Goal: Task Accomplishment & Management: Use online tool/utility

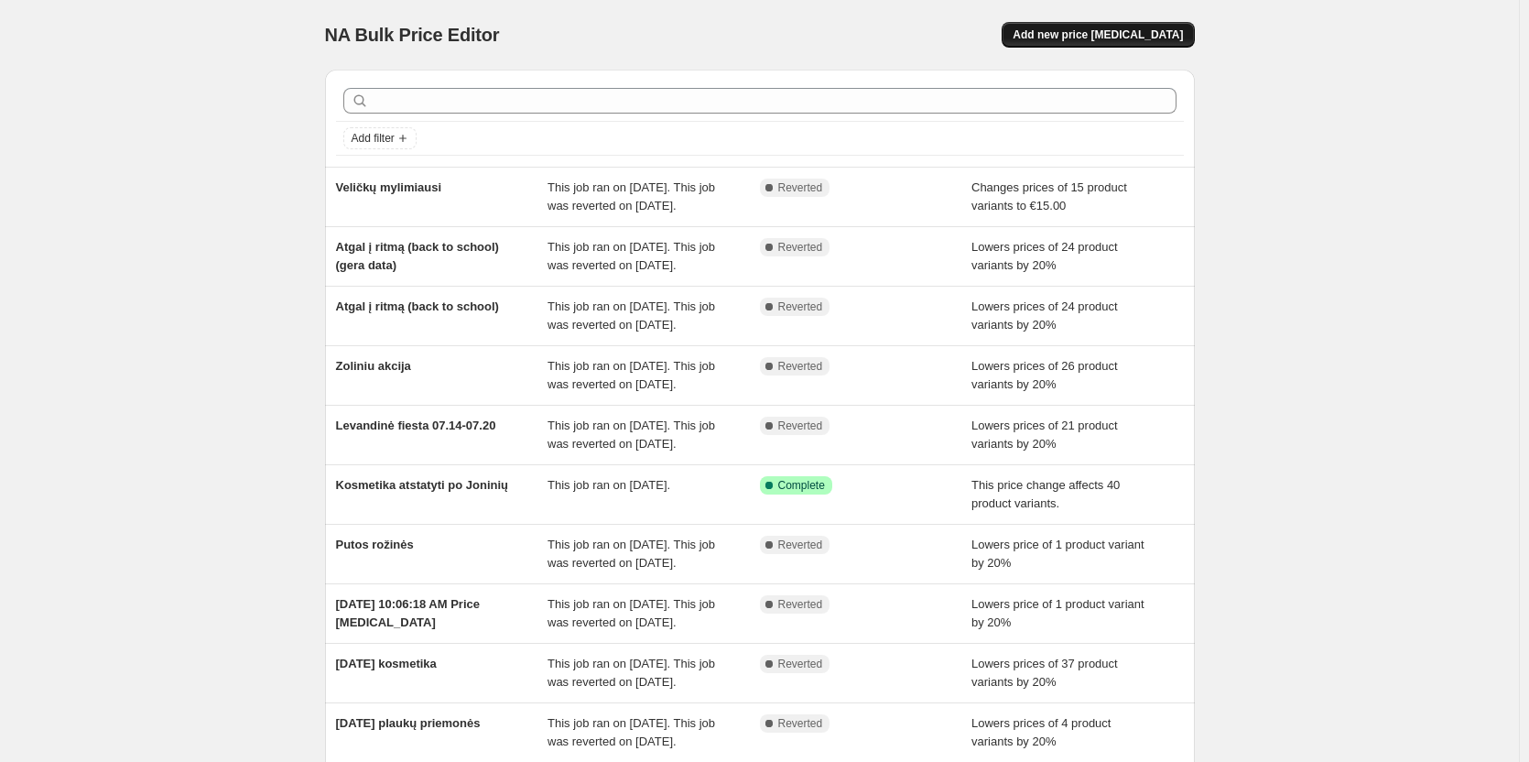
click at [1136, 33] on span "Add new price [MEDICAL_DATA]" at bounding box center [1097, 34] width 170 height 15
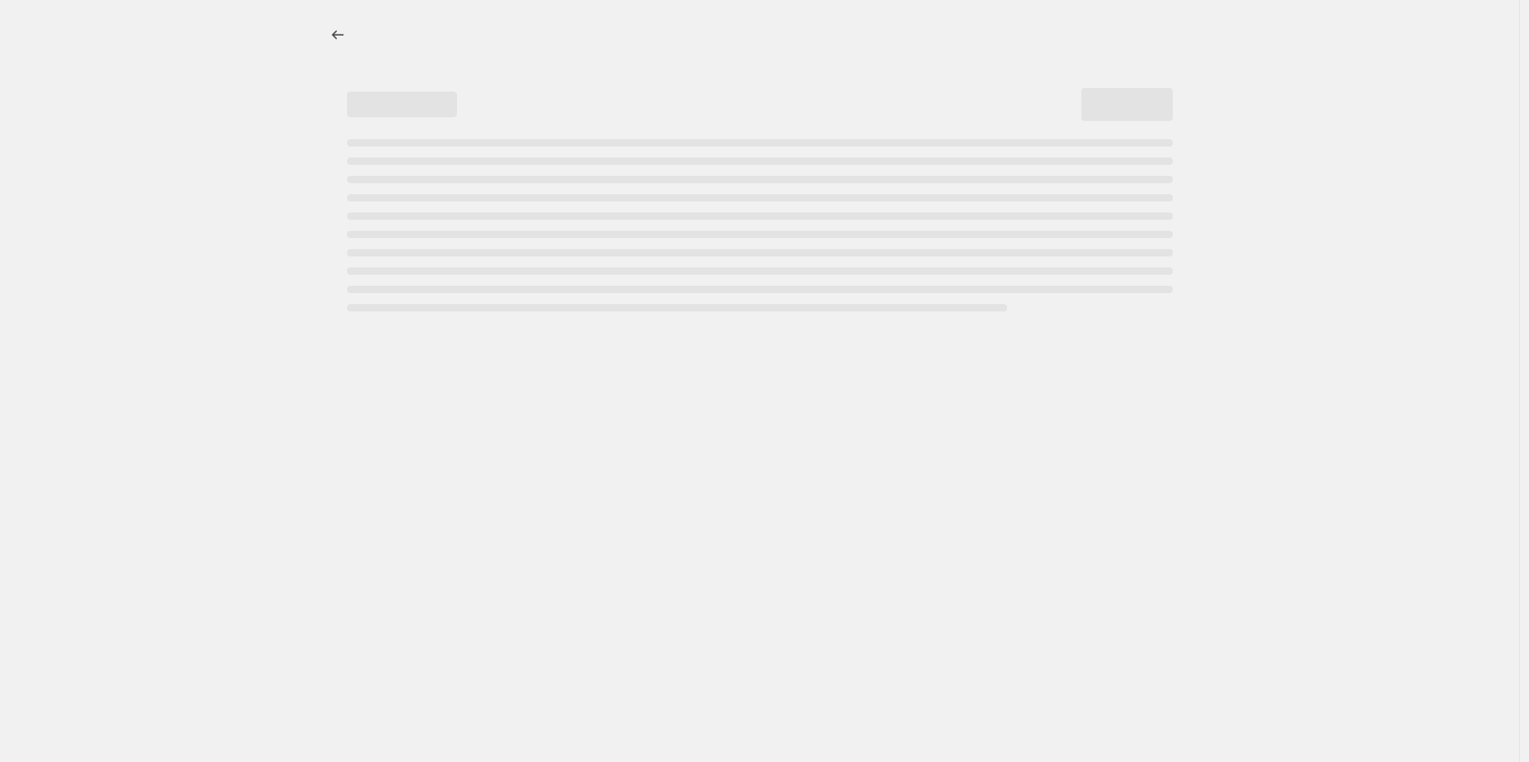
select select "percentage"
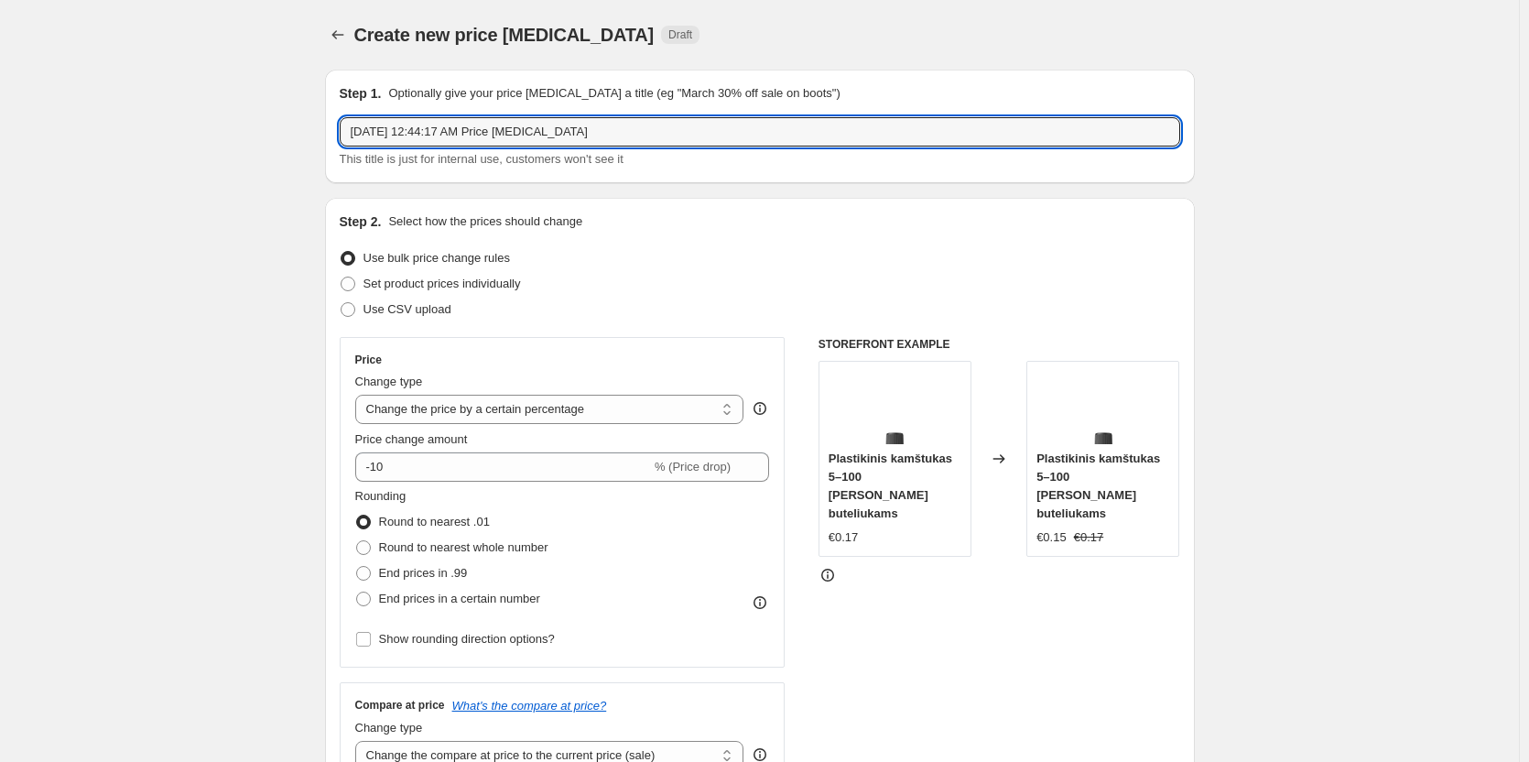
drag, startPoint x: 569, startPoint y: 133, endPoint x: -27, endPoint y: 143, distance: 597.0
click at [0, 143] on html "Home Settings Plans Skip to content Create new price [MEDICAL_DATA]. This page …" at bounding box center [764, 381] width 1529 height 762
type input "[PERSON_NAME] prekę Lietuvišką"
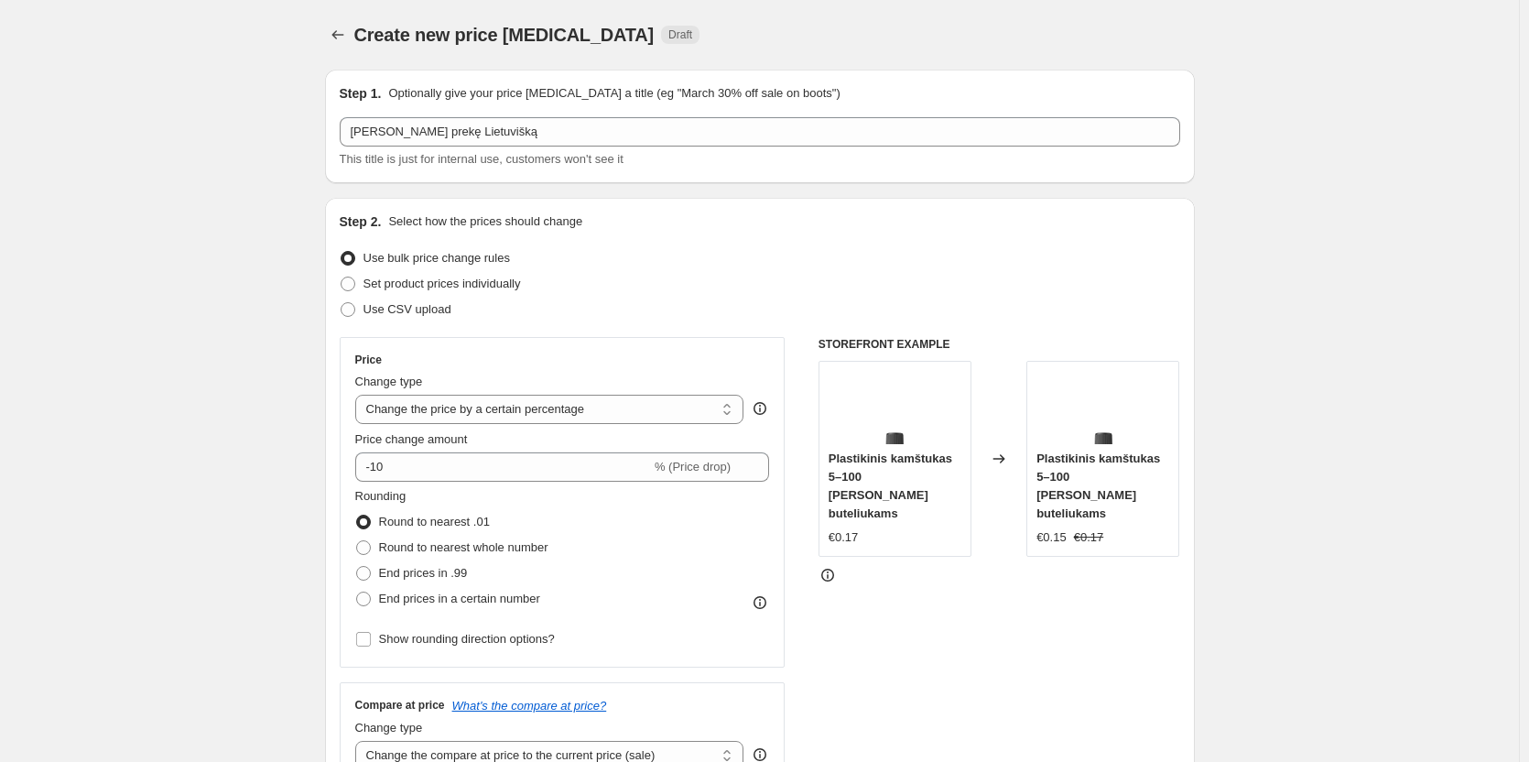
click at [432, 288] on span "Set product prices individually" at bounding box center [441, 283] width 157 height 14
click at [341, 277] on input "Set product prices individually" at bounding box center [341, 276] width 1 height 1
radio input "true"
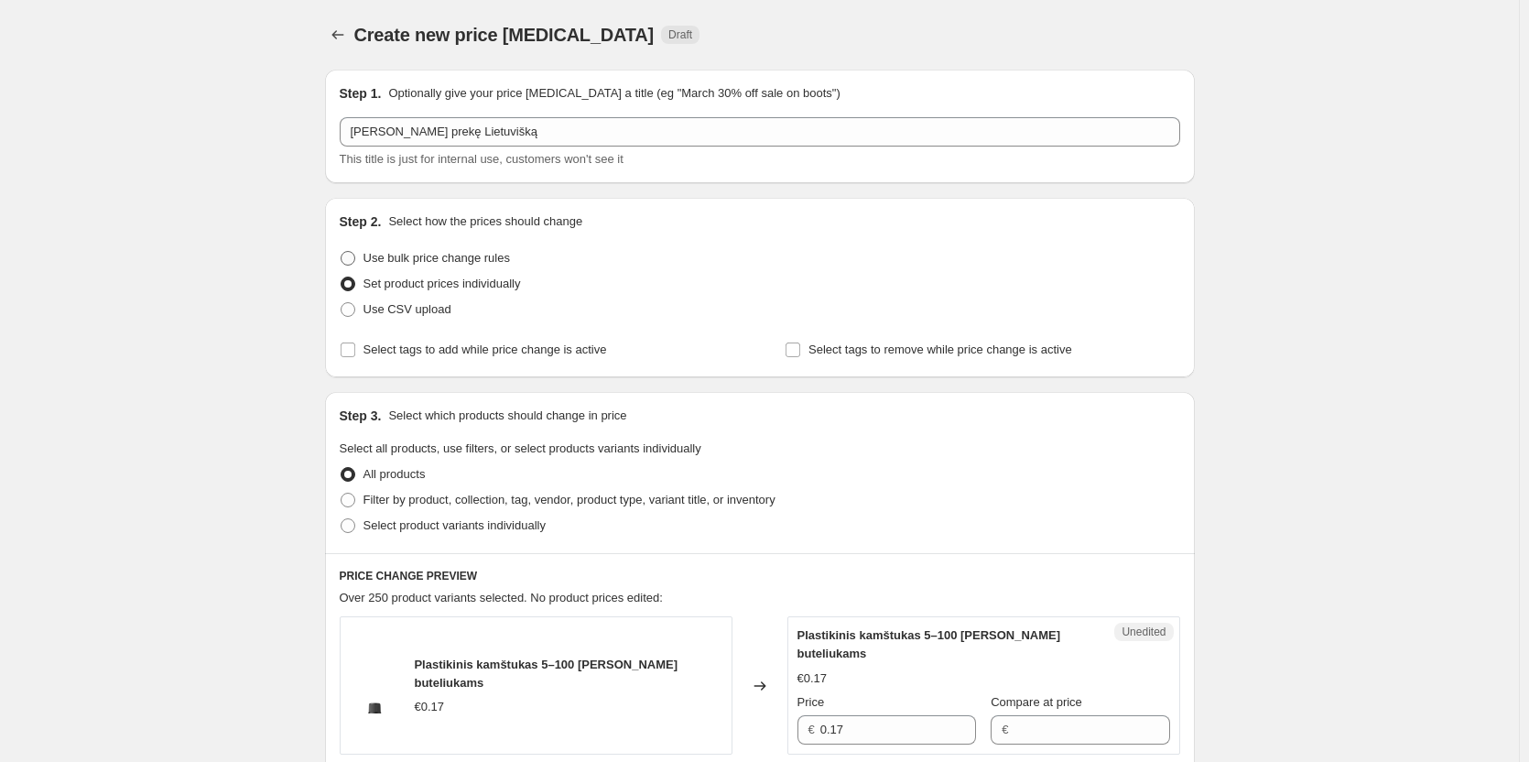
click at [433, 266] on span "Use bulk price change rules" at bounding box center [436, 258] width 146 height 18
click at [341, 252] on input "Use bulk price change rules" at bounding box center [341, 251] width 1 height 1
radio input "true"
select select "percentage"
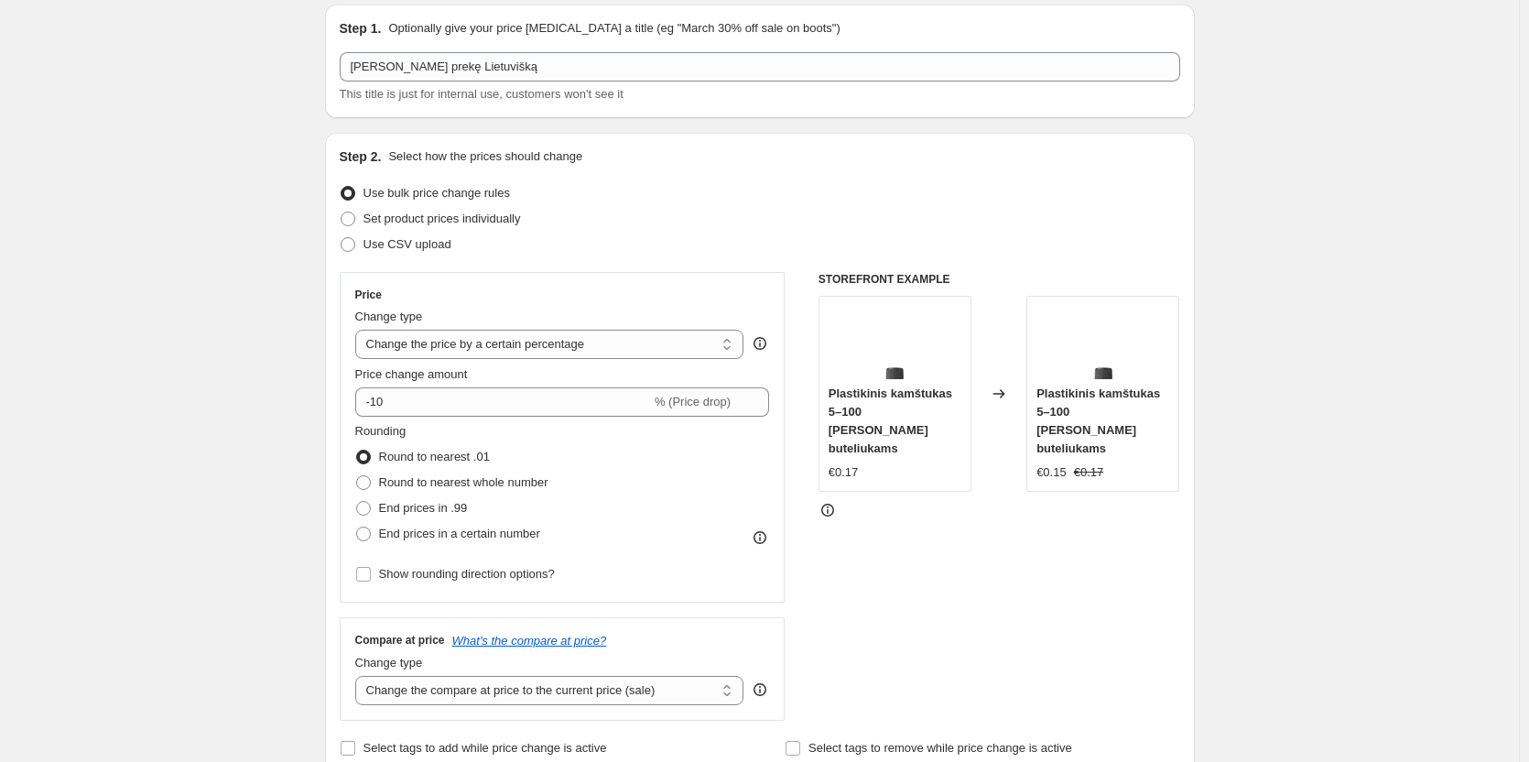
scroll to position [92, 0]
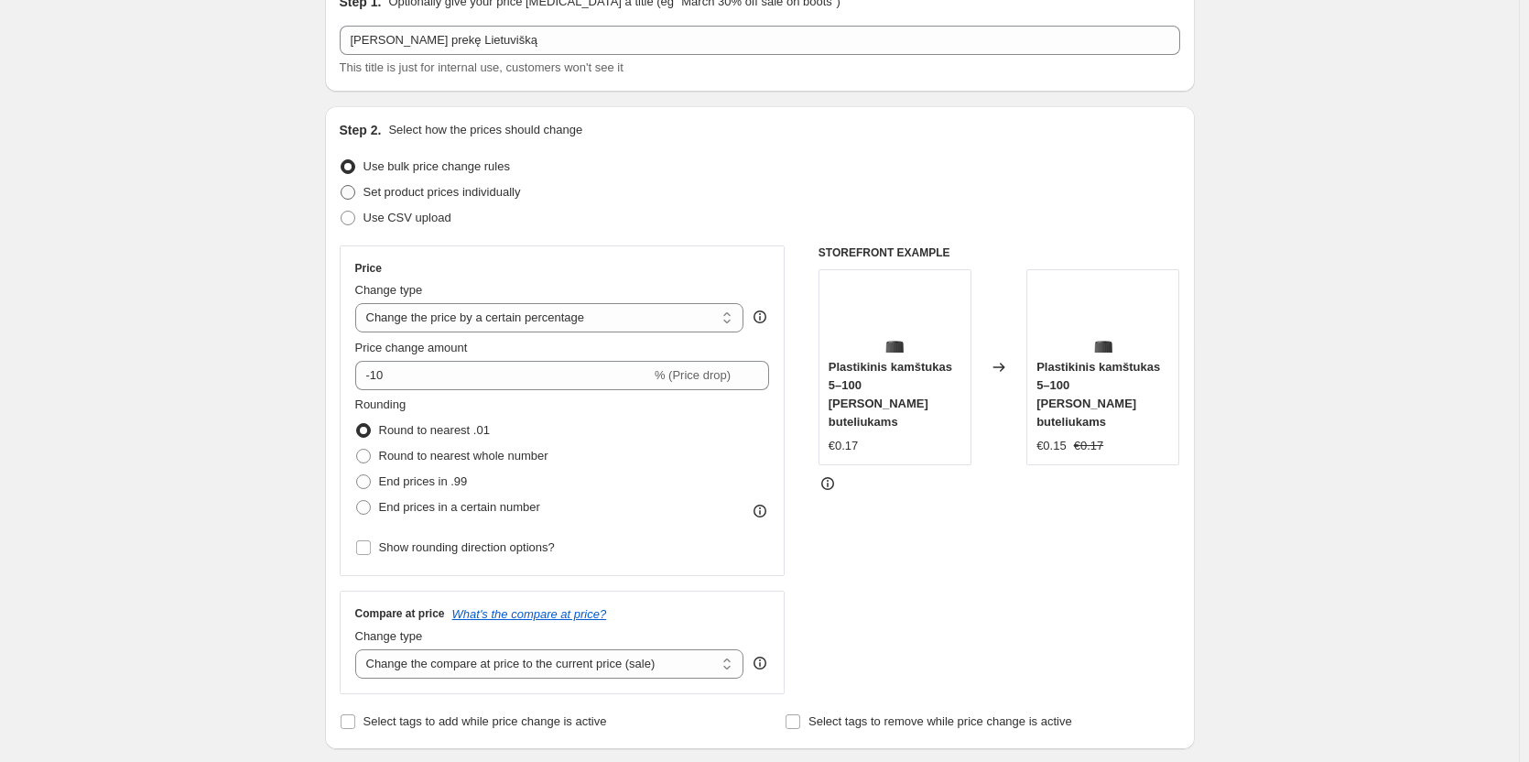
click at [450, 198] on span "Set product prices individually" at bounding box center [441, 192] width 157 height 14
click at [341, 186] on input "Set product prices individually" at bounding box center [341, 185] width 1 height 1
radio input "true"
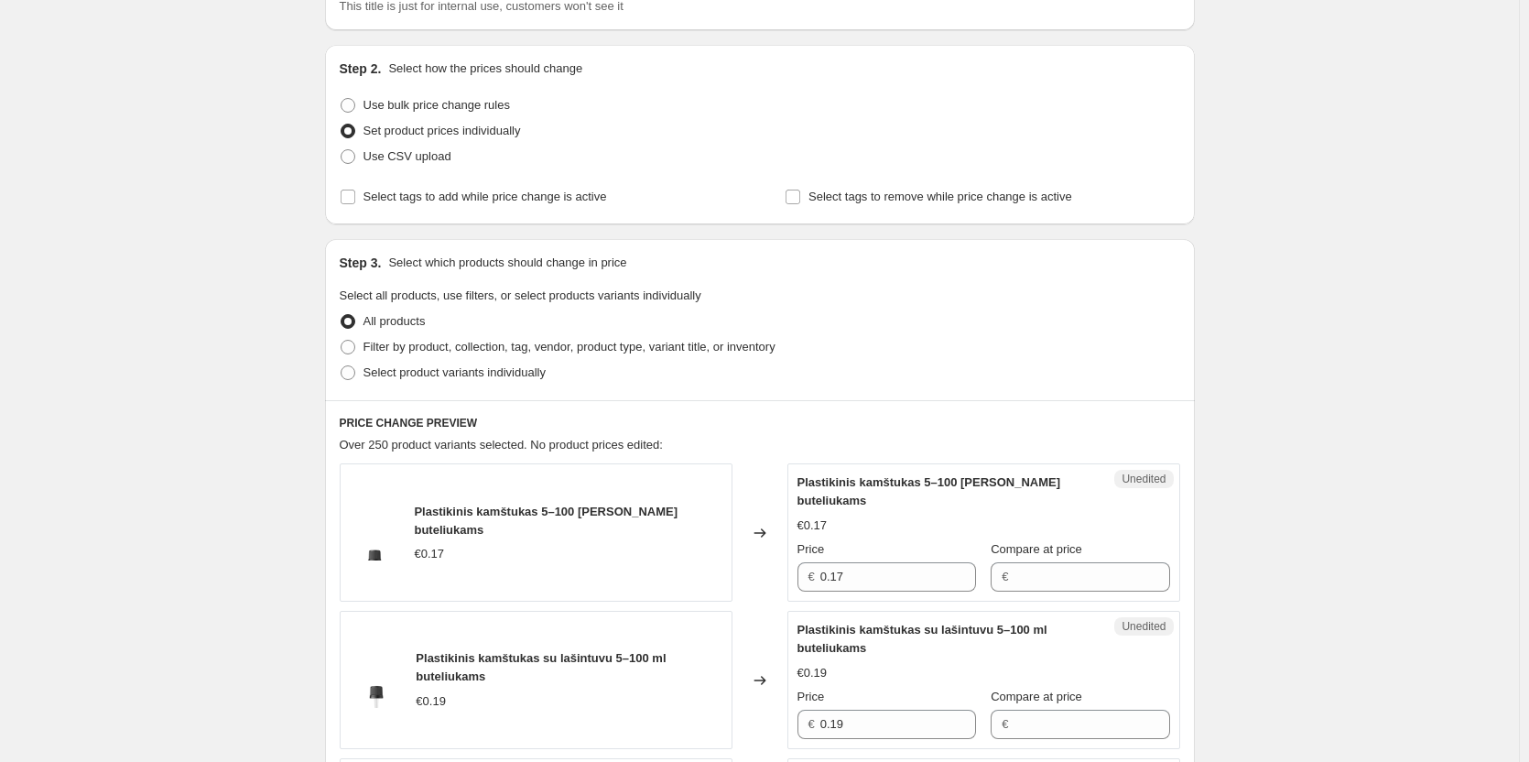
scroll to position [183, 0]
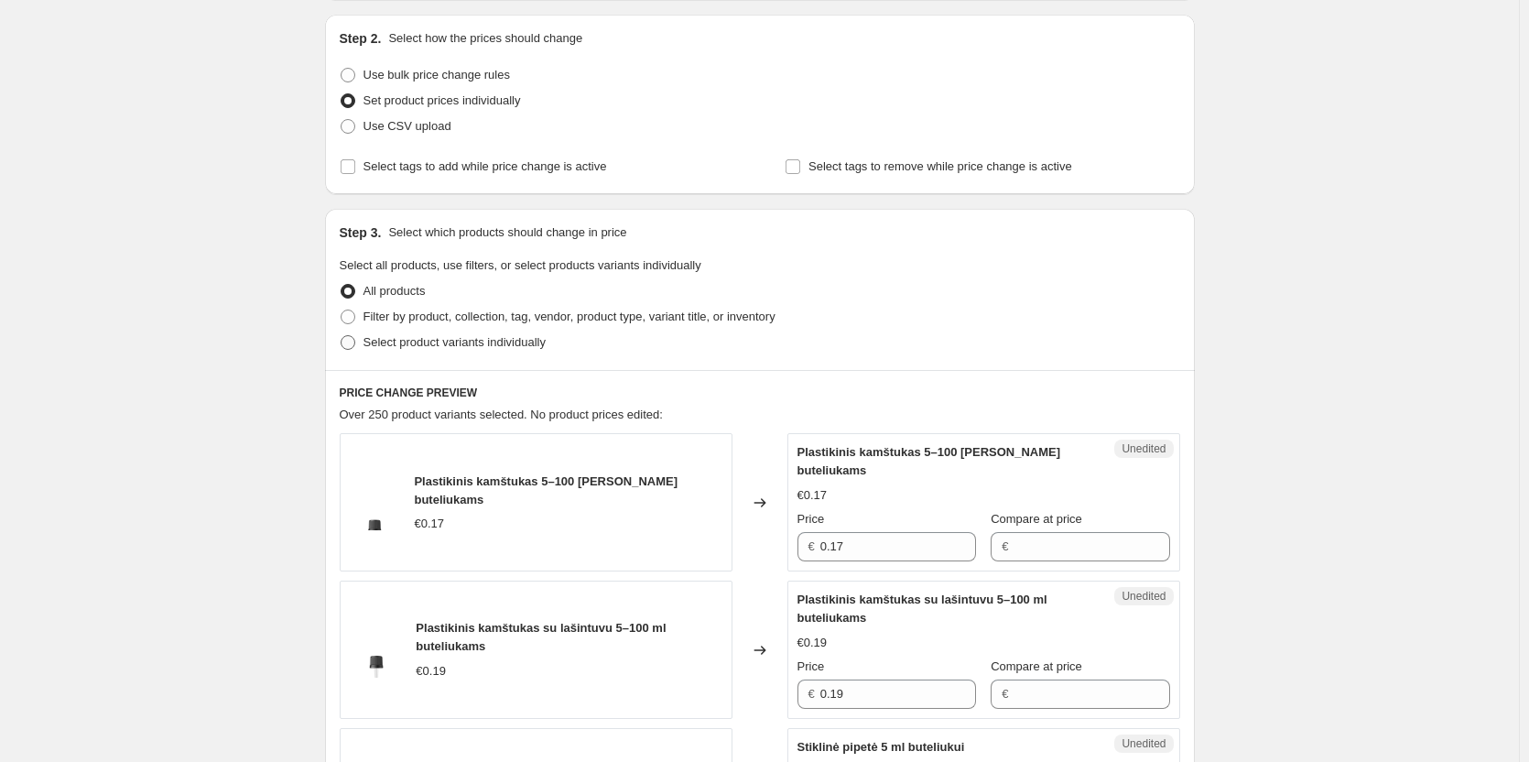
click at [515, 339] on span "Select product variants individually" at bounding box center [454, 342] width 182 height 14
click at [341, 336] on input "Select product variants individually" at bounding box center [341, 335] width 1 height 1
radio input "true"
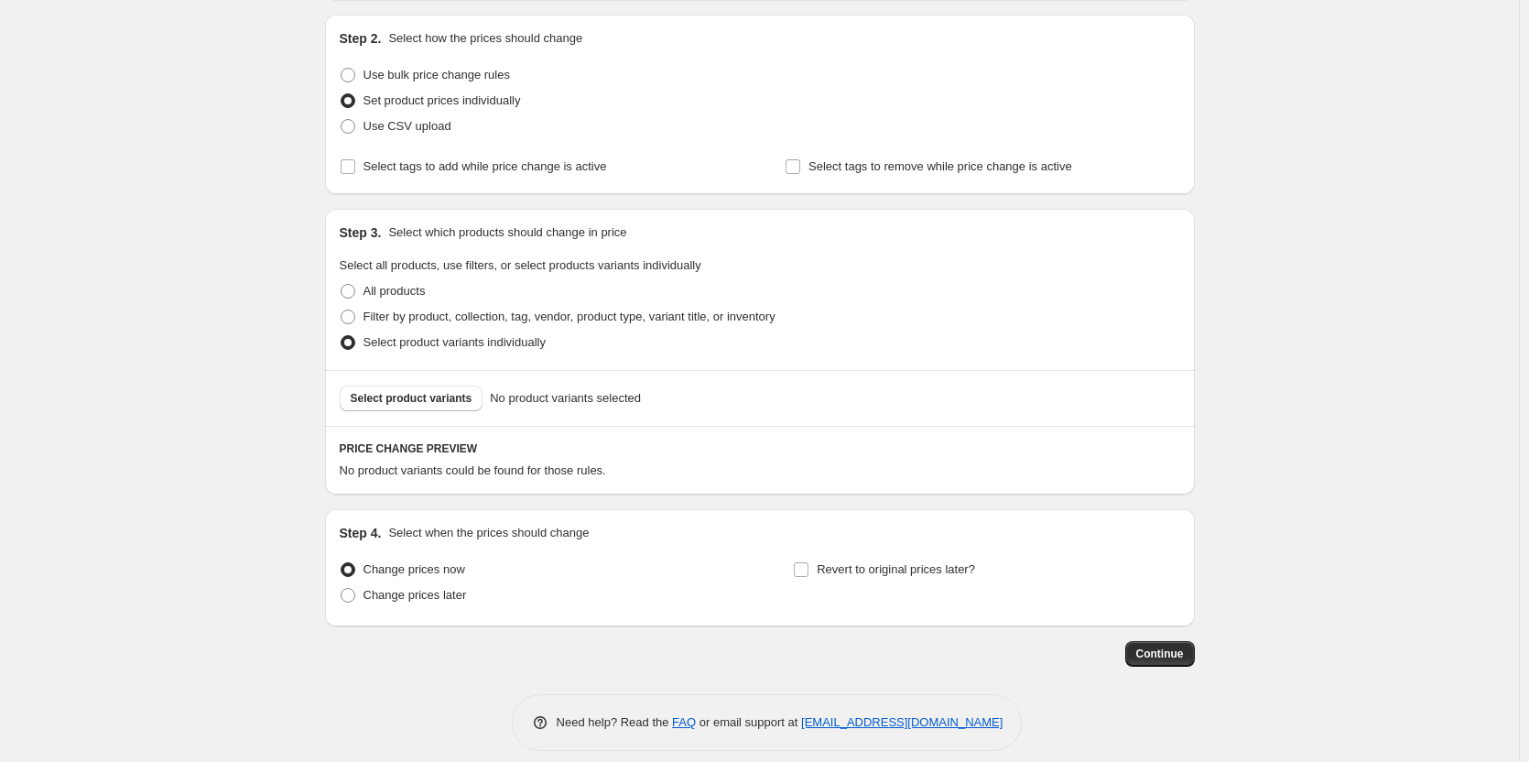
scroll to position [200, 0]
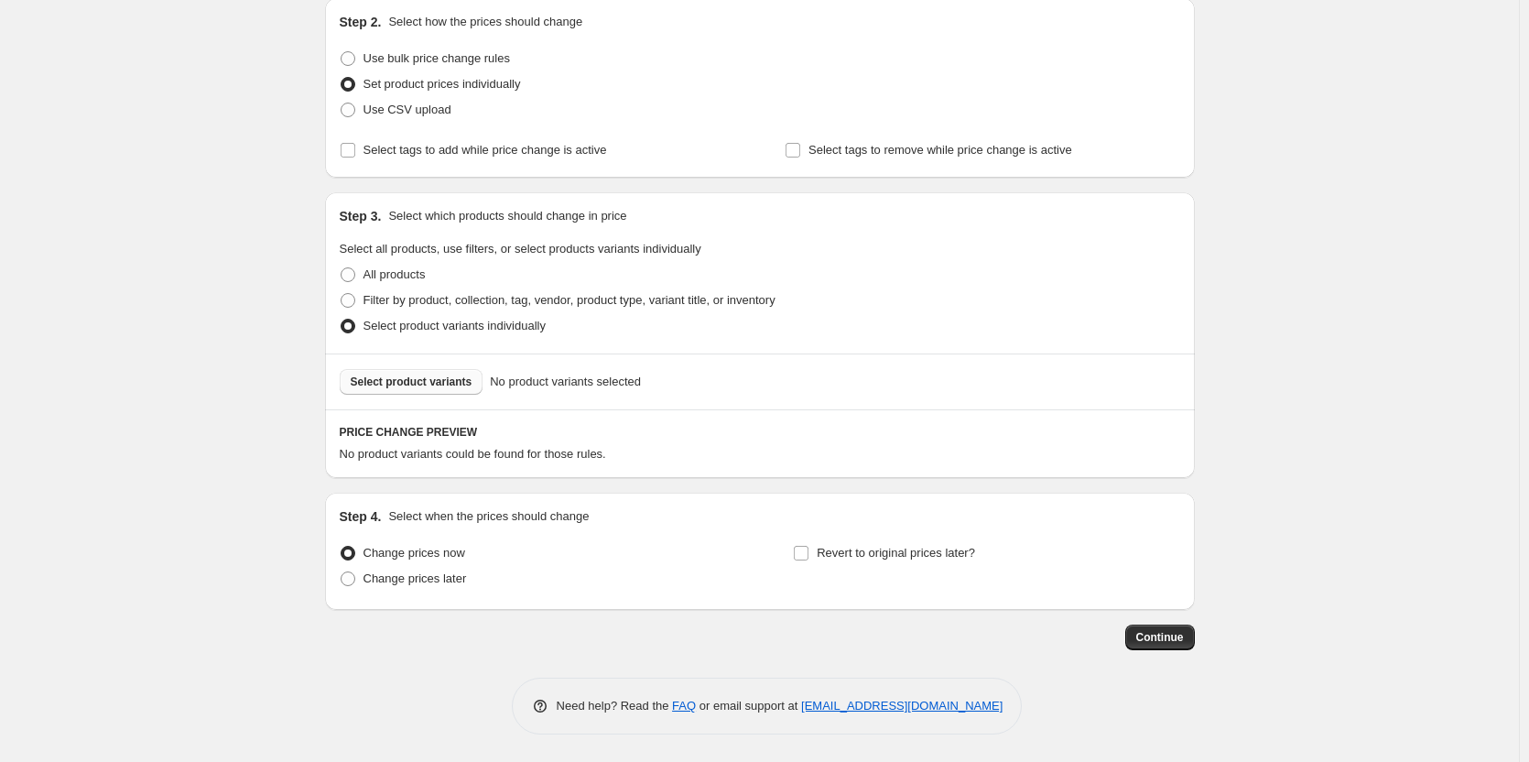
click at [422, 391] on button "Select product variants" at bounding box center [412, 382] width 144 height 26
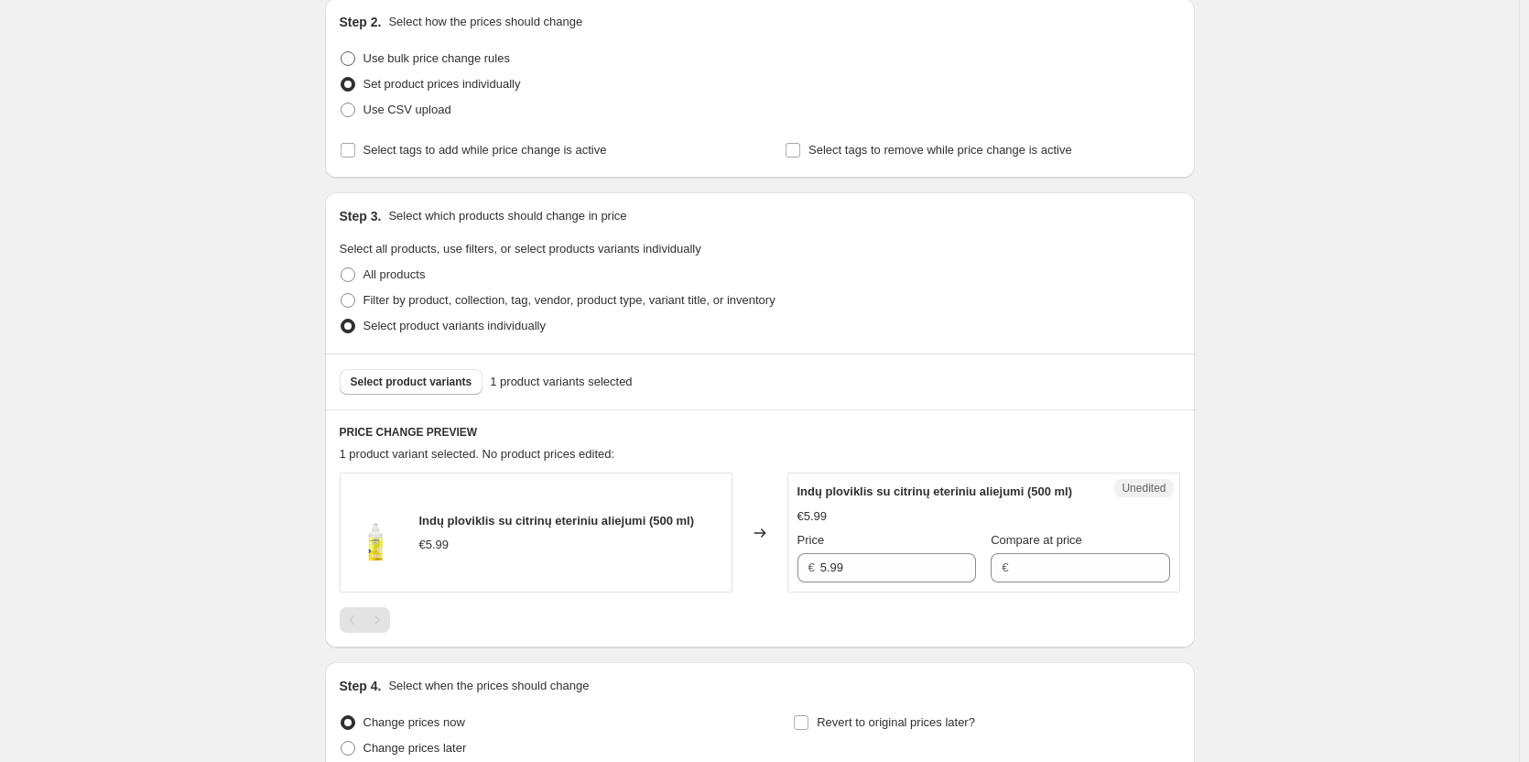
click at [474, 64] on span "Use bulk price change rules" at bounding box center [436, 58] width 146 height 14
click at [341, 52] on input "Use bulk price change rules" at bounding box center [341, 51] width 1 height 1
radio input "true"
select select "percentage"
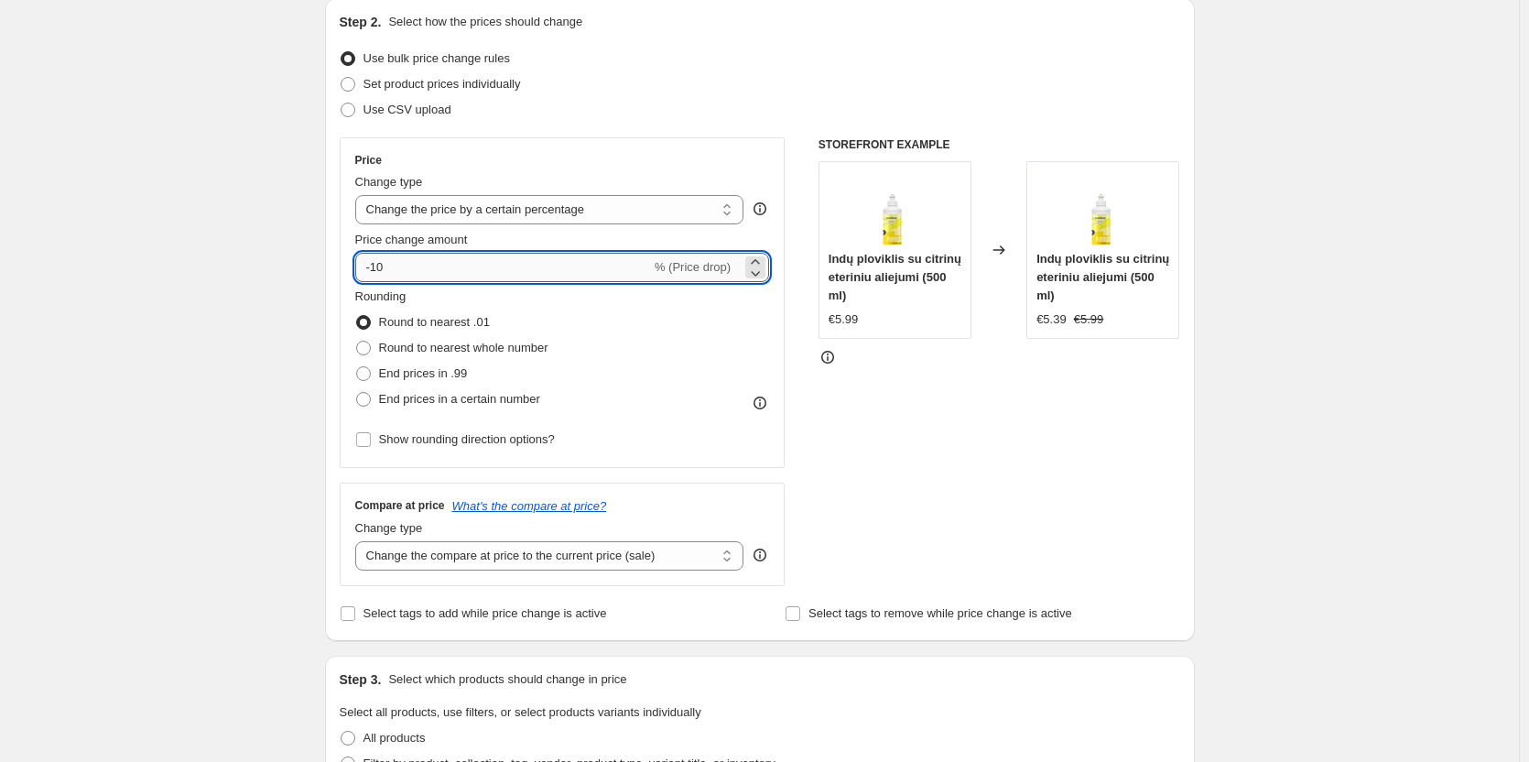
drag, startPoint x: 390, startPoint y: 269, endPoint x: 376, endPoint y: 269, distance: 13.7
click at [376, 269] on input "-10" at bounding box center [503, 267] width 296 height 29
type input "-25"
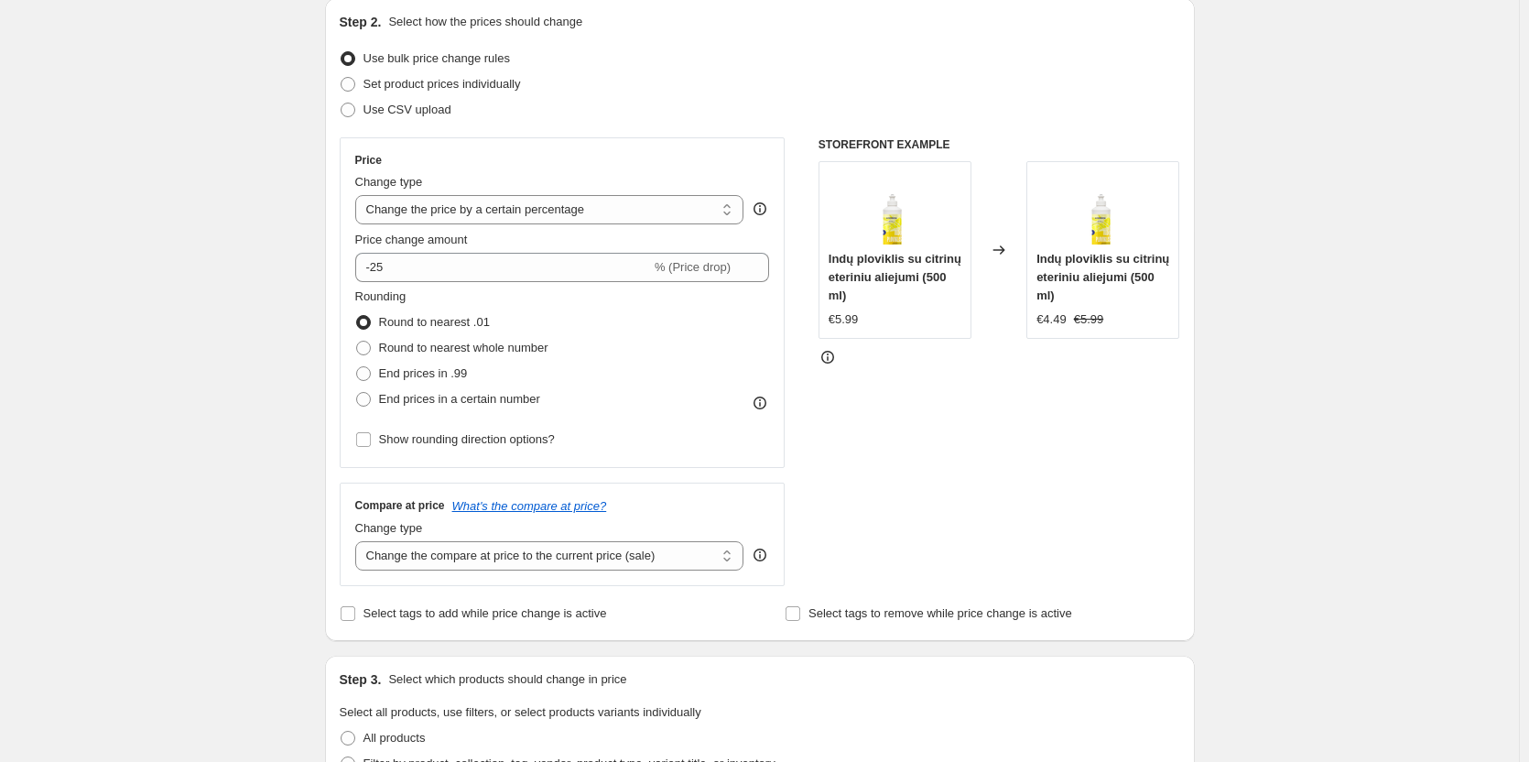
click at [698, 325] on div "Rounding Round to nearest .01 Round to nearest whole number End prices in .99 E…" at bounding box center [562, 349] width 415 height 125
click at [222, 325] on div "Create new price [MEDICAL_DATA]. This page is ready Create new price [MEDICAL_D…" at bounding box center [759, 574] width 1519 height 1549
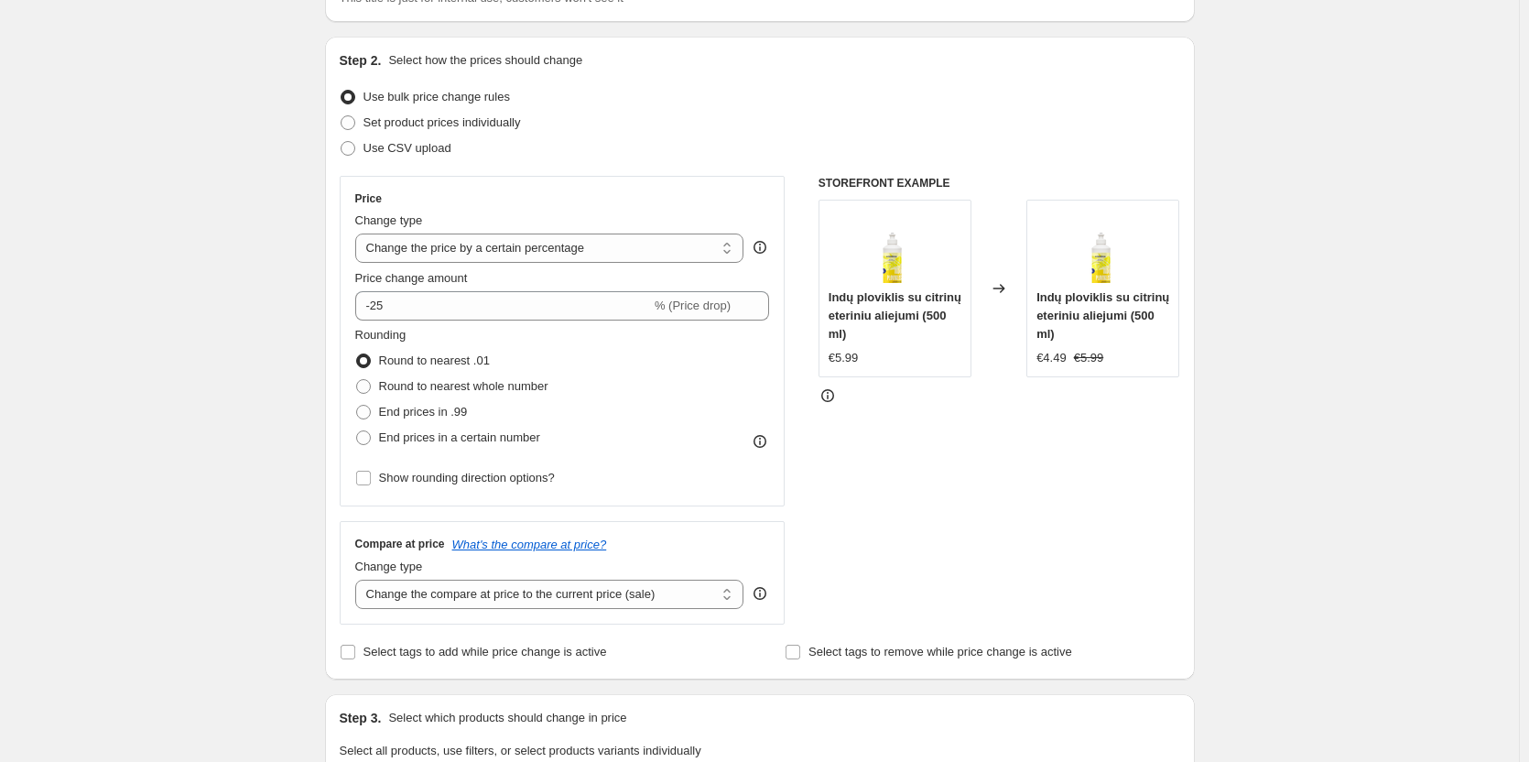
scroll to position [183, 0]
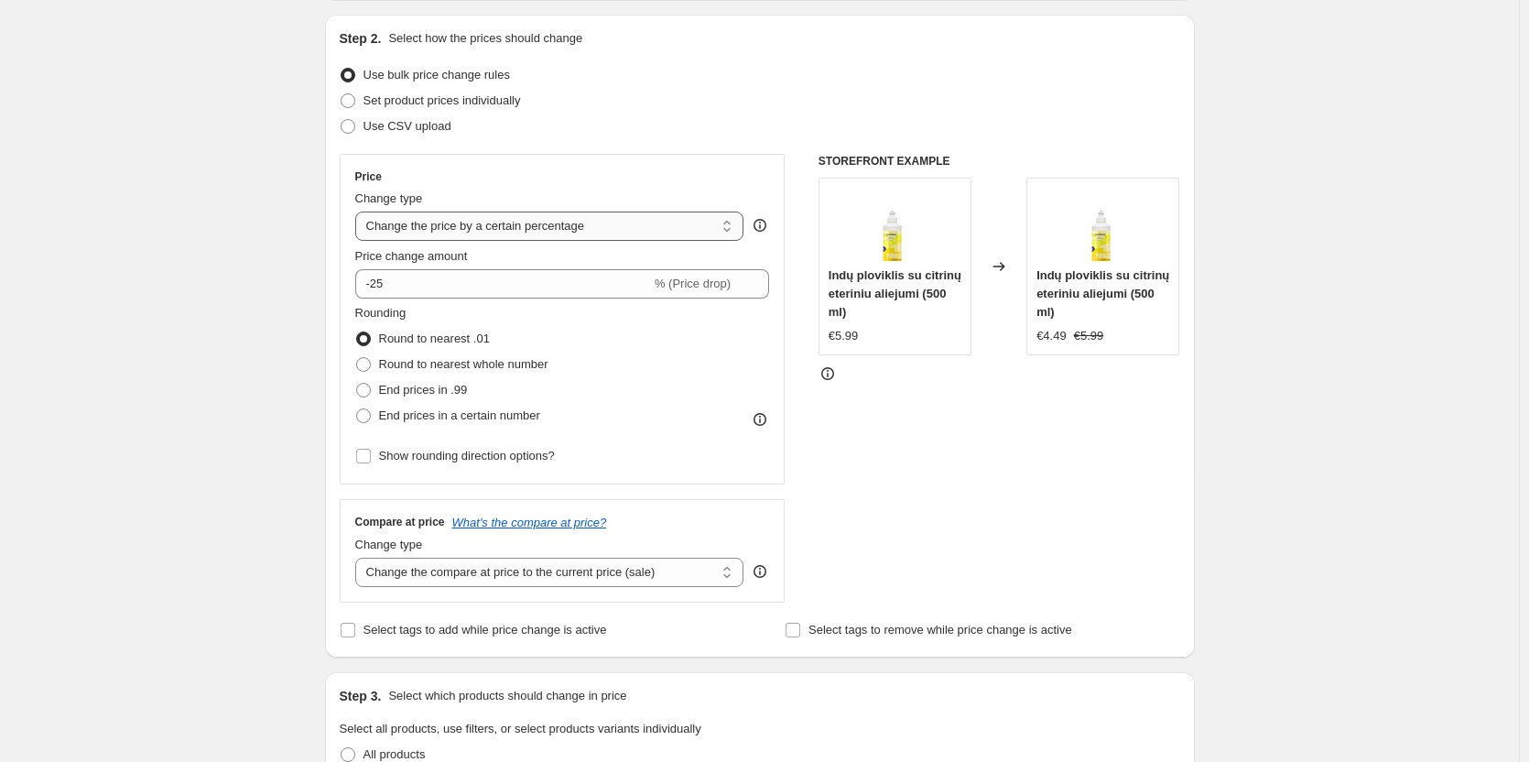
click at [680, 229] on select "Change the price to a certain amount Change the price by a certain amount Chang…" at bounding box center [549, 225] width 389 height 29
select select "to"
click at [359, 211] on select "Change the price to a certain amount Change the price by a certain amount Chang…" at bounding box center [549, 225] width 389 height 29
type input "80.00"
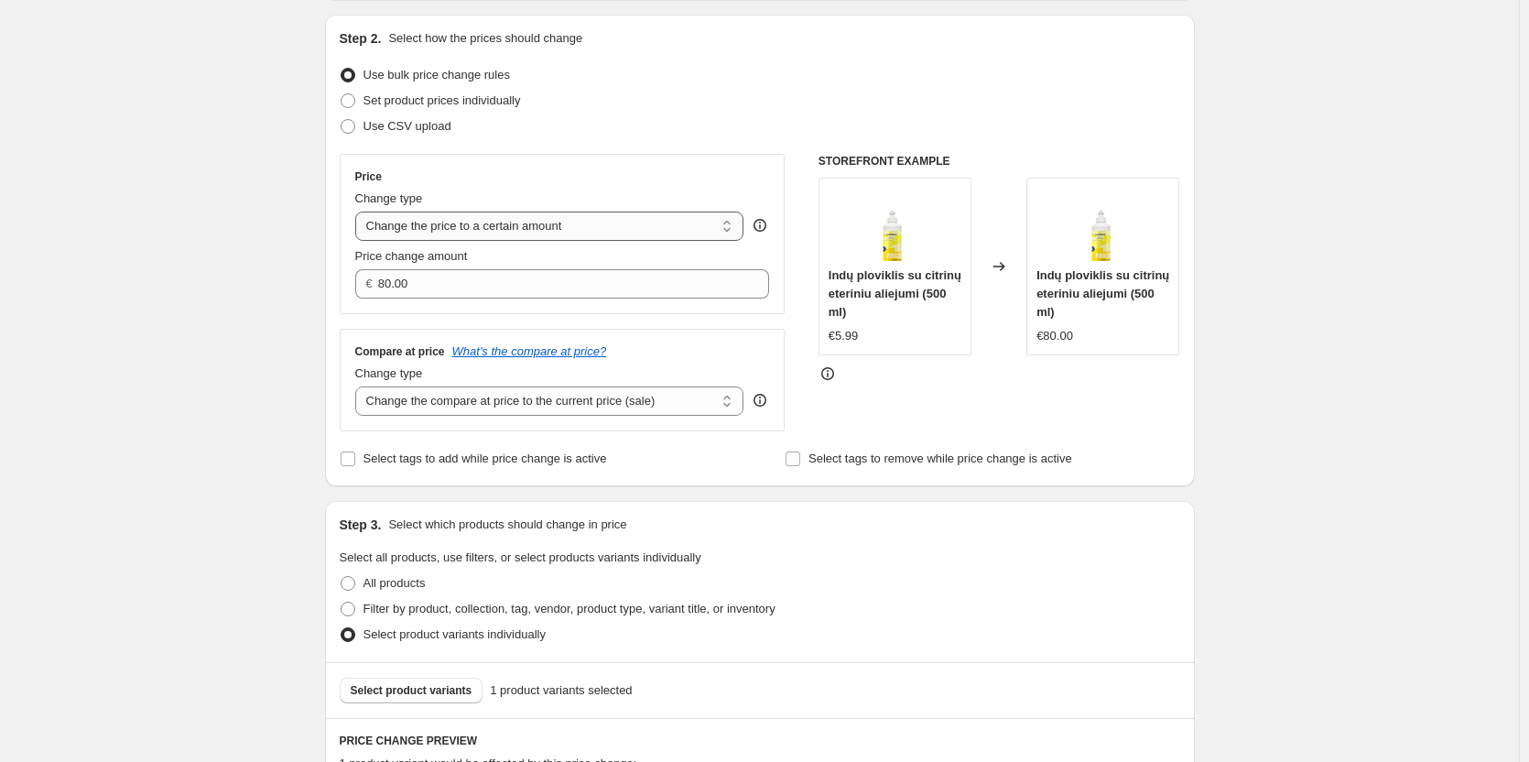
click at [667, 231] on select "Change the price to a certain amount Change the price by a certain amount Chang…" at bounding box center [549, 225] width 389 height 29
select select "percentage"
click at [359, 211] on select "Change the price to a certain amount Change the price by a certain amount Chang…" at bounding box center [549, 225] width 389 height 29
type input "-15"
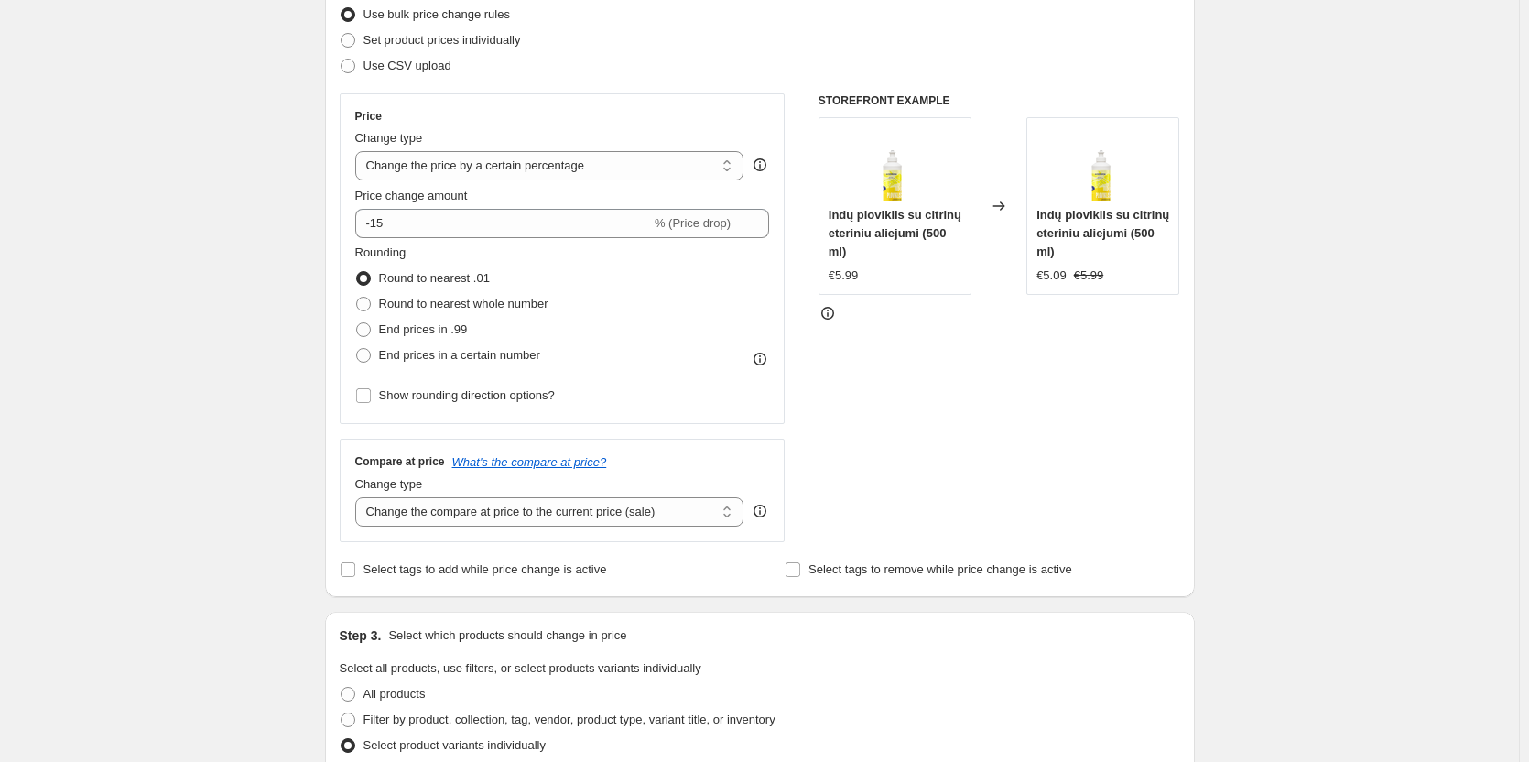
scroll to position [275, 0]
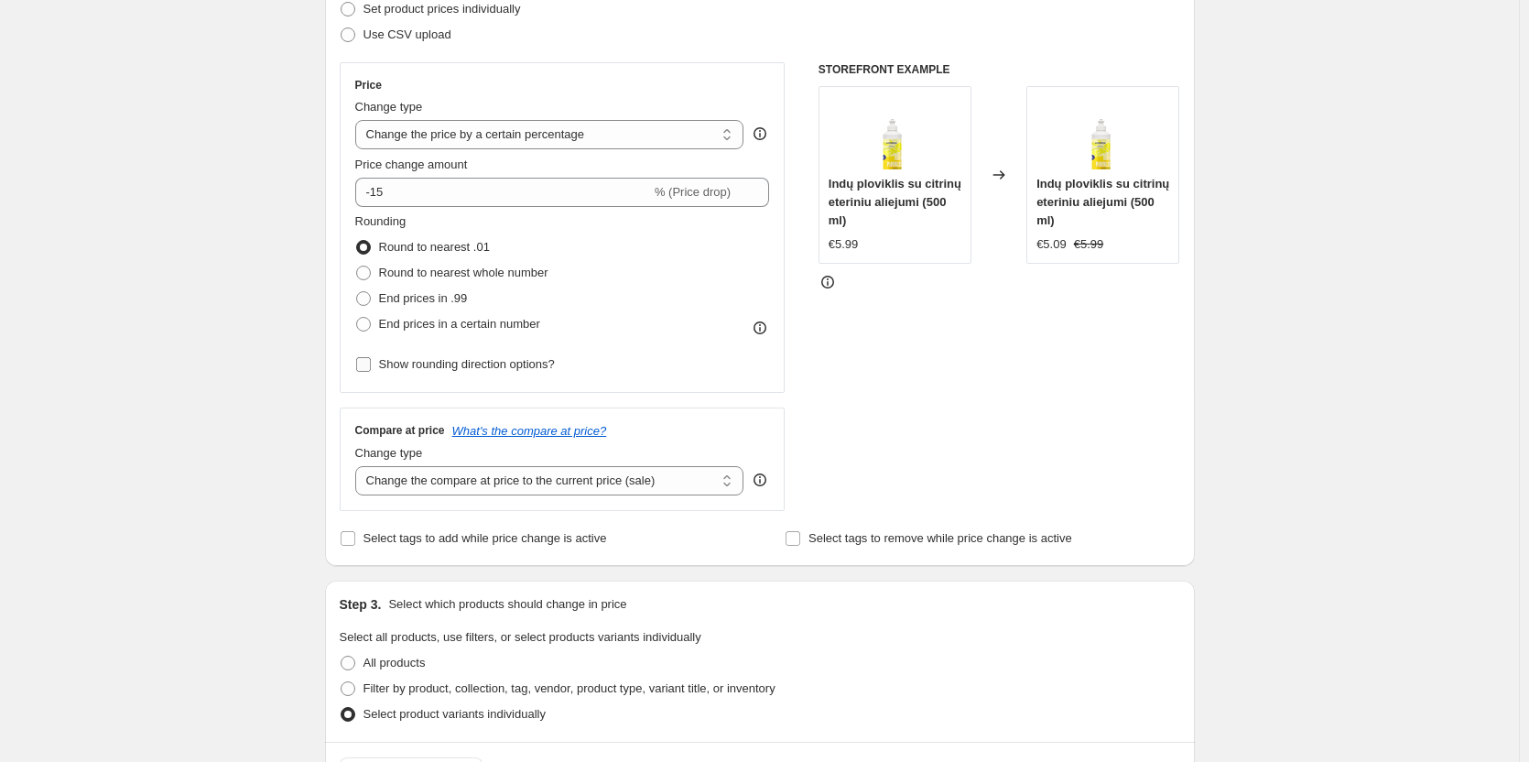
click at [546, 370] on span "Show rounding direction options?" at bounding box center [467, 364] width 176 height 14
click at [371, 370] on input "Show rounding direction options?" at bounding box center [363, 364] width 15 height 15
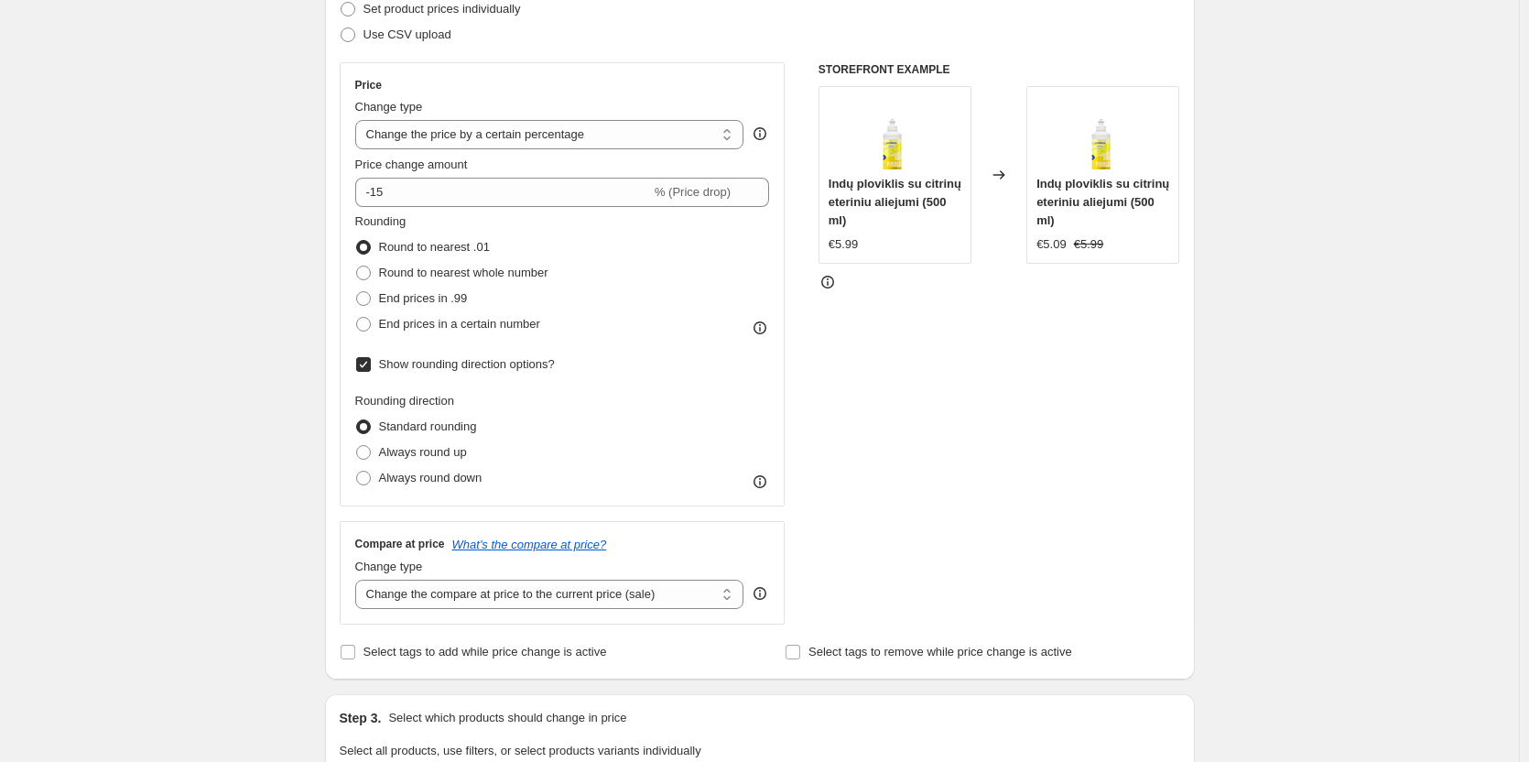
click at [498, 363] on span "Show rounding direction options?" at bounding box center [467, 364] width 176 height 14
click at [371, 363] on input "Show rounding direction options?" at bounding box center [363, 364] width 15 height 15
checkbox input "false"
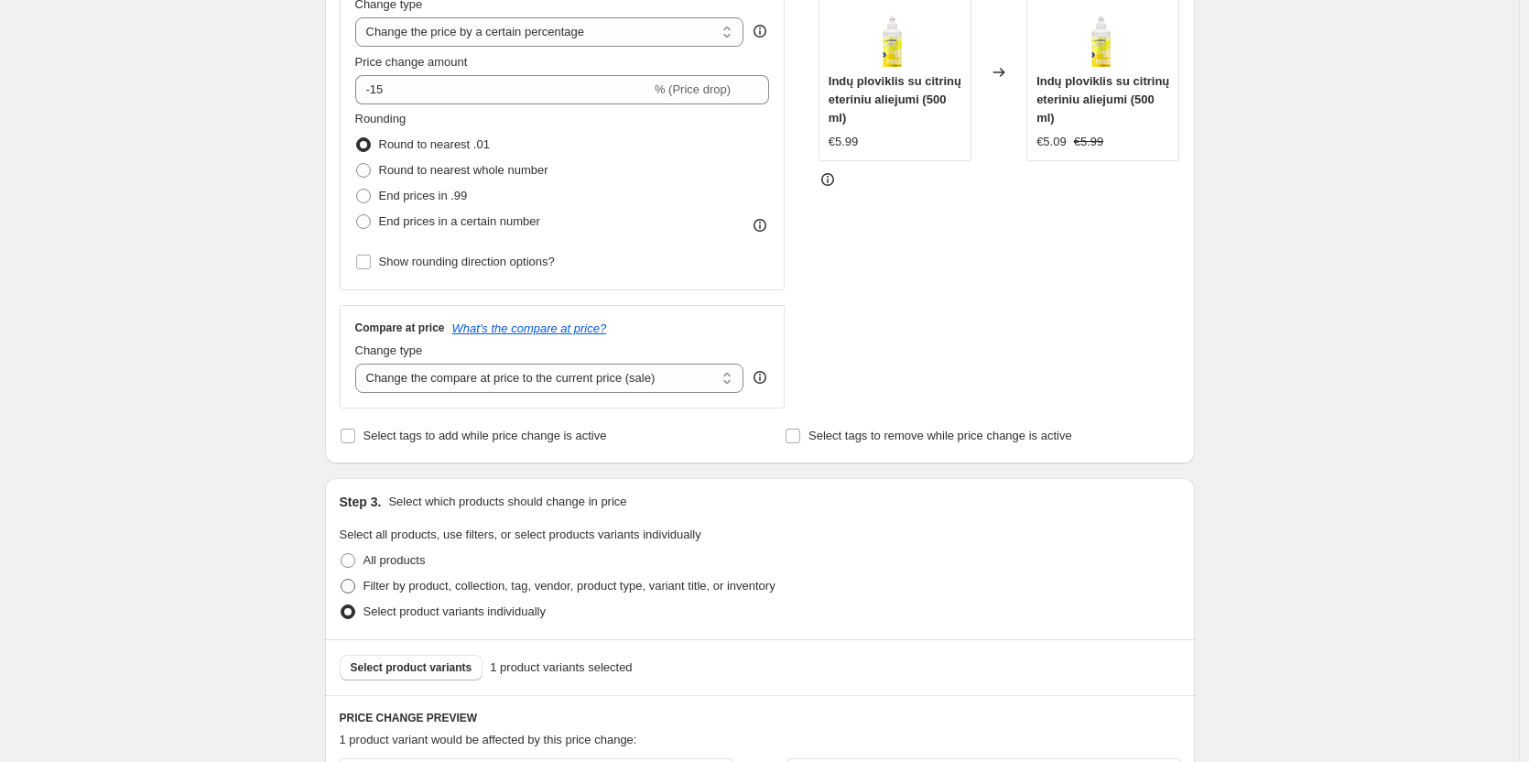
scroll to position [366, 0]
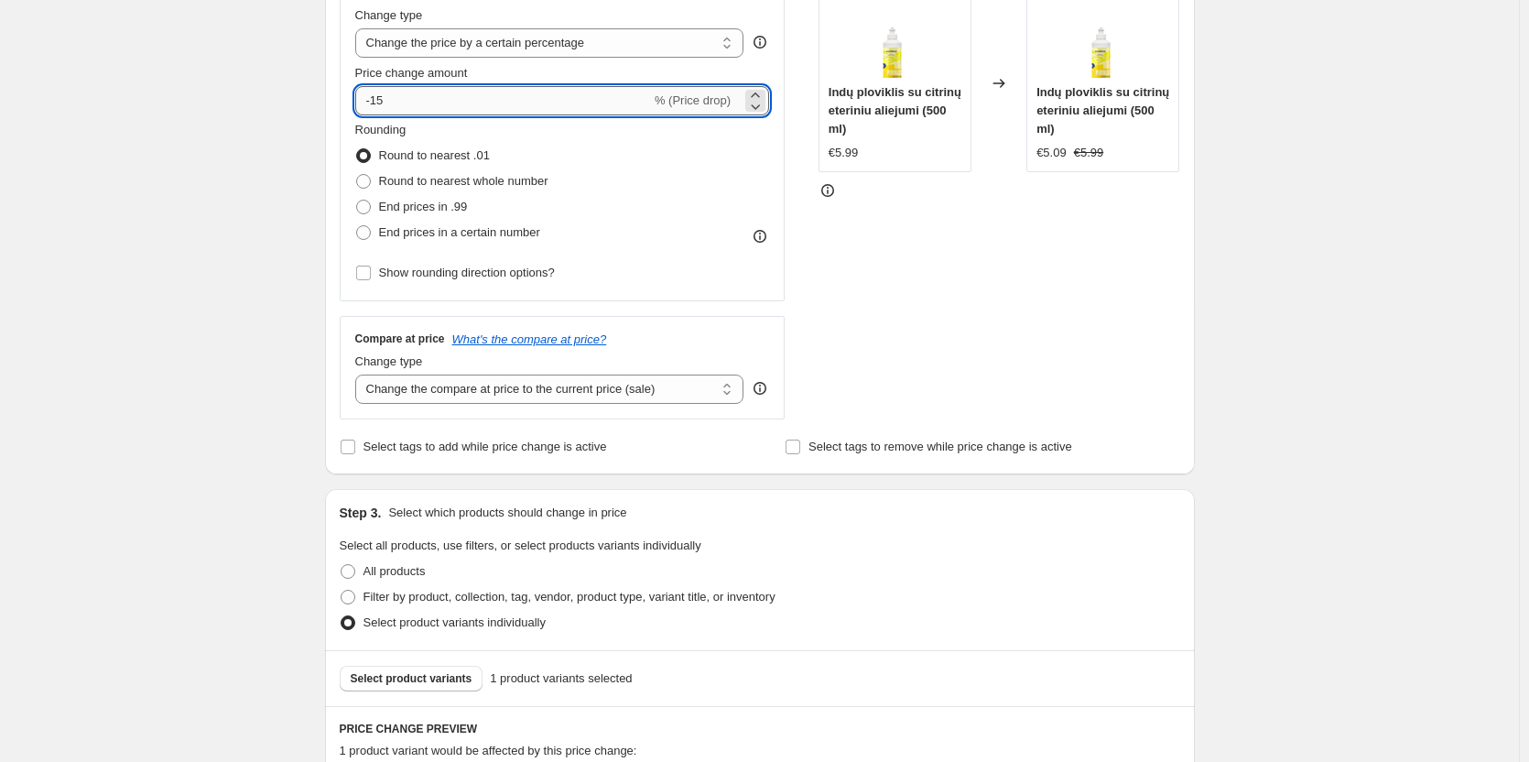
click at [378, 97] on input "-15" at bounding box center [503, 100] width 296 height 29
type input "-25"
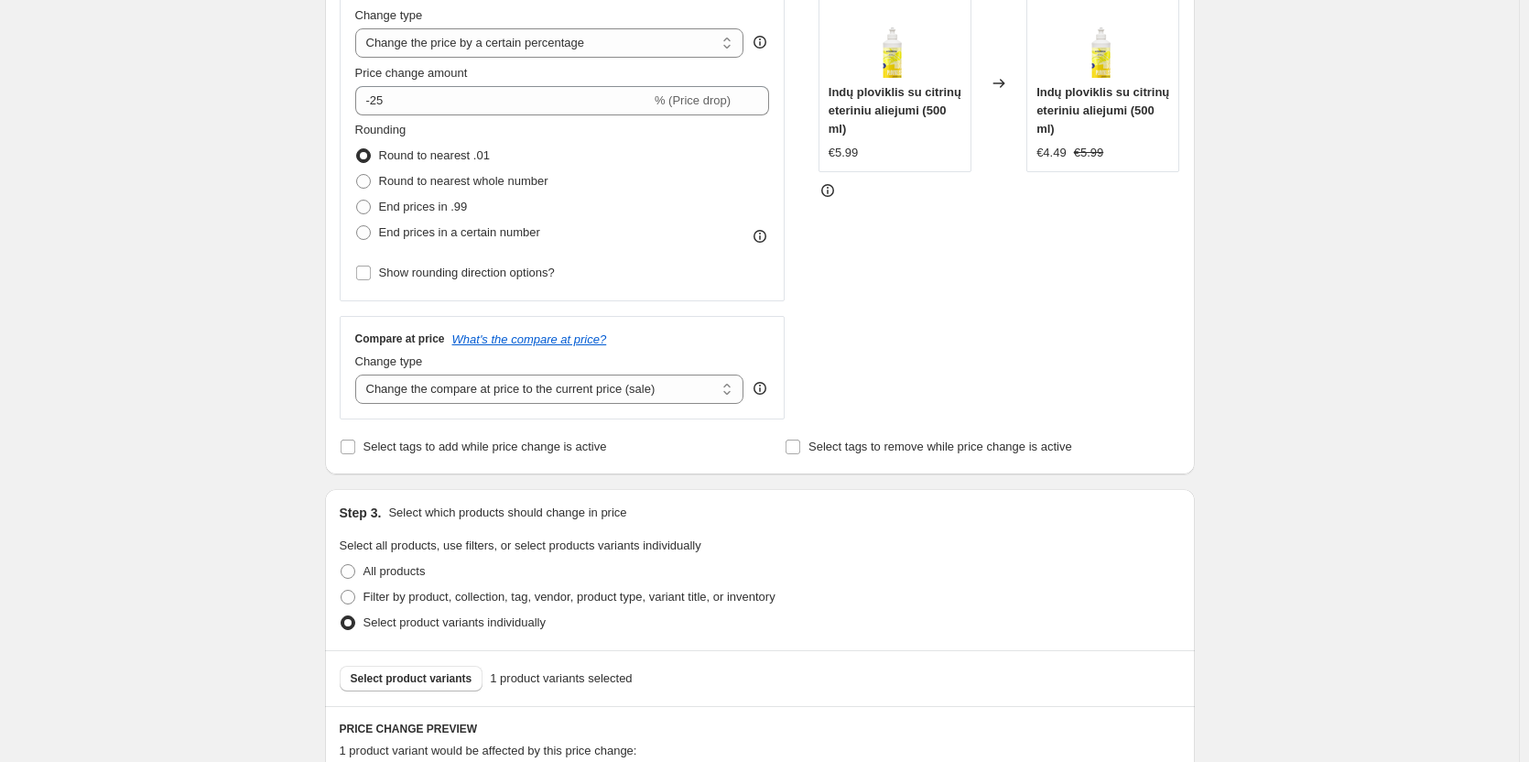
click at [269, 306] on div "Create new price [MEDICAL_DATA]. This page is ready Create new price [MEDICAL_D…" at bounding box center [759, 408] width 1519 height 1549
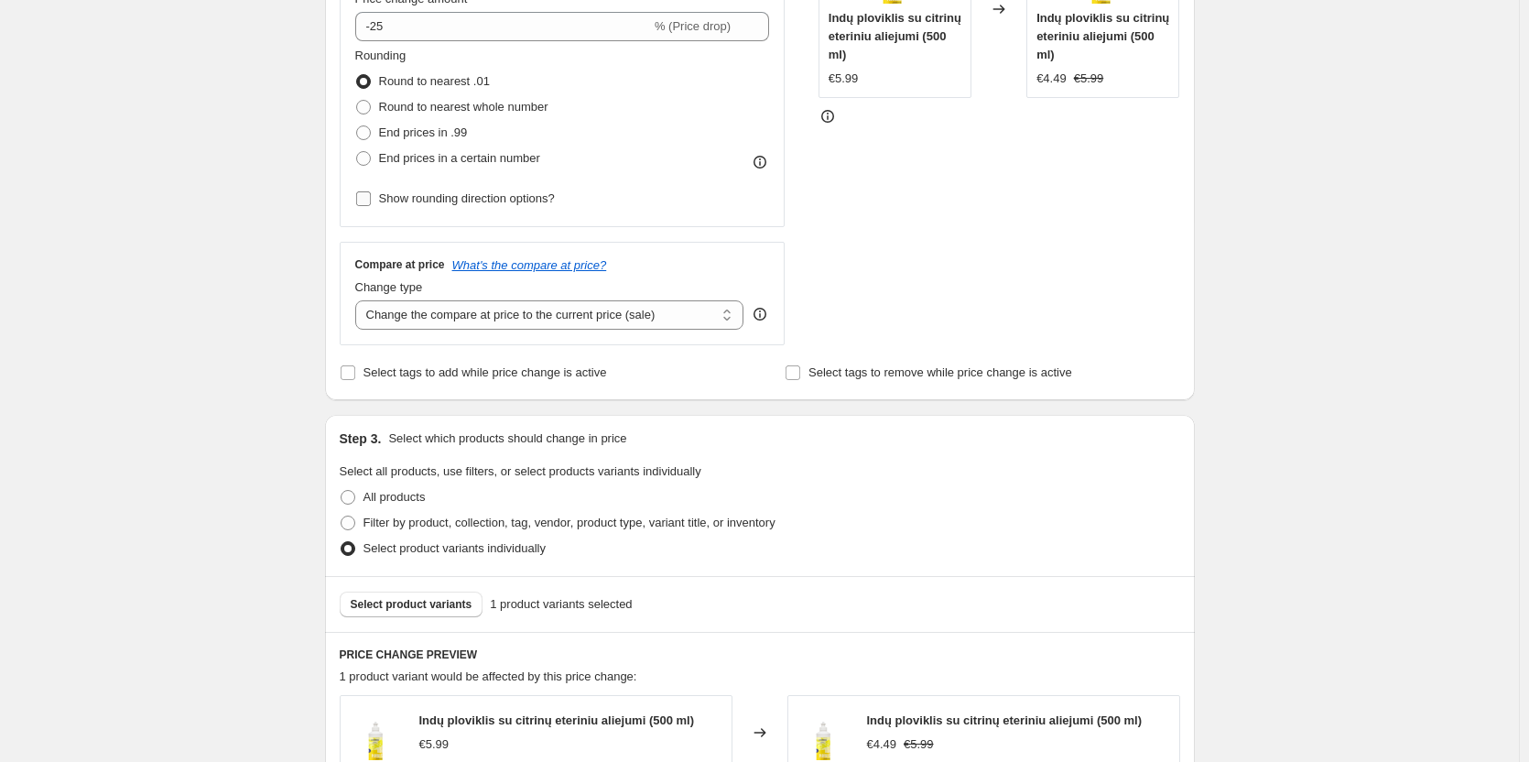
scroll to position [788, 0]
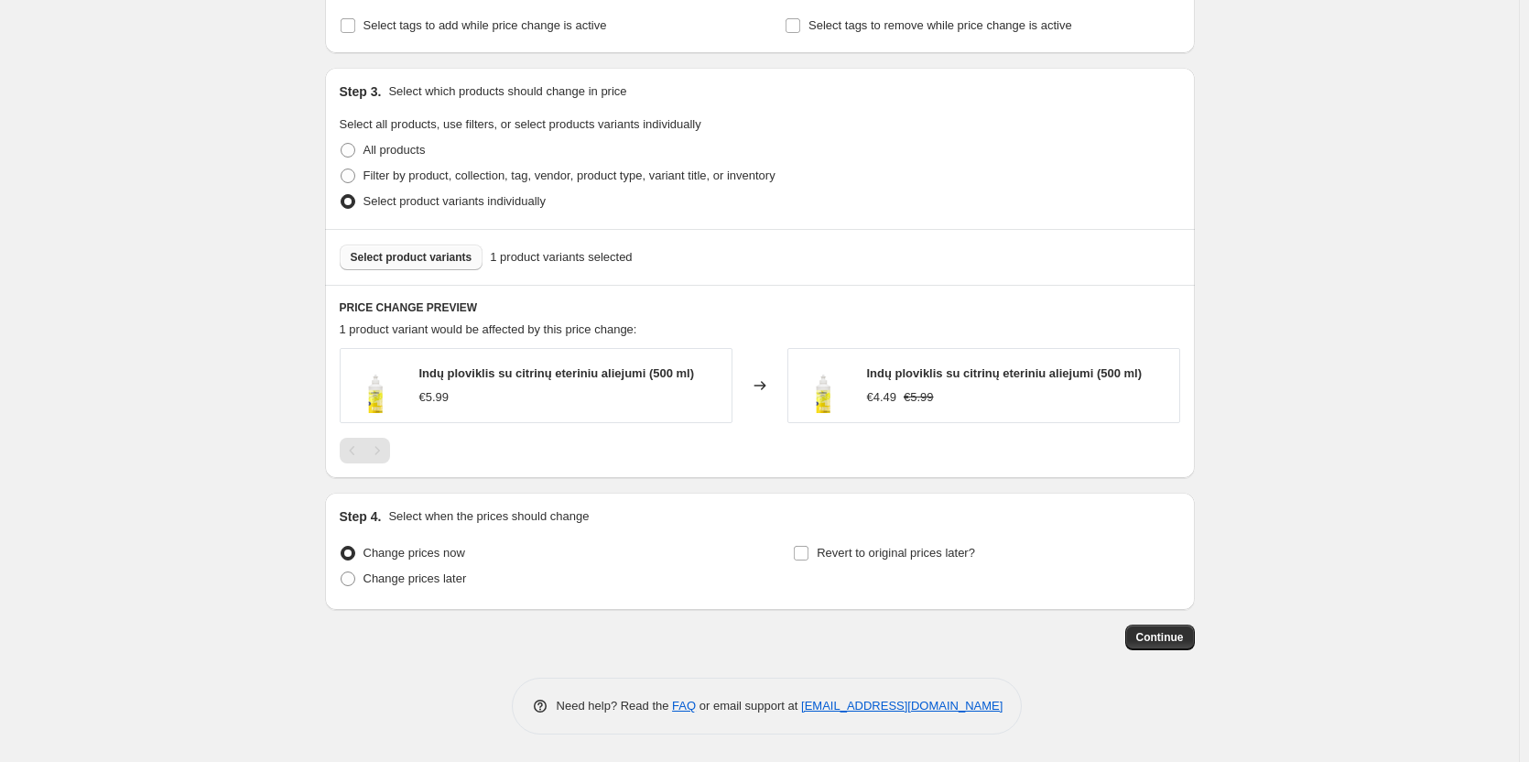
click at [412, 267] on button "Select product variants" at bounding box center [412, 257] width 144 height 26
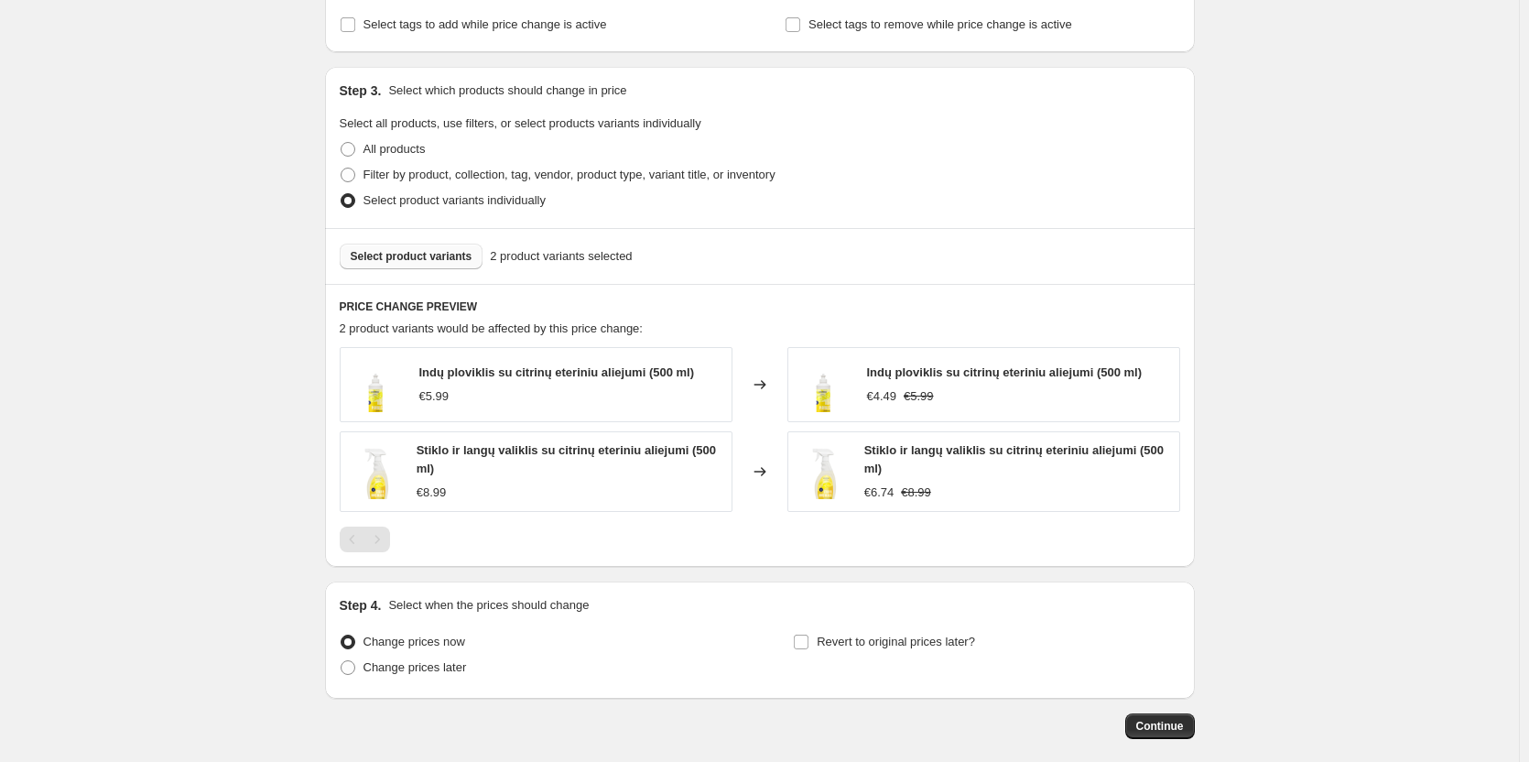
click at [382, 258] on span "Select product variants" at bounding box center [412, 256] width 122 height 15
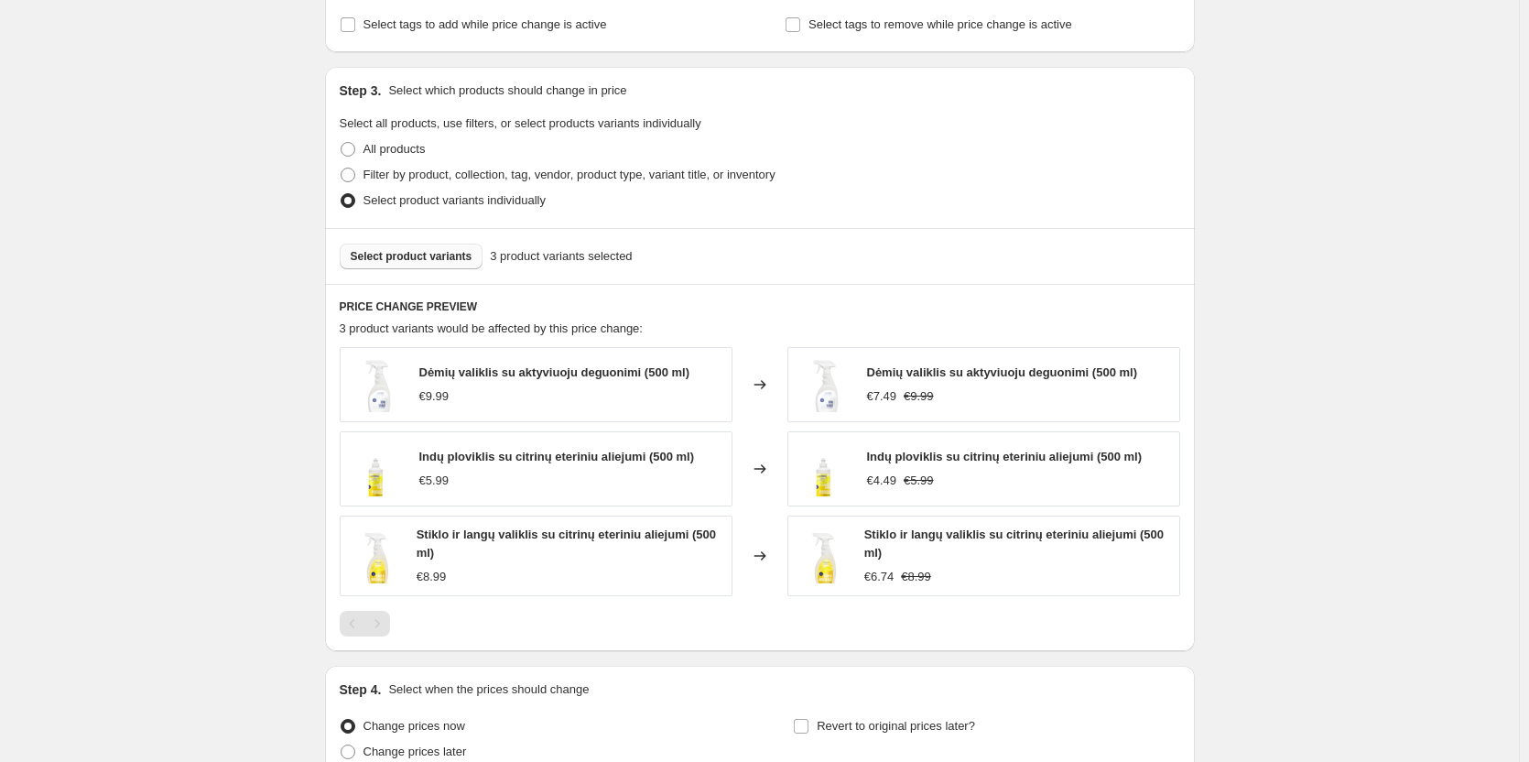
click at [400, 256] on span "Select product variants" at bounding box center [412, 256] width 122 height 15
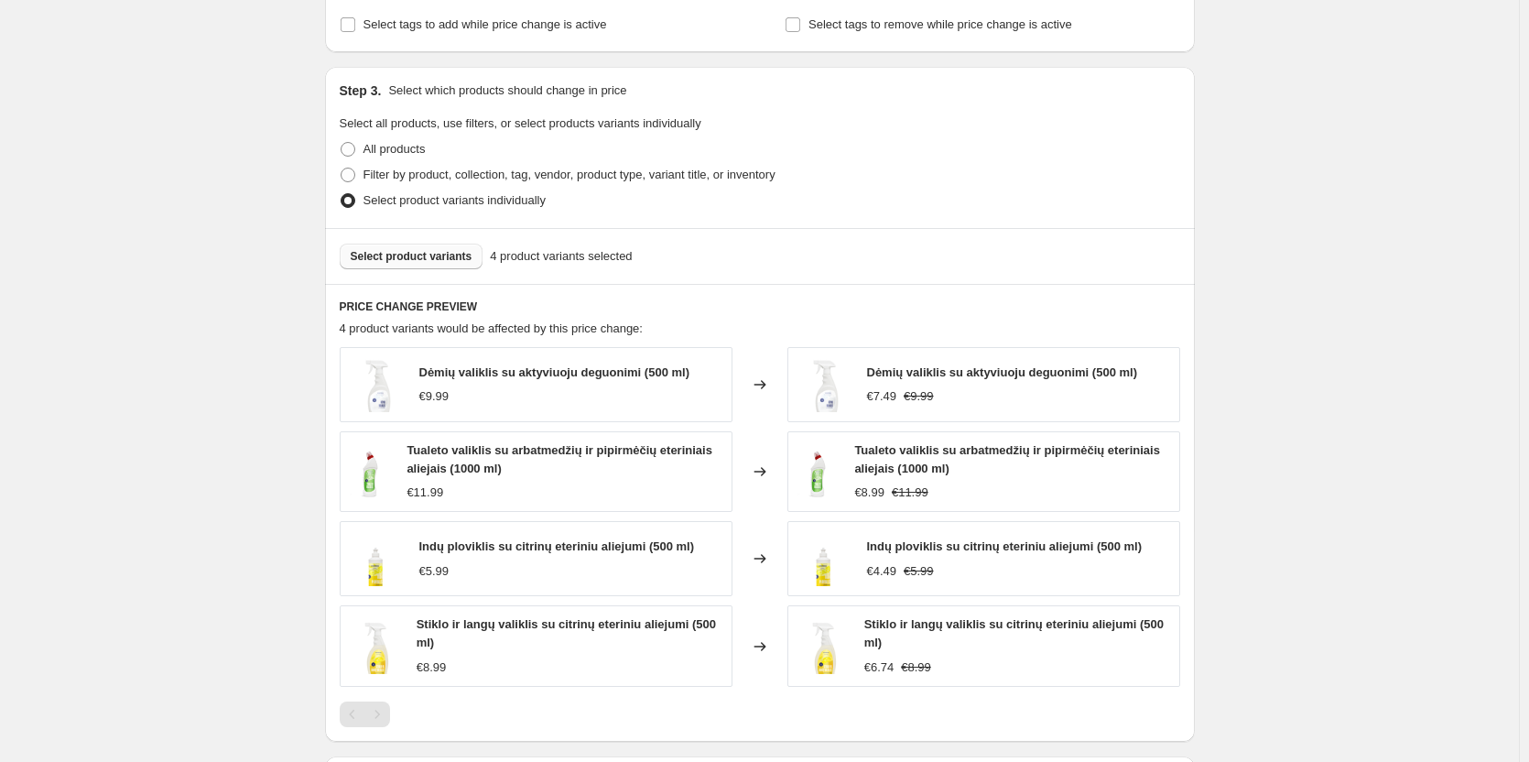
click at [397, 263] on span "Select product variants" at bounding box center [412, 256] width 122 height 15
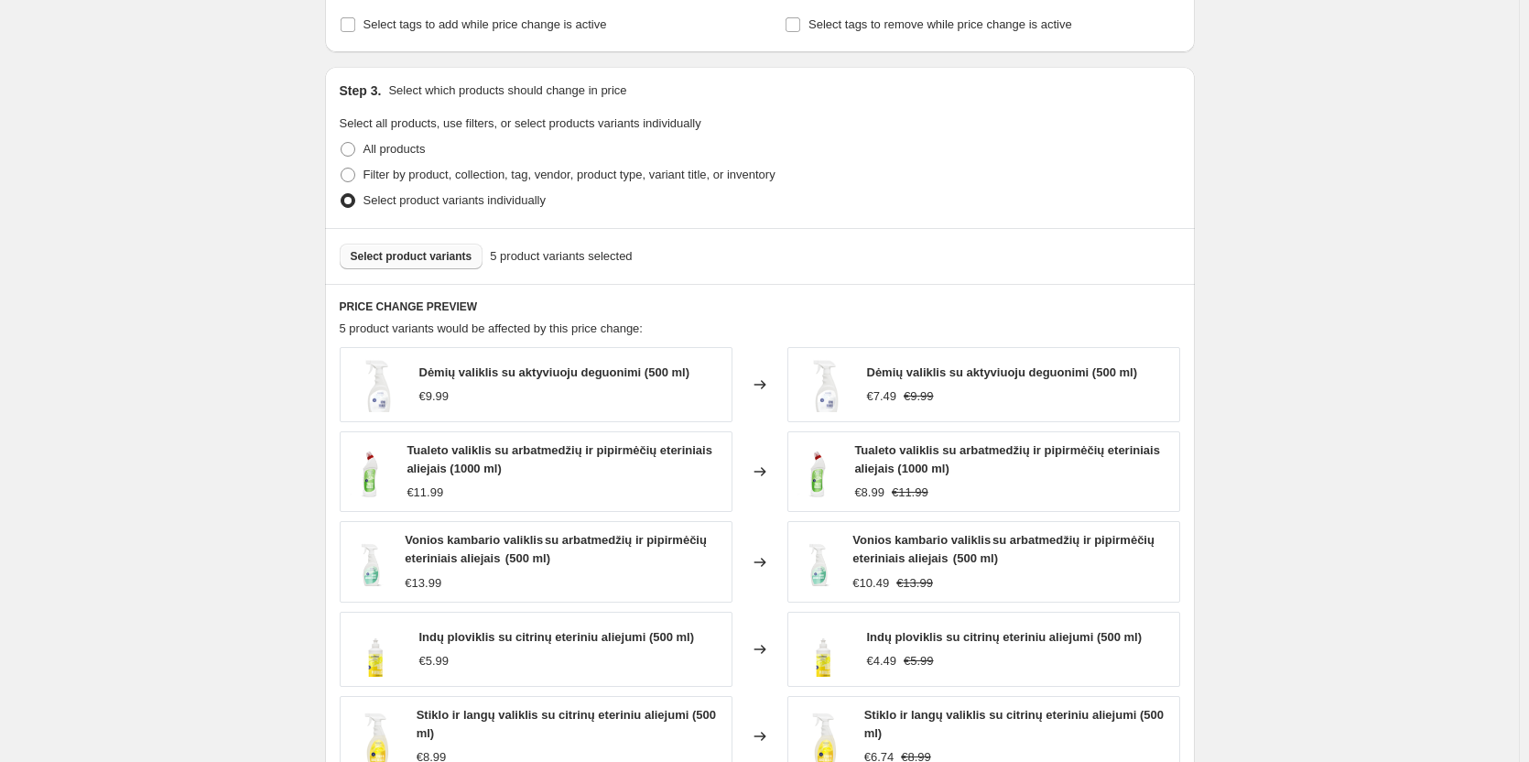
click at [363, 270] on div "Select product variants 5 product variants selected" at bounding box center [760, 256] width 870 height 56
click at [368, 265] on button "Select product variants" at bounding box center [412, 257] width 144 height 26
click at [370, 260] on span "Select product variants" at bounding box center [412, 256] width 122 height 15
click at [381, 263] on span "Select product variants" at bounding box center [412, 256] width 122 height 15
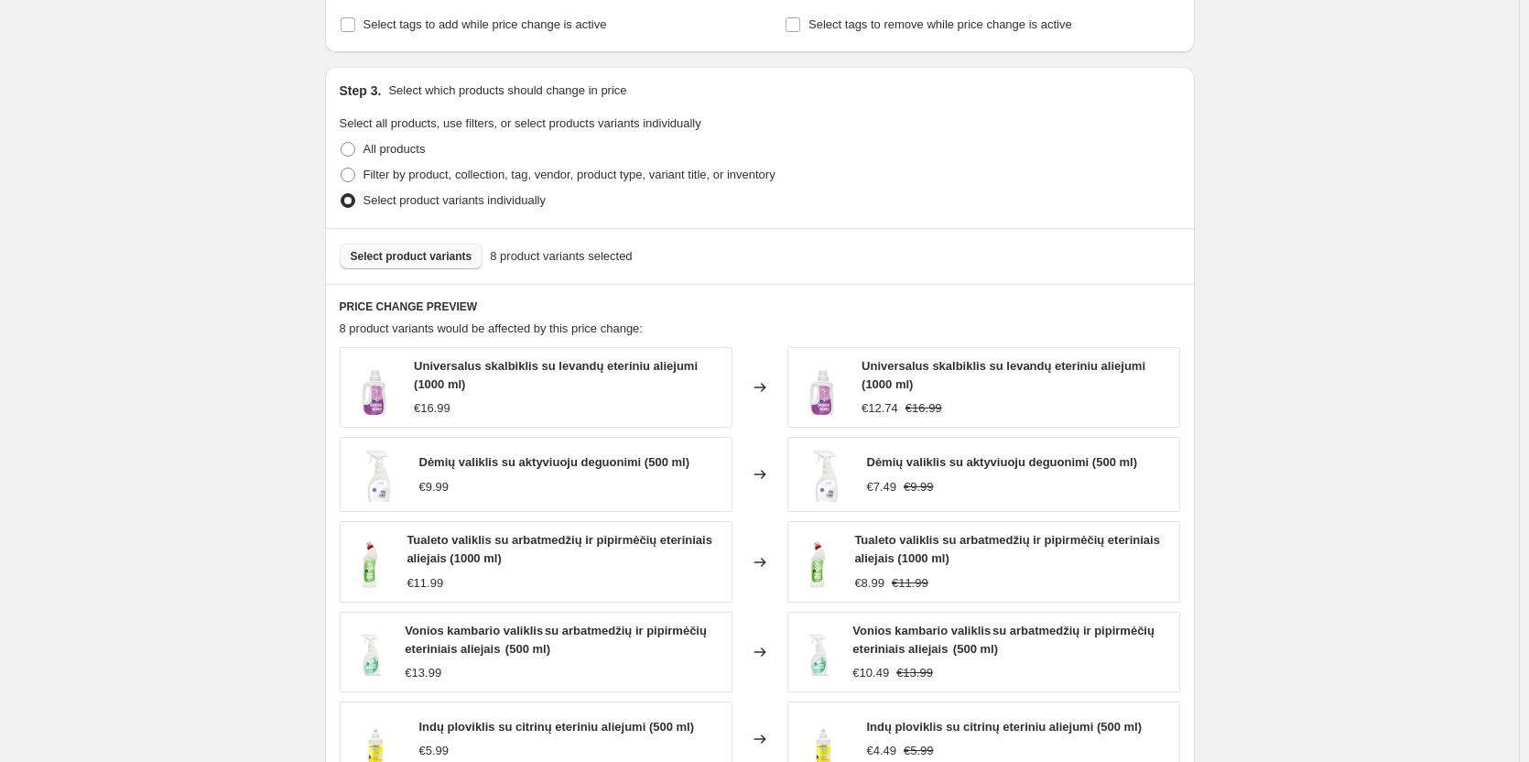
click at [446, 248] on button "Select product variants" at bounding box center [412, 257] width 144 height 26
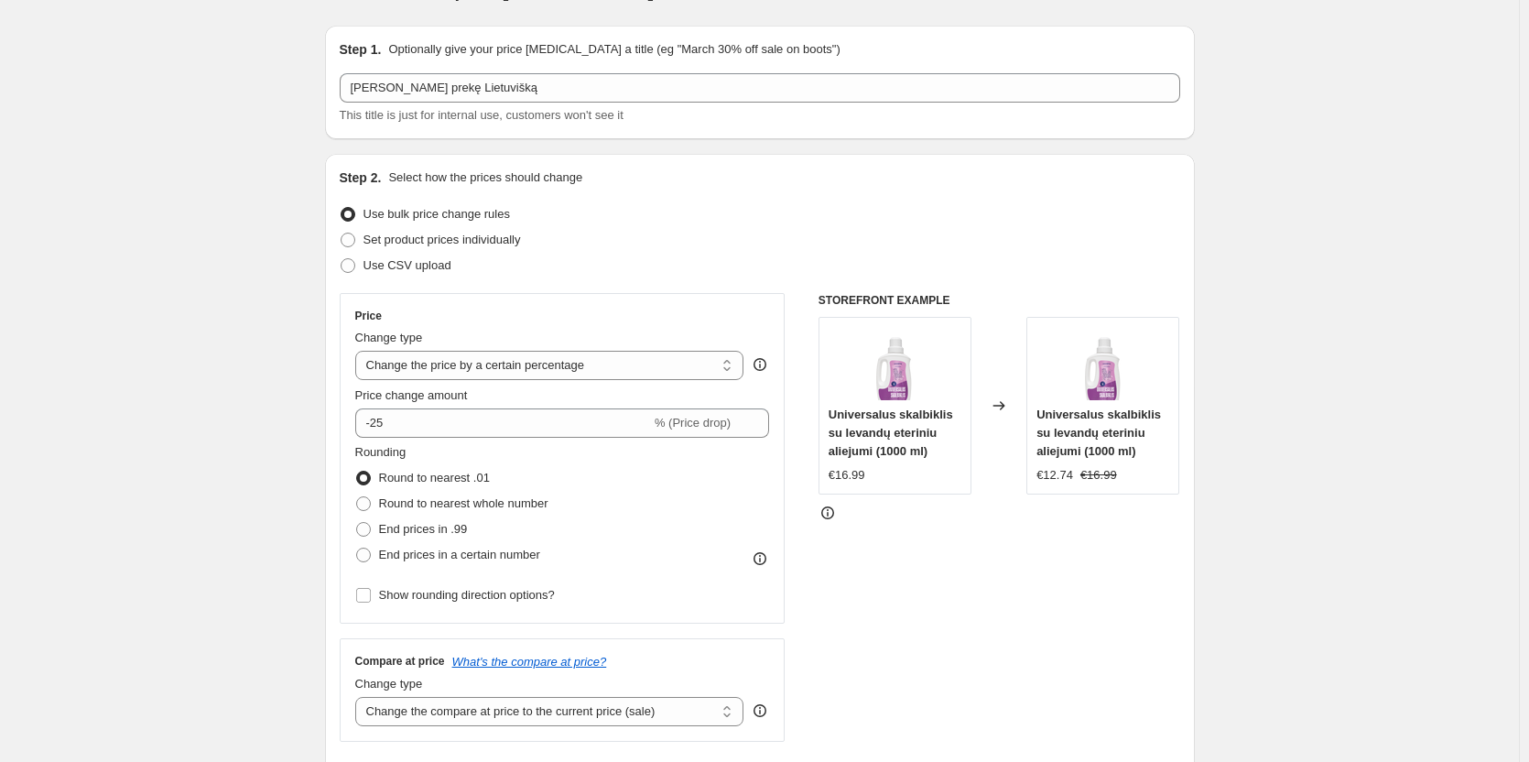
scroll to position [0, 0]
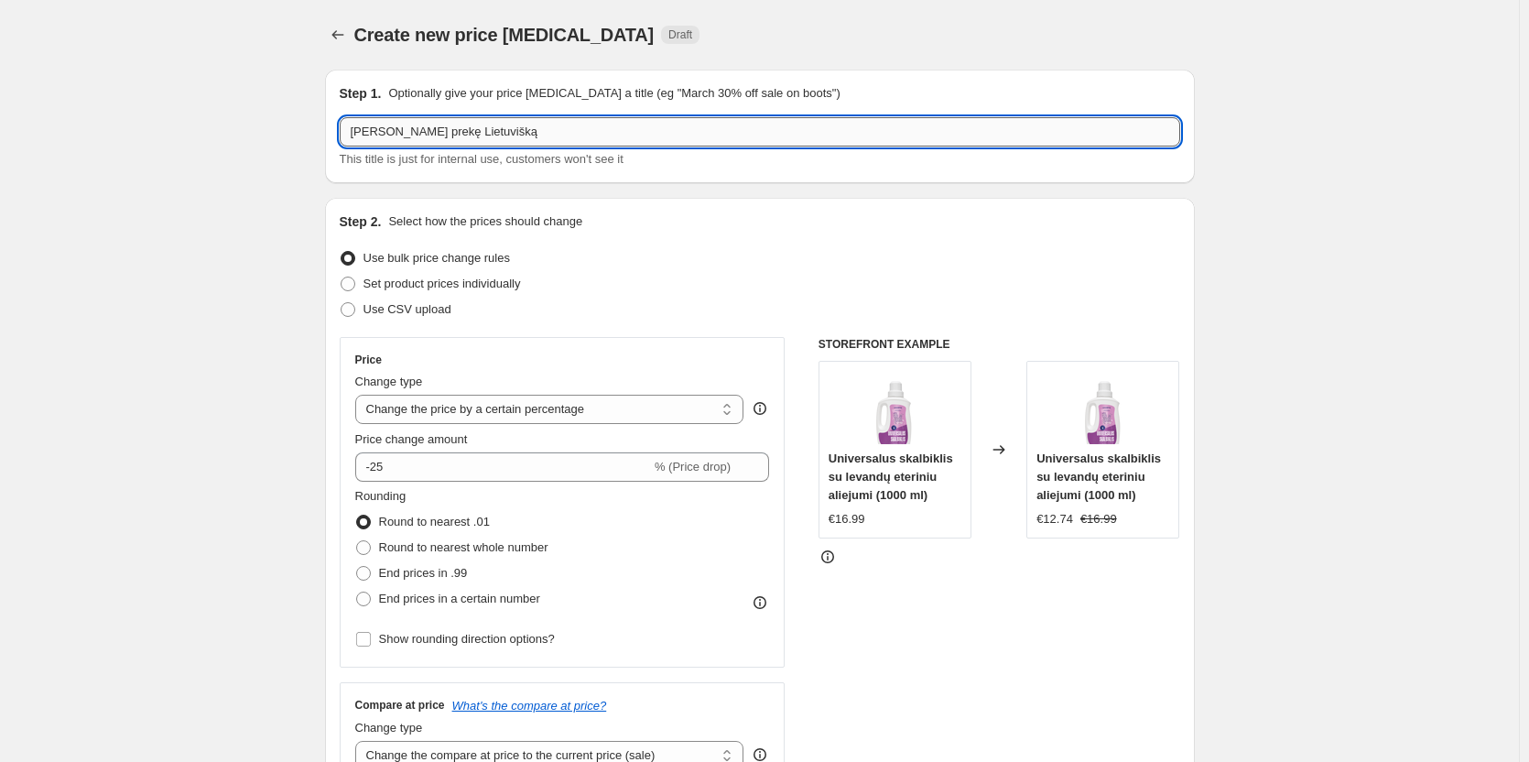
click at [547, 138] on input "[PERSON_NAME] prekę Lietuvišką" at bounding box center [760, 131] width 840 height 29
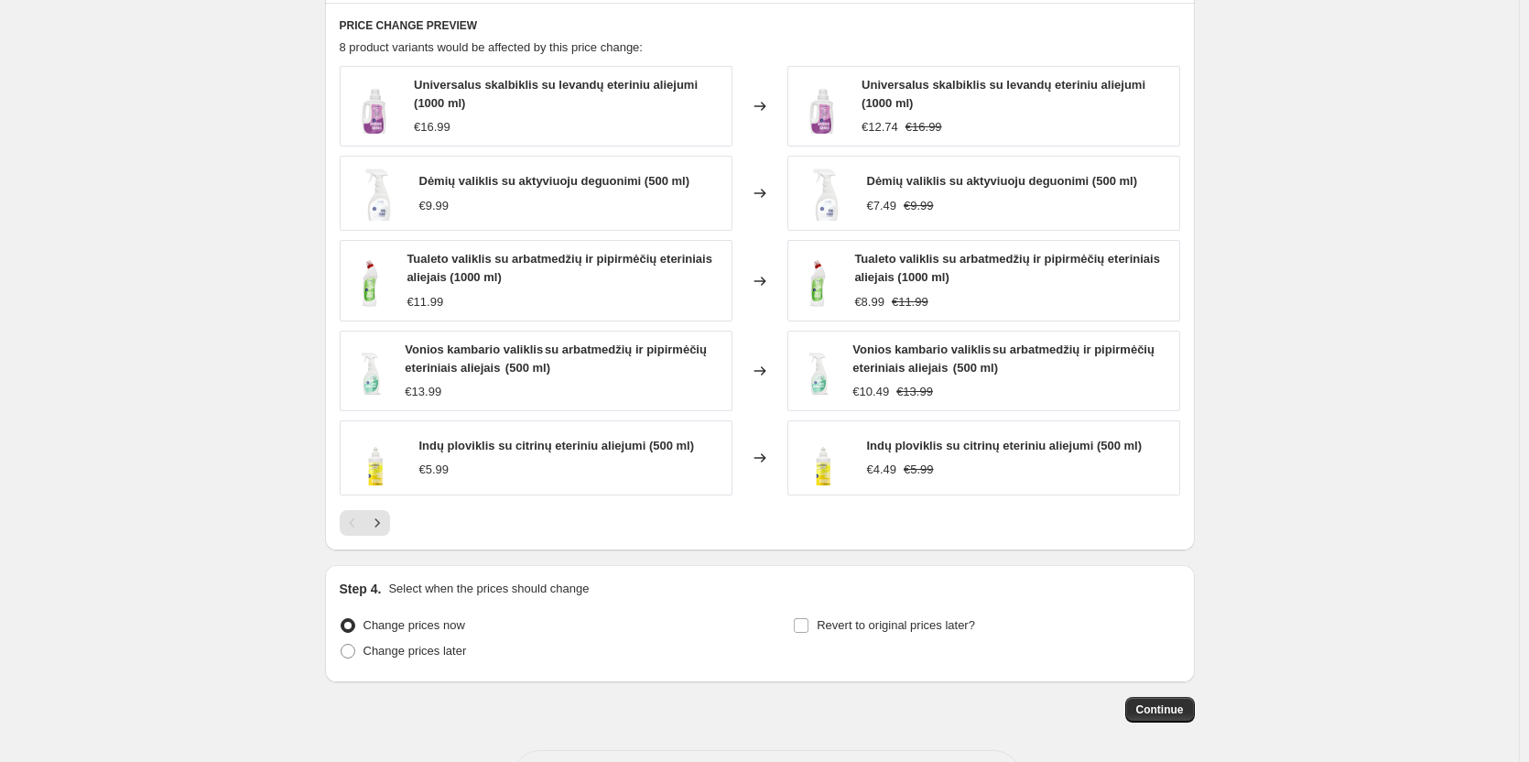
scroll to position [1099, 0]
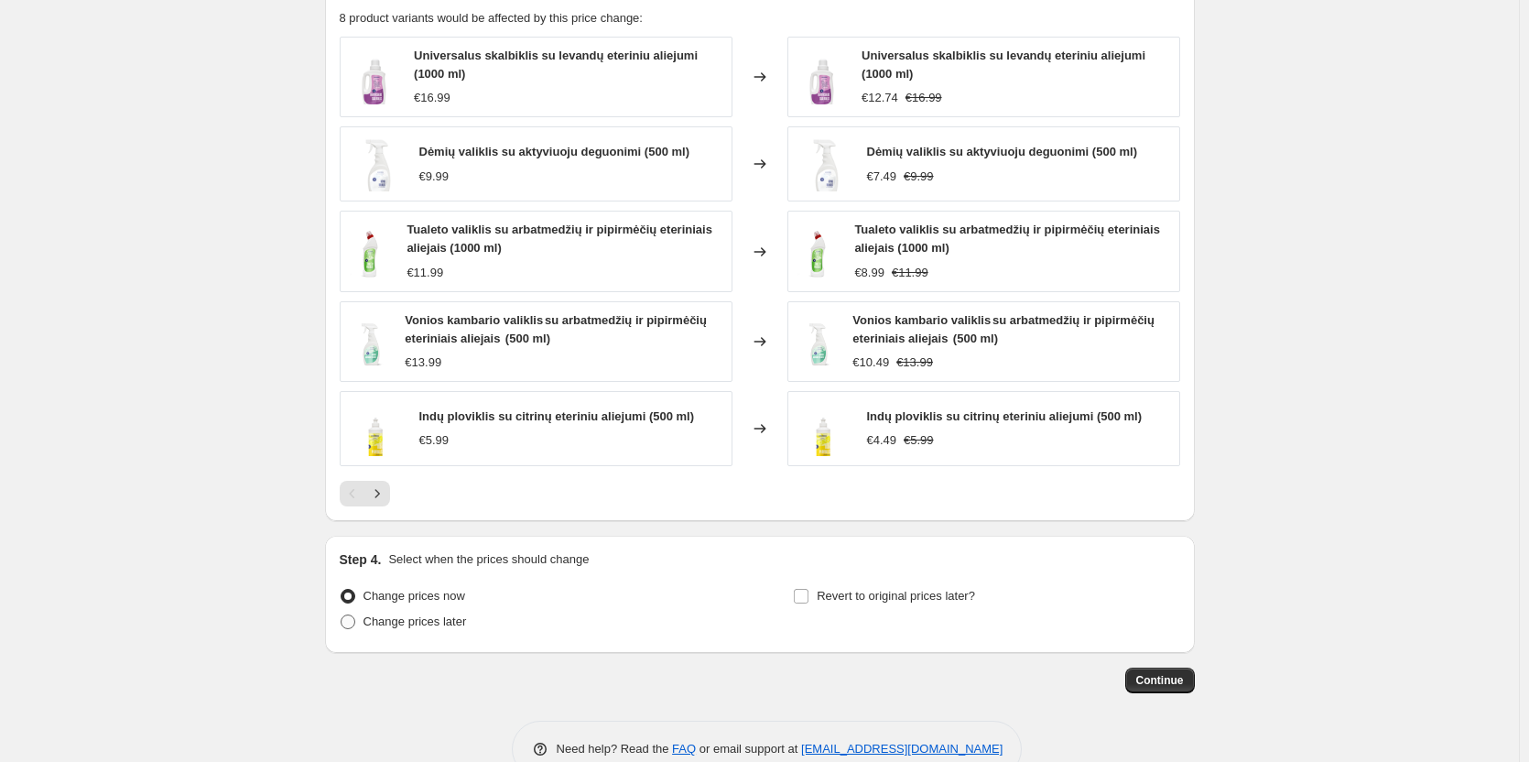
type input "Rinkis prekę Lietuvišką (buitinė)"
click at [406, 622] on span "Change prices later" at bounding box center [414, 621] width 103 height 14
click at [341, 615] on input "Change prices later" at bounding box center [341, 614] width 1 height 1
radio input "true"
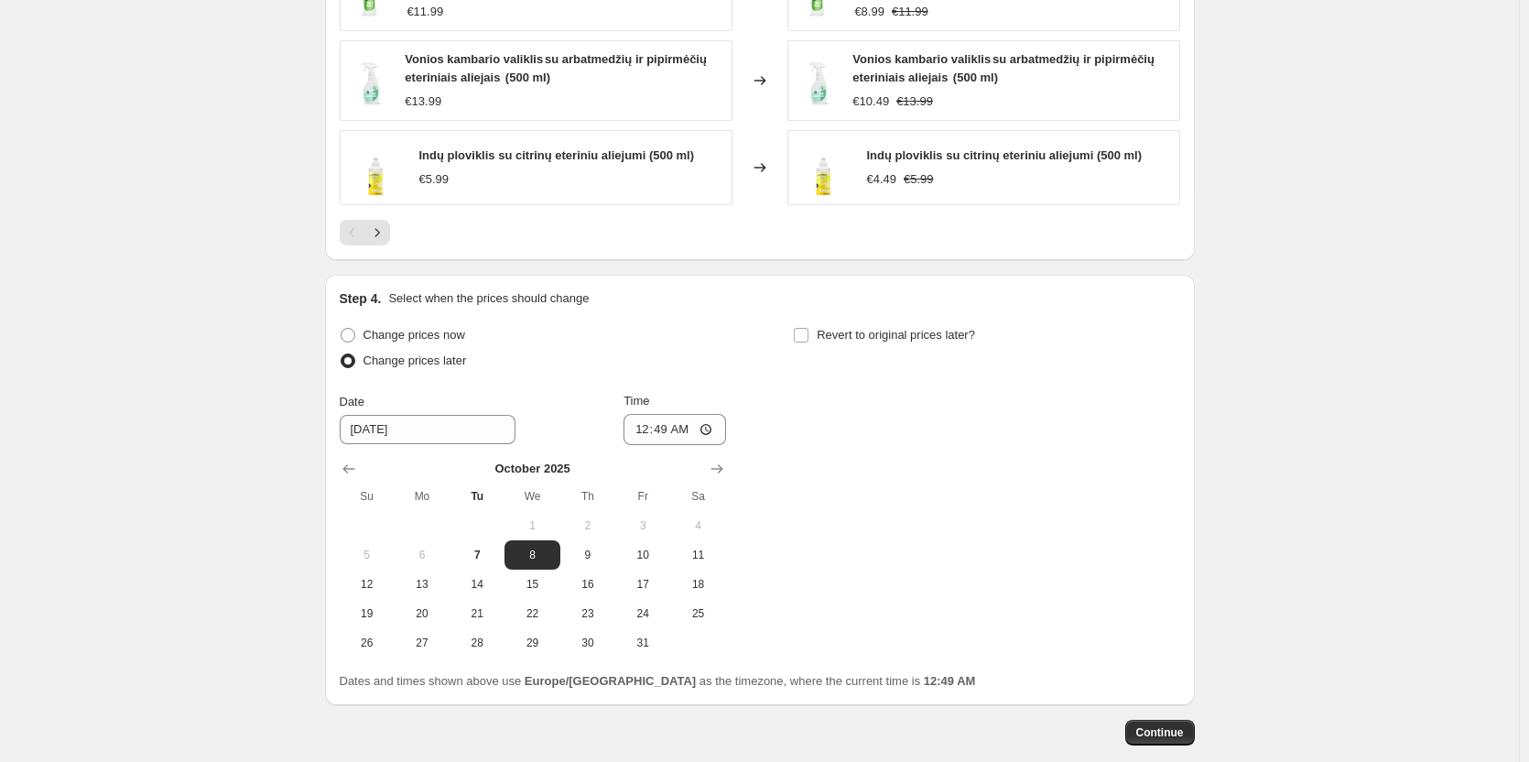
scroll to position [1456, 0]
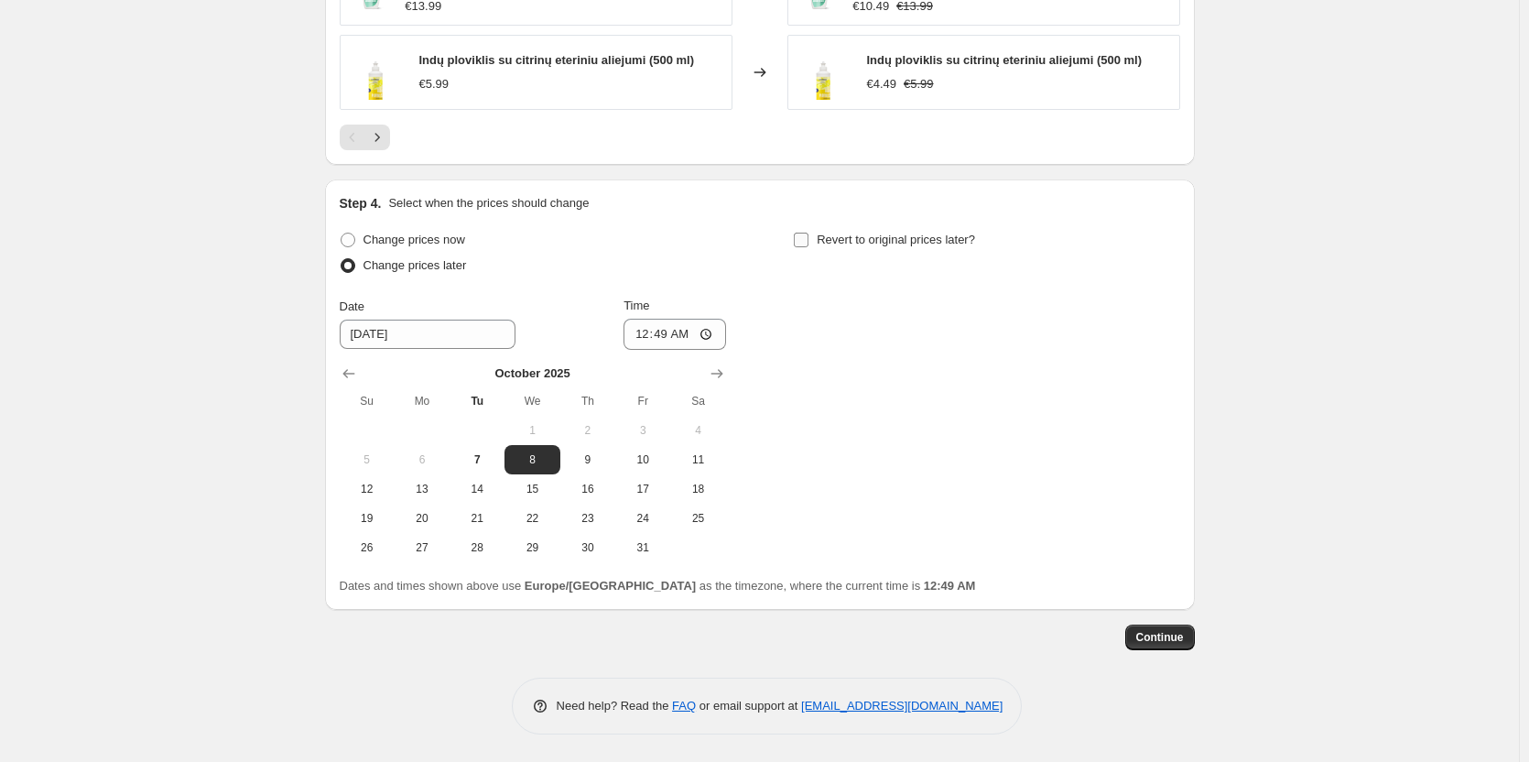
click at [808, 239] on input "Revert to original prices later?" at bounding box center [801, 240] width 15 height 15
checkbox input "true"
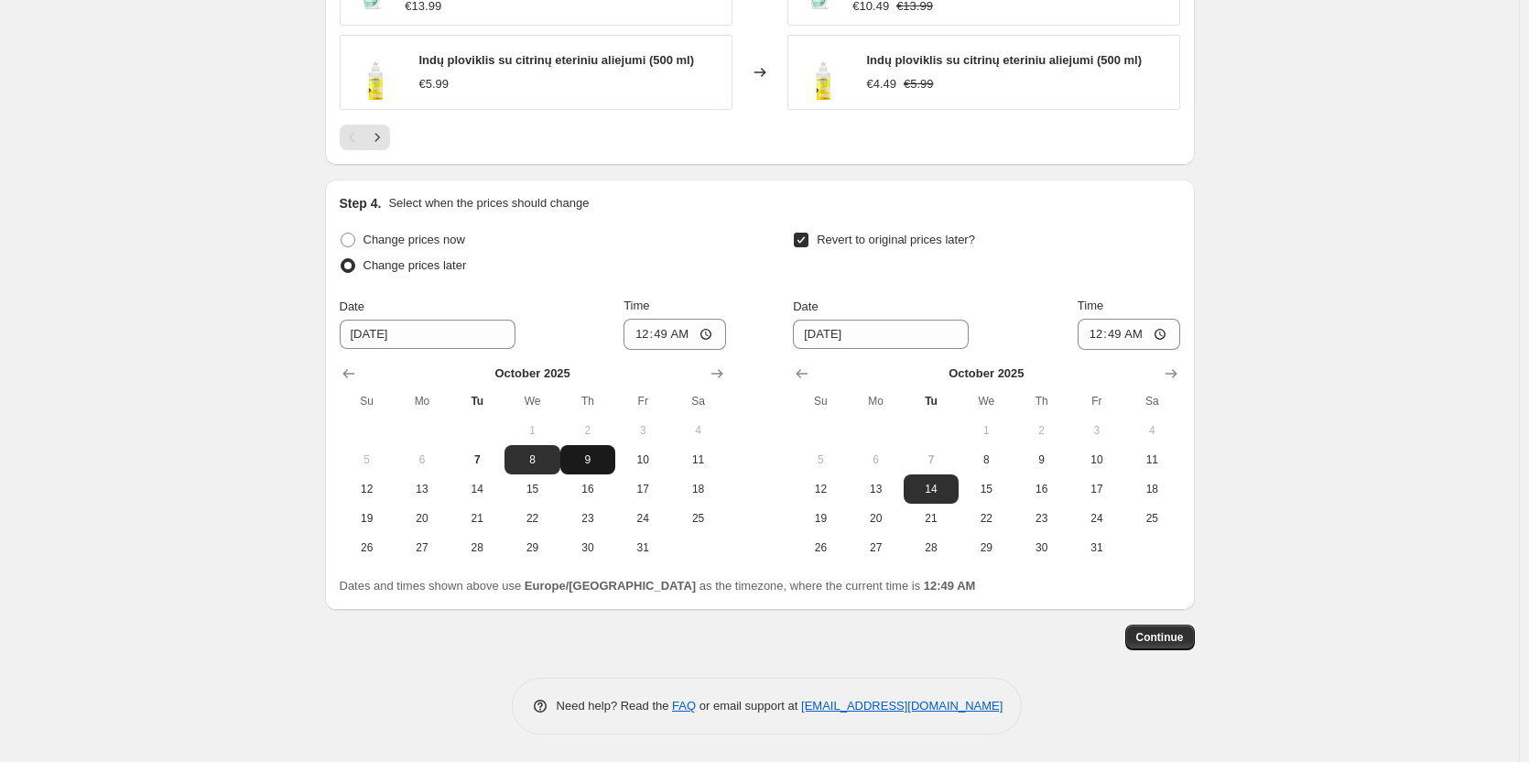
click at [602, 460] on span "9" at bounding box center [588, 459] width 40 height 15
type input "[DATE]"
click at [712, 334] on input "00:49" at bounding box center [674, 334] width 103 height 31
type input "20:00"
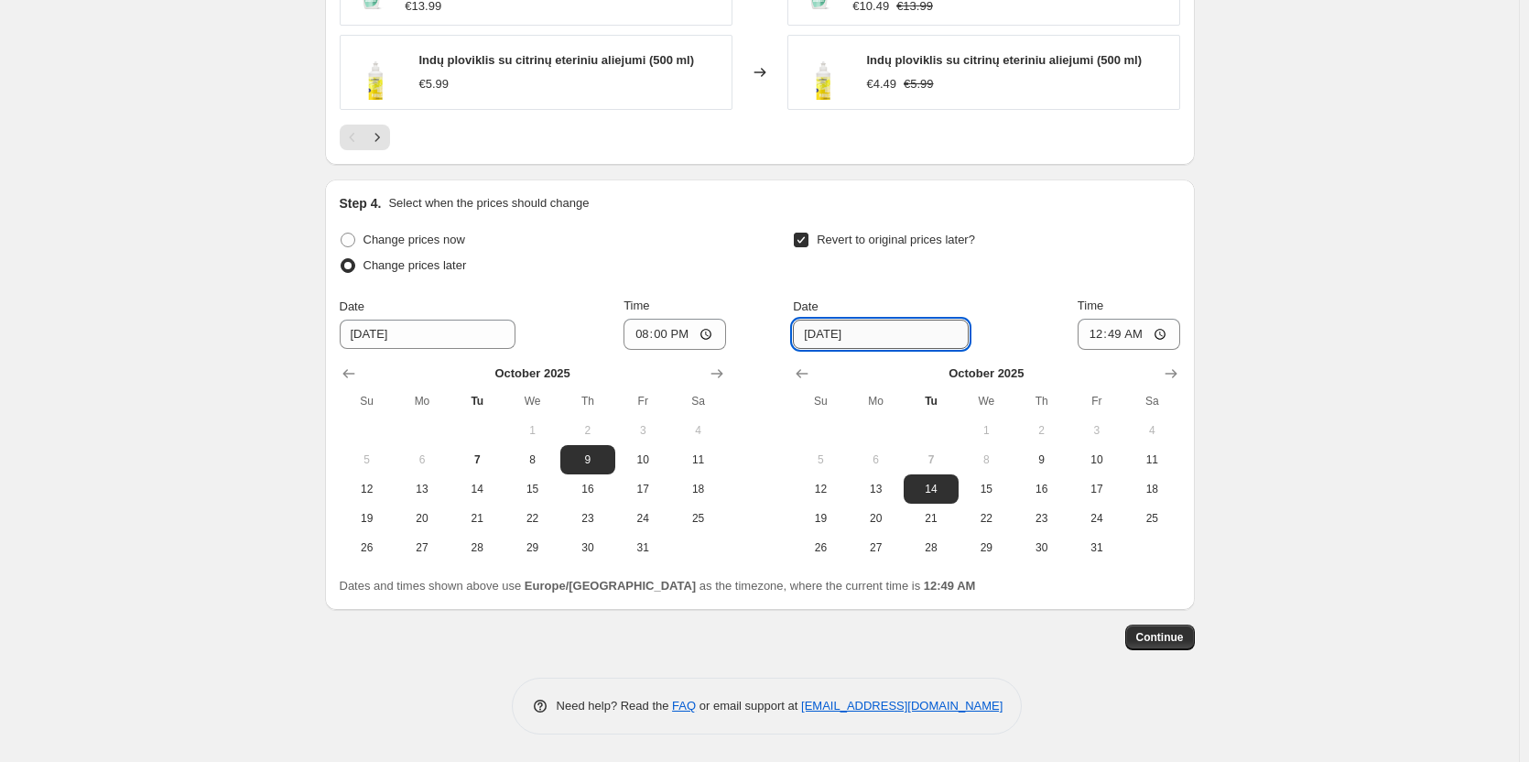
click at [874, 341] on input "[DATE]" at bounding box center [881, 333] width 176 height 29
click at [834, 330] on input "[DATE]" at bounding box center [881, 333] width 176 height 29
click at [848, 493] on button "12" at bounding box center [820, 488] width 55 height 29
type input "[DATE]"
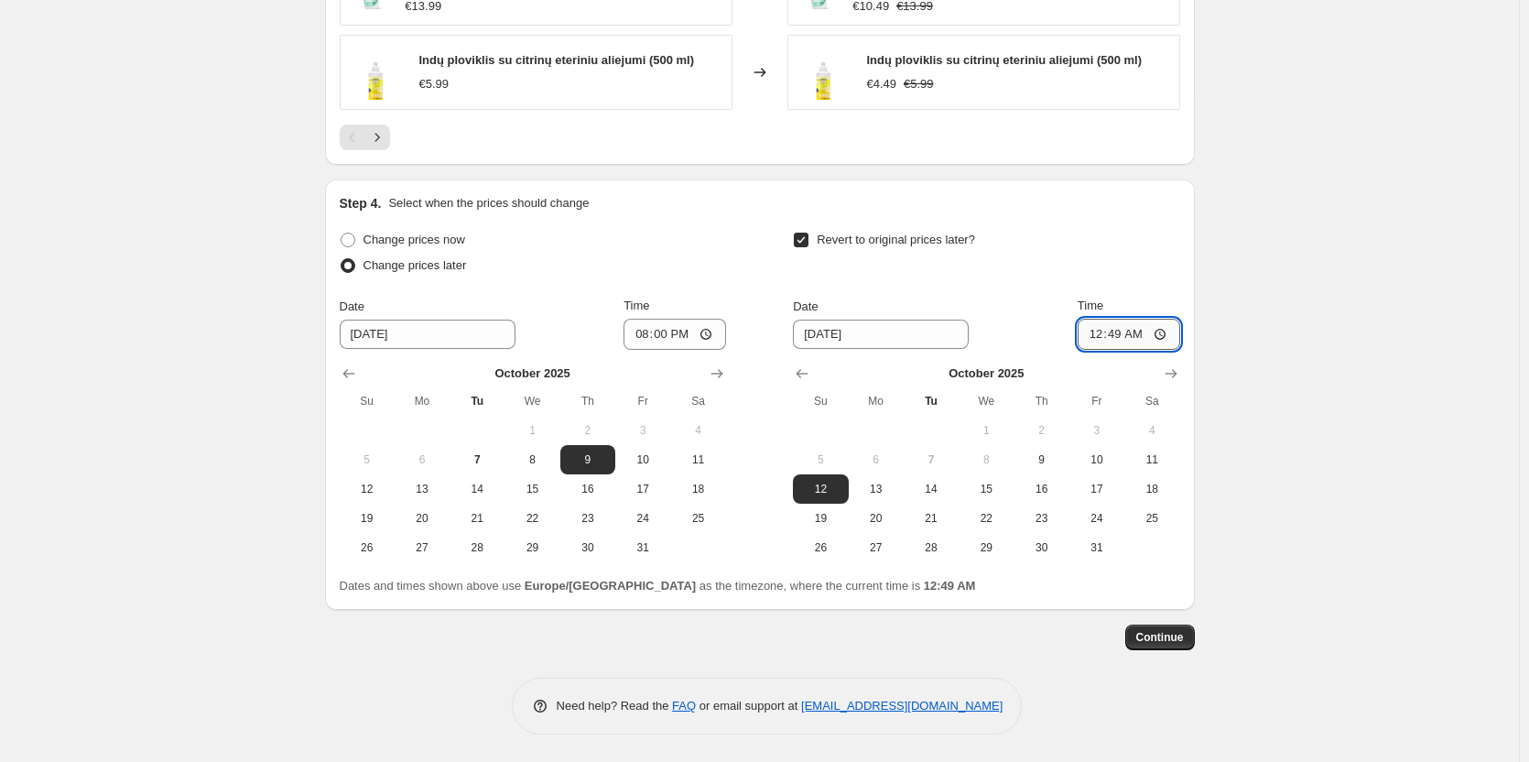
click at [1162, 333] on input "00:49" at bounding box center [1128, 334] width 103 height 31
type input "23:59"
click at [1178, 635] on span "Continue" at bounding box center [1160, 637] width 48 height 15
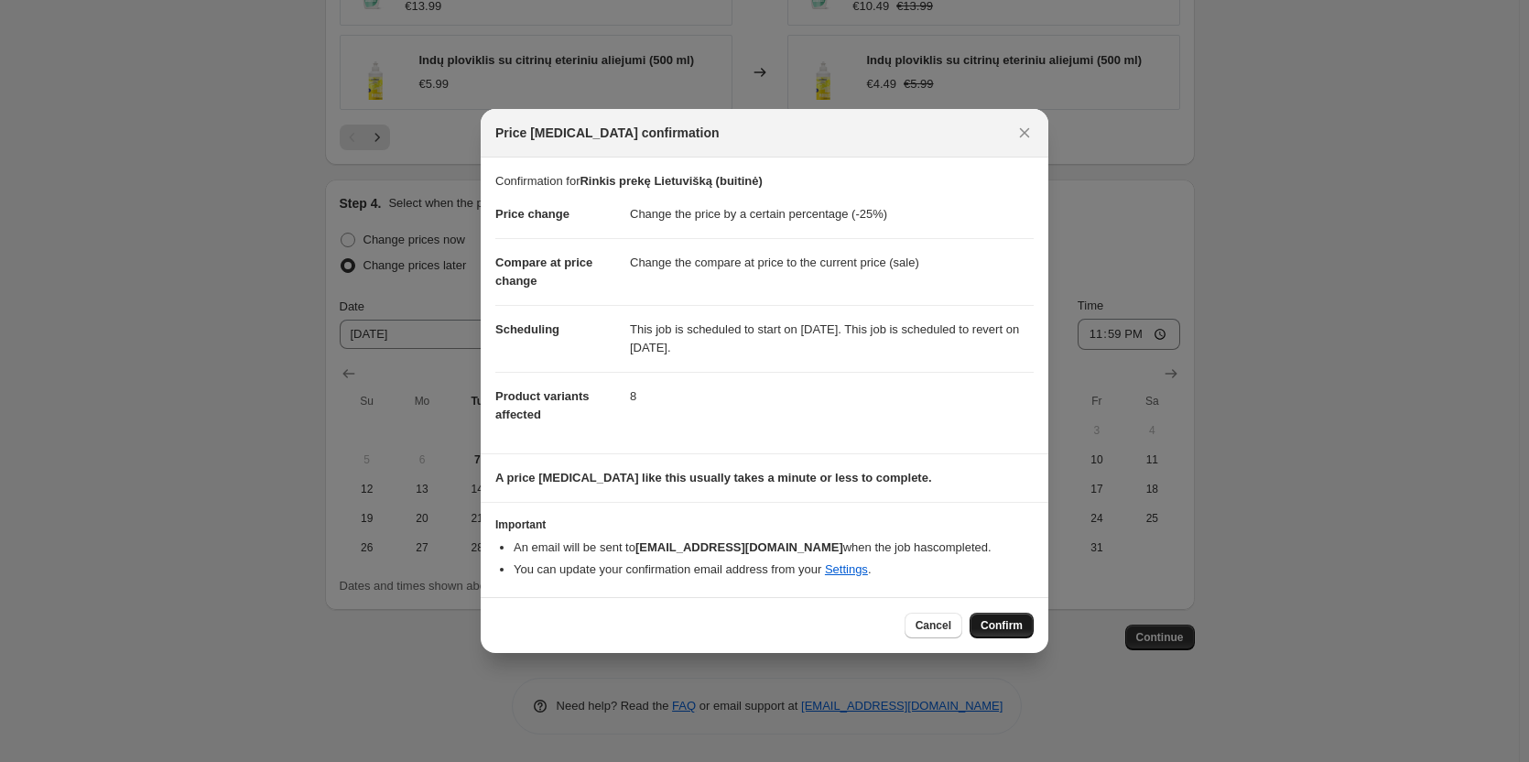
click at [998, 627] on span "Confirm" at bounding box center [1001, 625] width 42 height 15
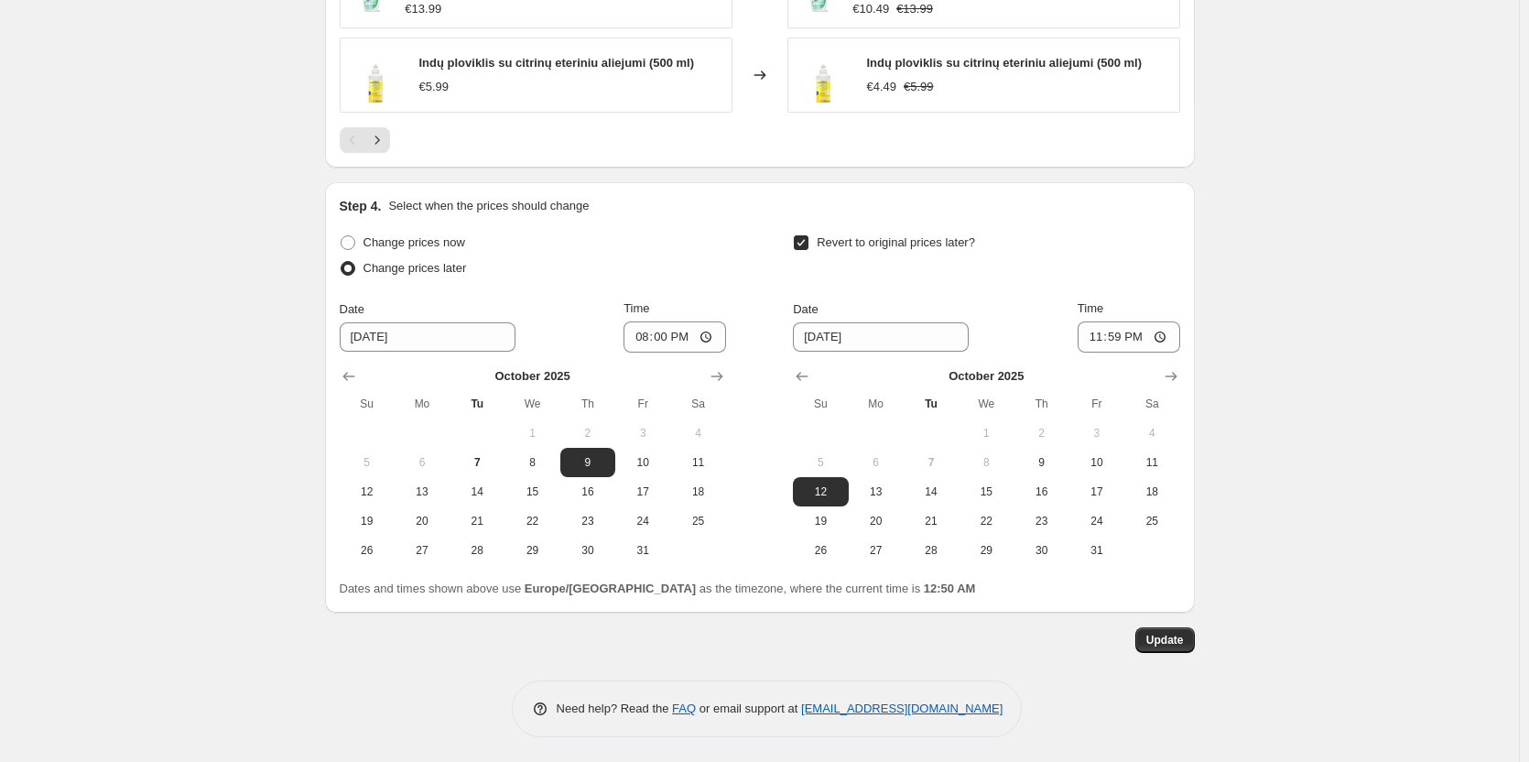
scroll to position [1567, 0]
click at [1181, 631] on span "Update" at bounding box center [1165, 637] width 38 height 15
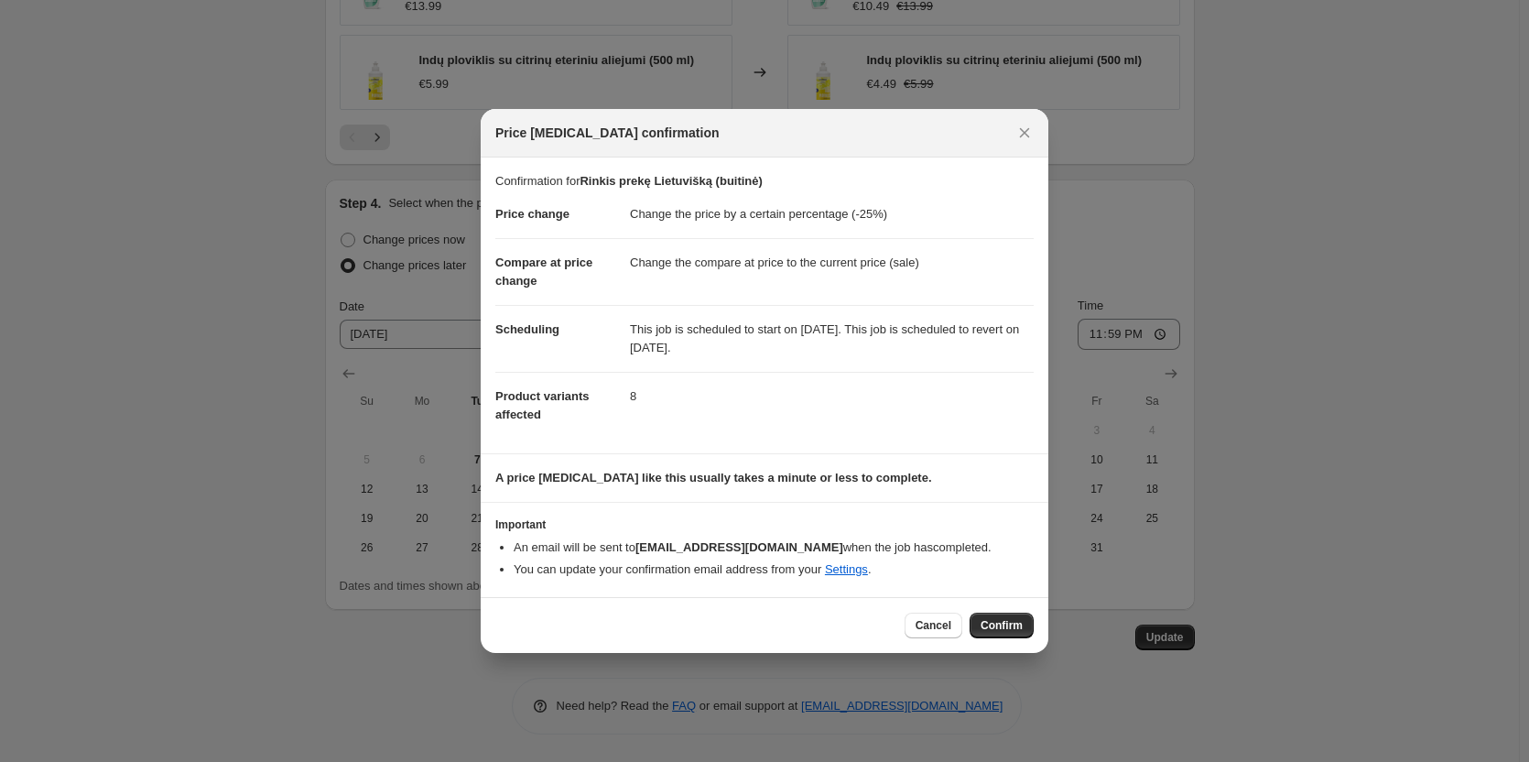
click at [992, 625] on span "Confirm" at bounding box center [1001, 625] width 42 height 15
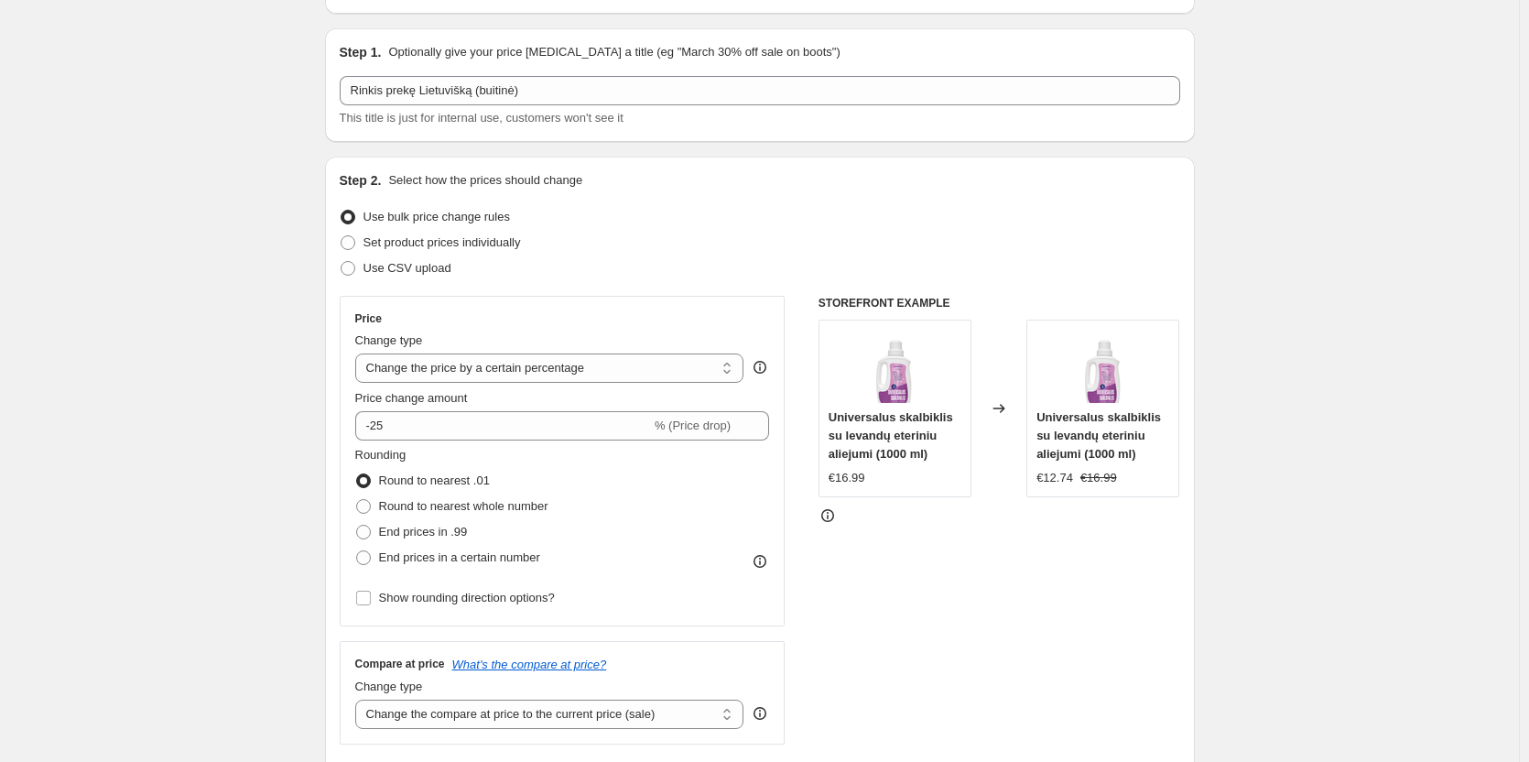
scroll to position [0, 0]
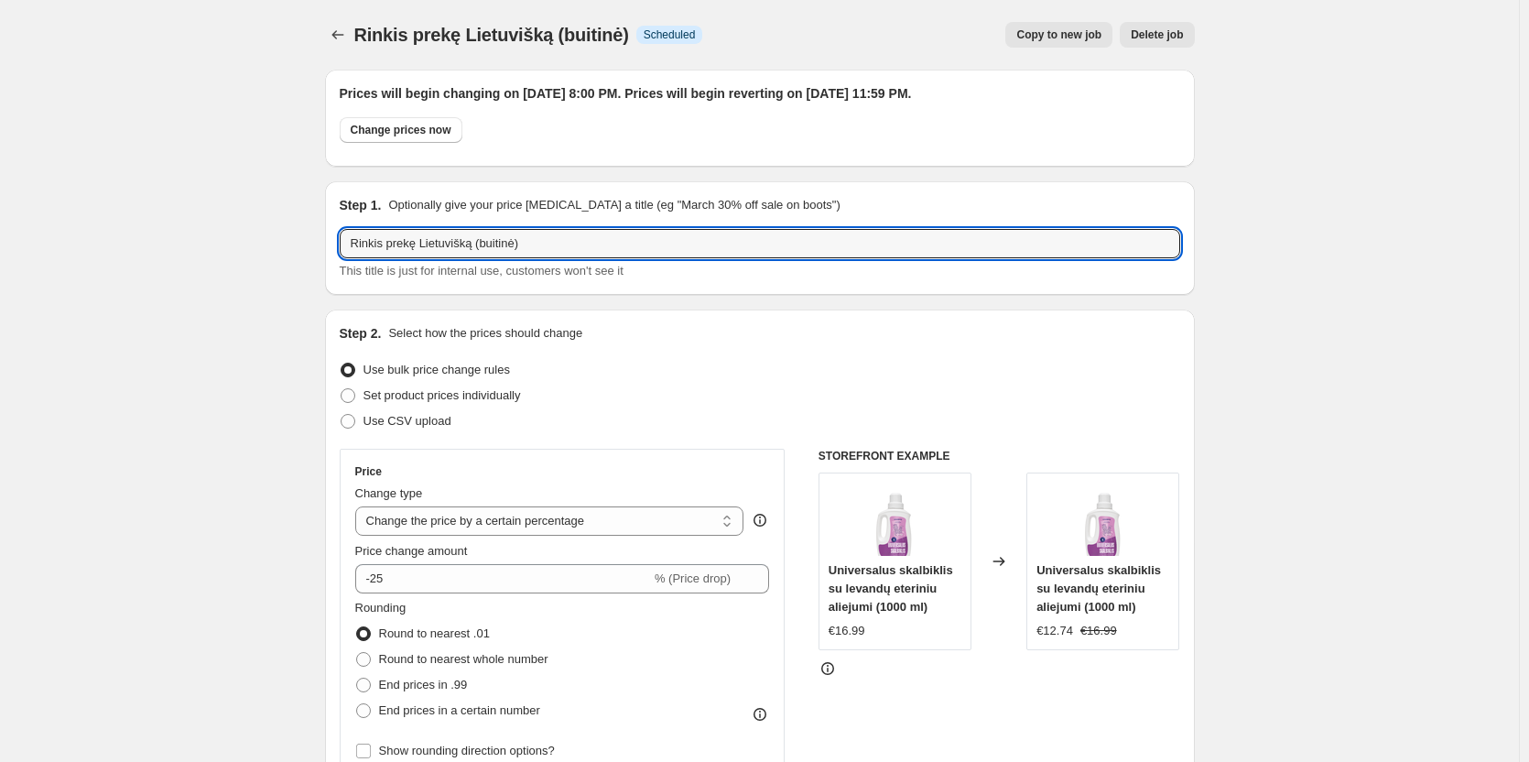
drag, startPoint x: 584, startPoint y: 248, endPoint x: 217, endPoint y: 246, distance: 367.1
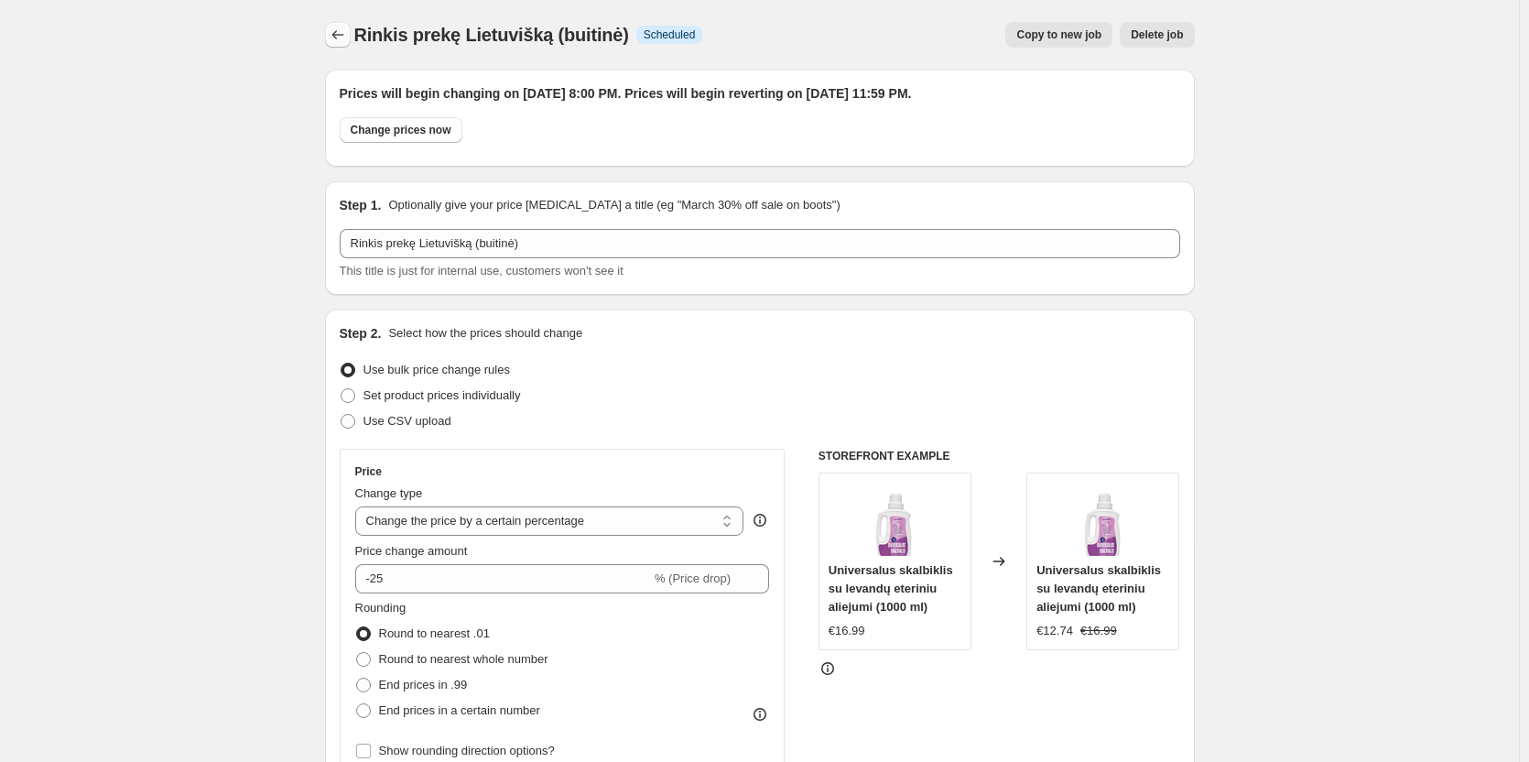
click at [333, 39] on icon "Price change jobs" at bounding box center [338, 35] width 18 height 18
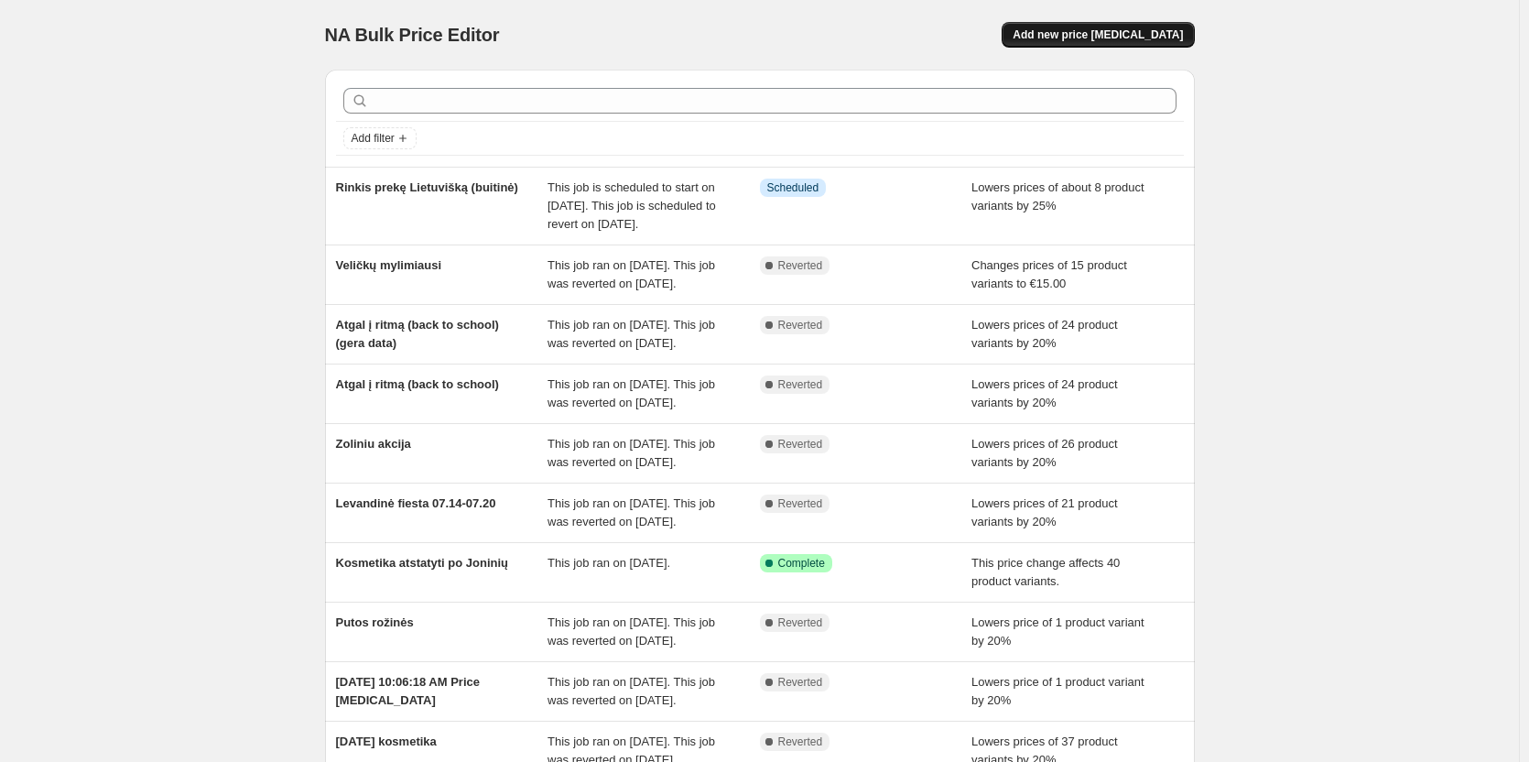
click at [1108, 35] on span "Add new price [MEDICAL_DATA]" at bounding box center [1097, 34] width 170 height 15
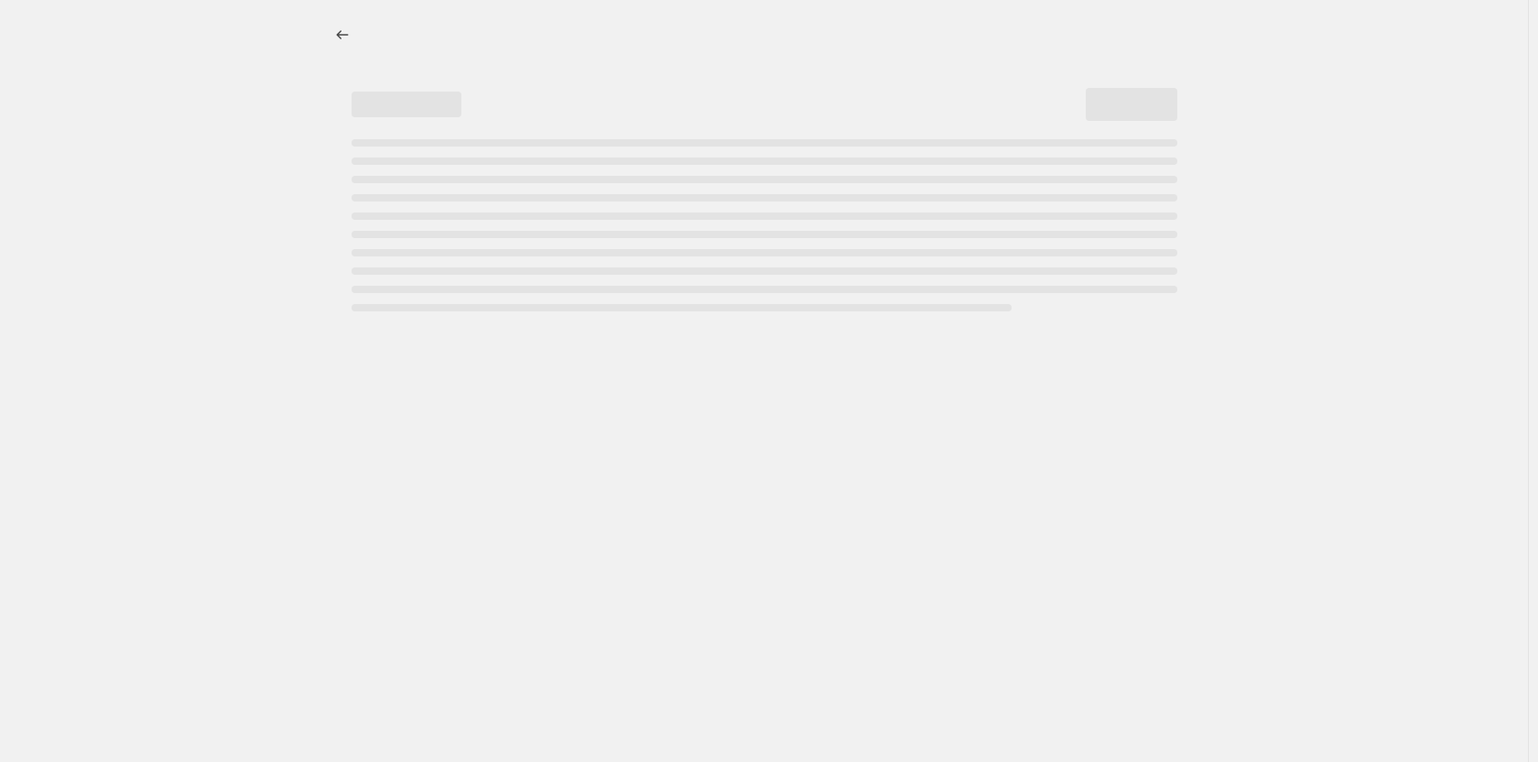
select select "percentage"
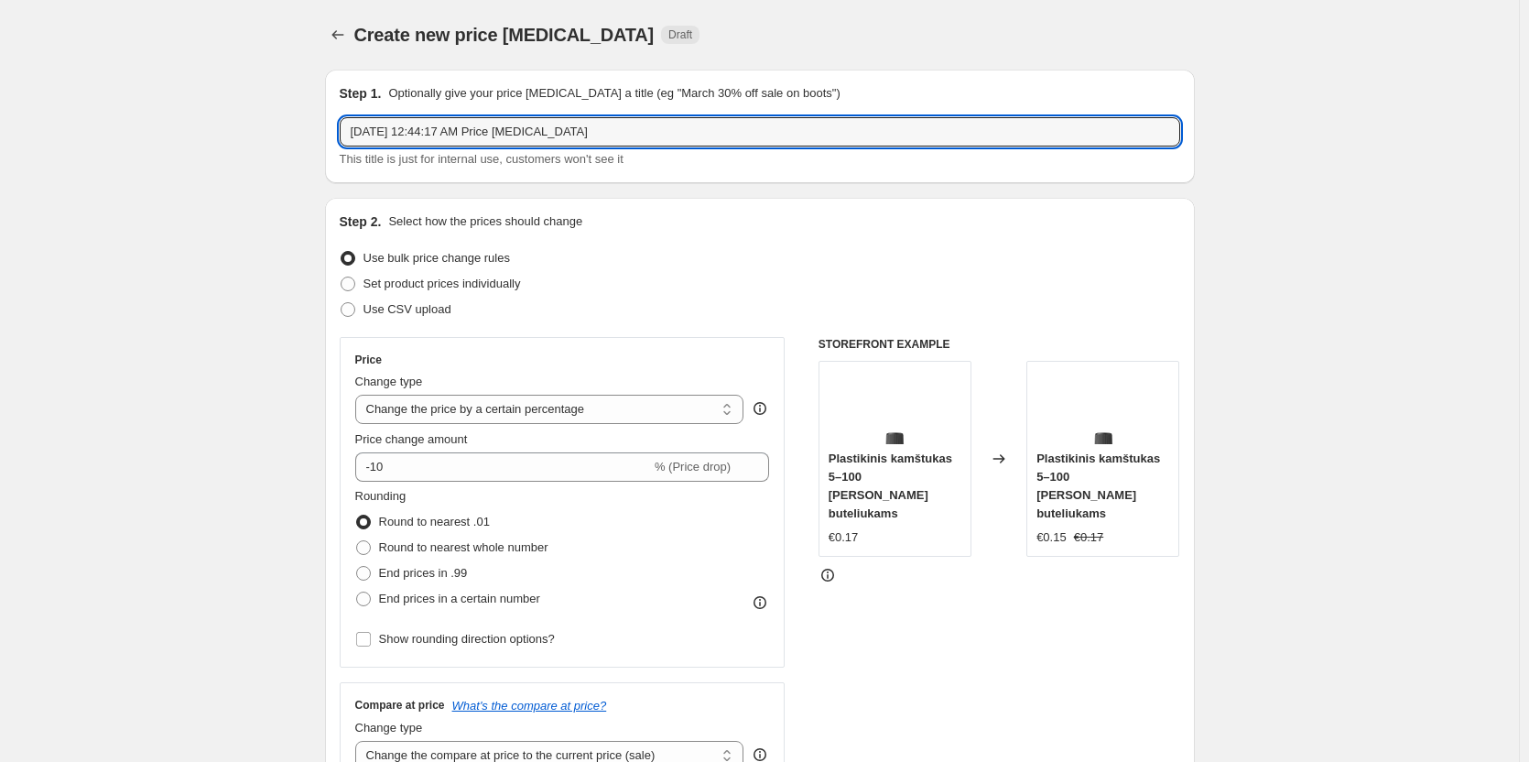
drag, startPoint x: 606, startPoint y: 129, endPoint x: 113, endPoint y: 149, distance: 493.8
paste input "Rinkis prekę Lietuvišką (buitinė)"
type input "[PERSON_NAME] prekę Lietuvišką"
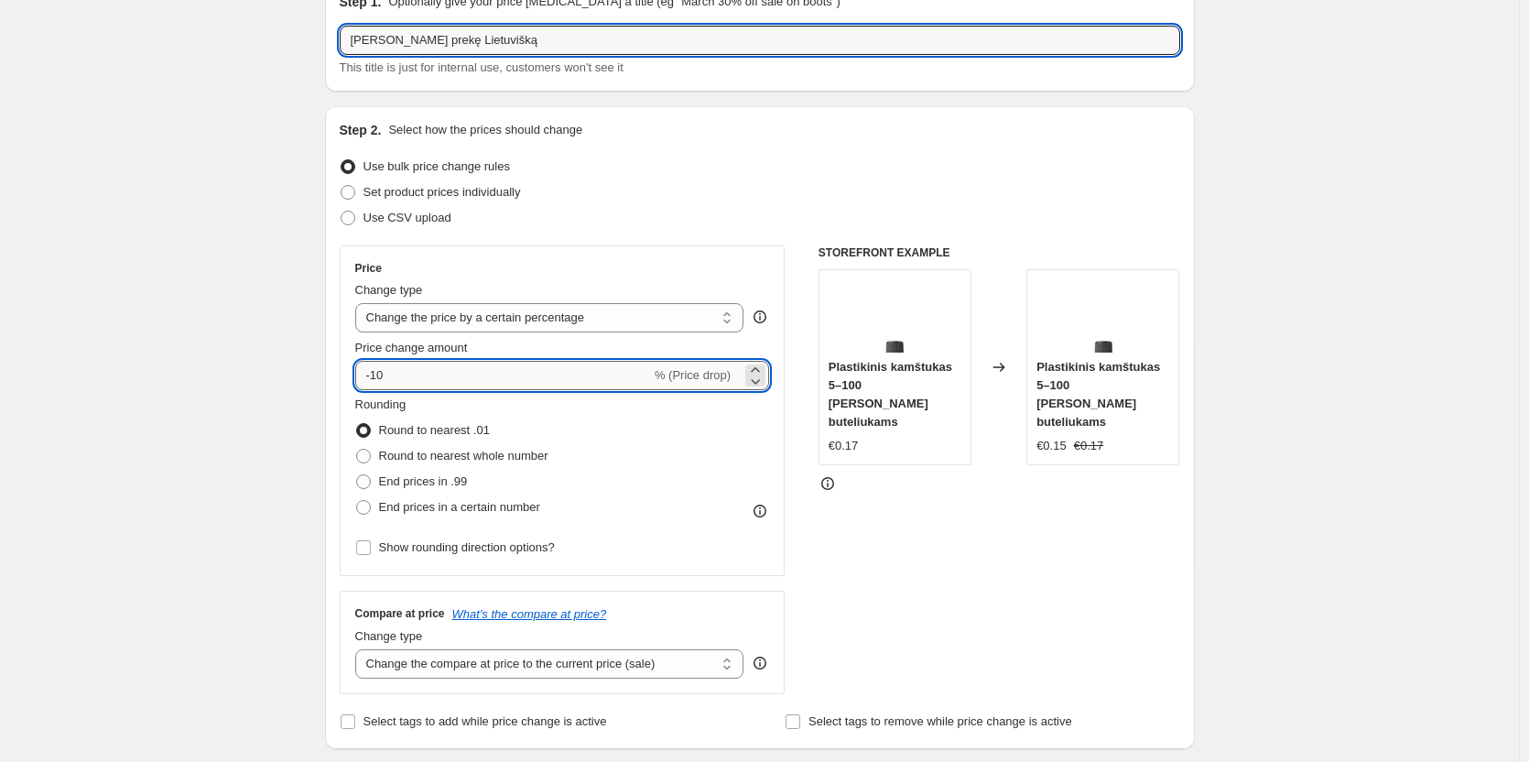
click at [428, 368] on input "-10" at bounding box center [503, 375] width 296 height 29
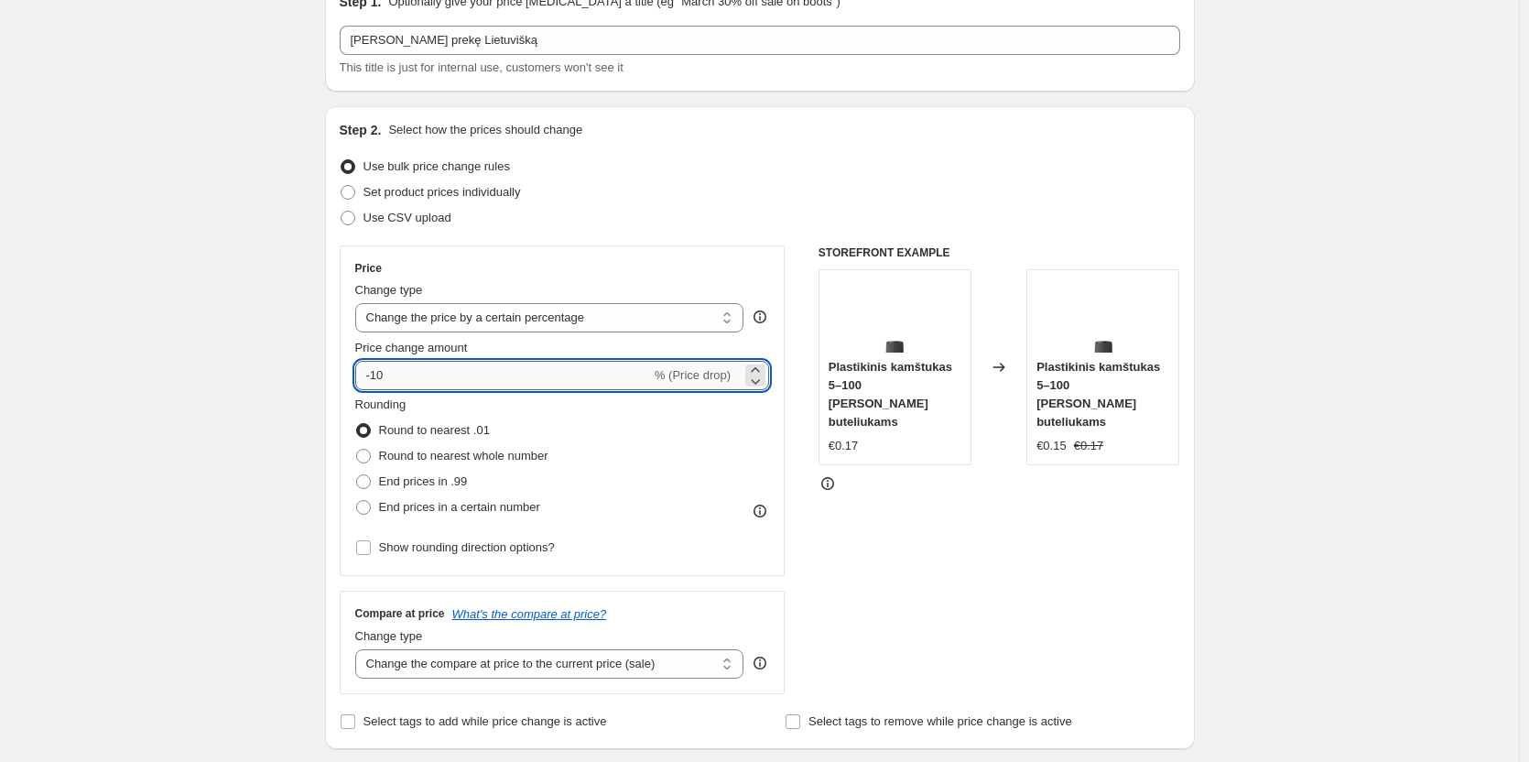
type input "-1"
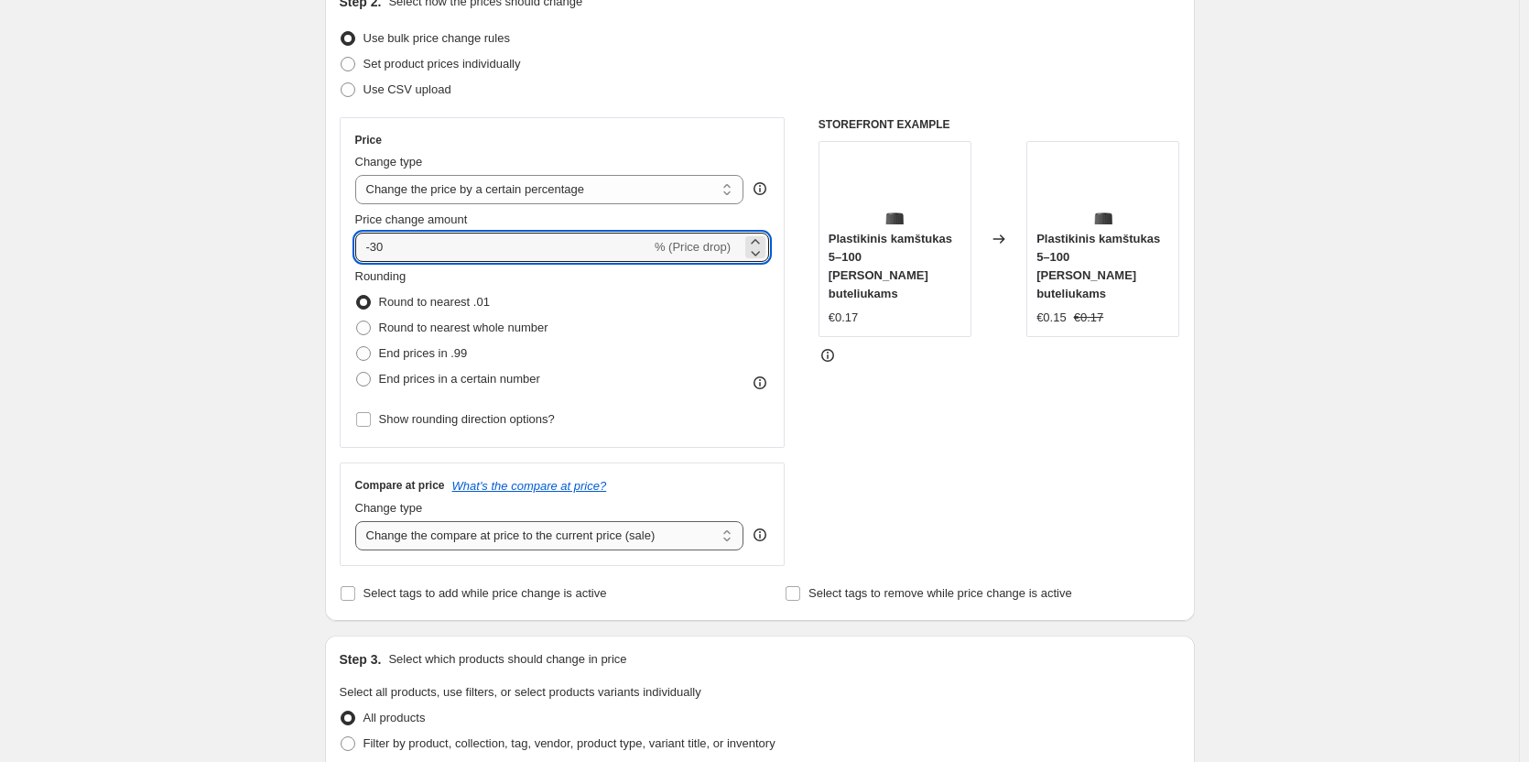
scroll to position [275, 0]
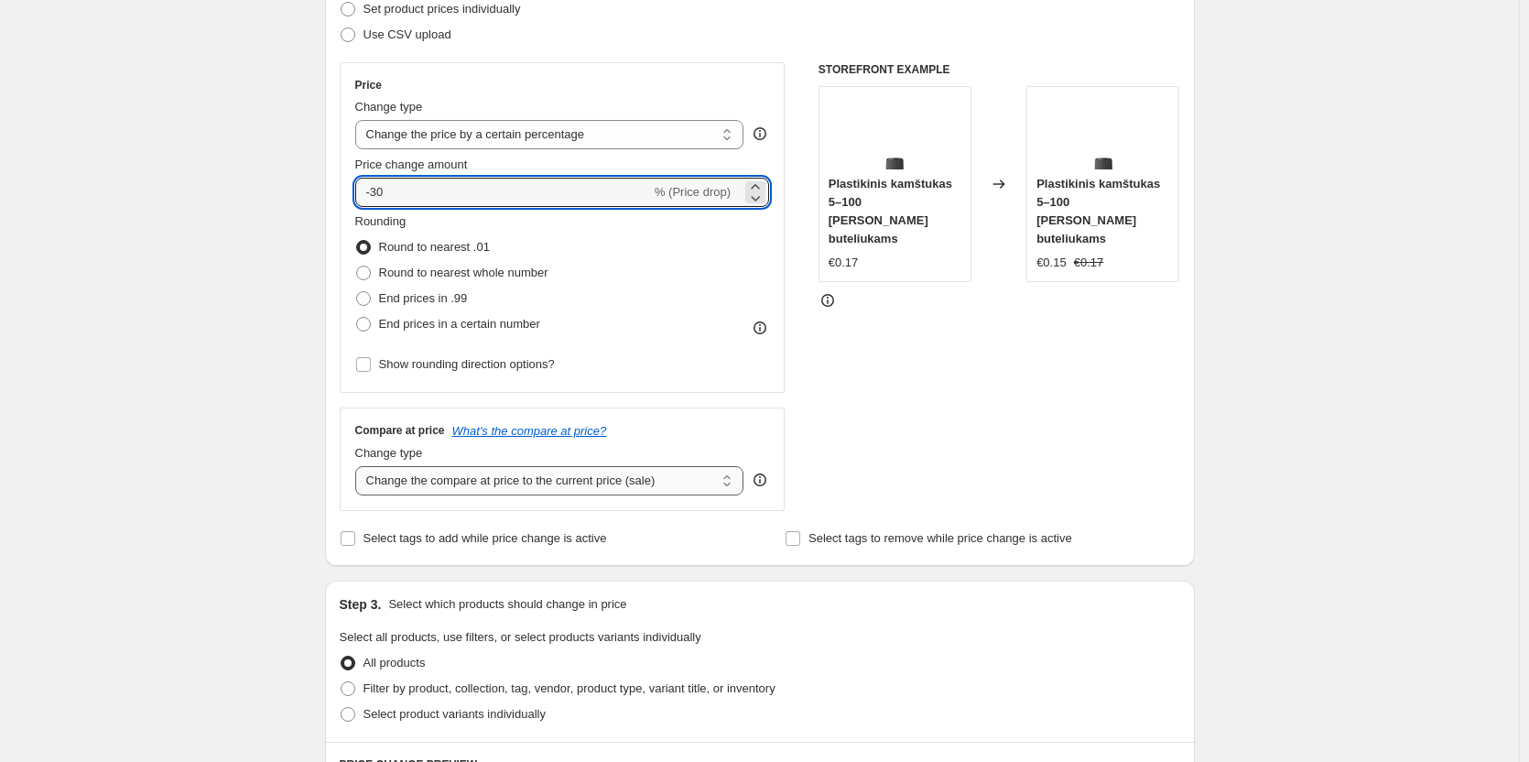
type input "-30"
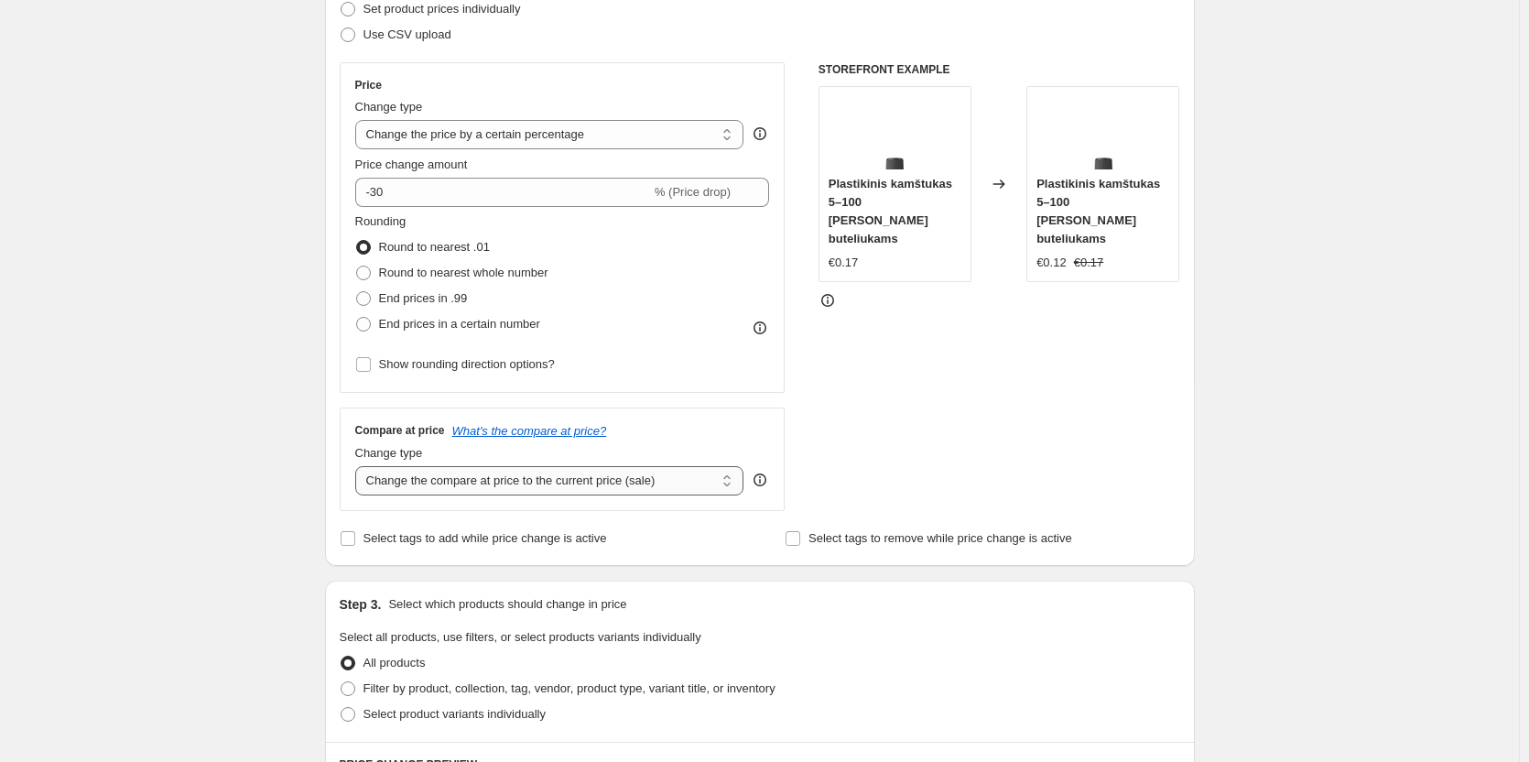
click at [547, 484] on select "Change the compare at price to the current price (sale) Change the compare at p…" at bounding box center [549, 480] width 389 height 29
click at [216, 416] on div "Create new price [MEDICAL_DATA]. This page is ready Create new price [MEDICAL_D…" at bounding box center [759, 646] width 1519 height 1842
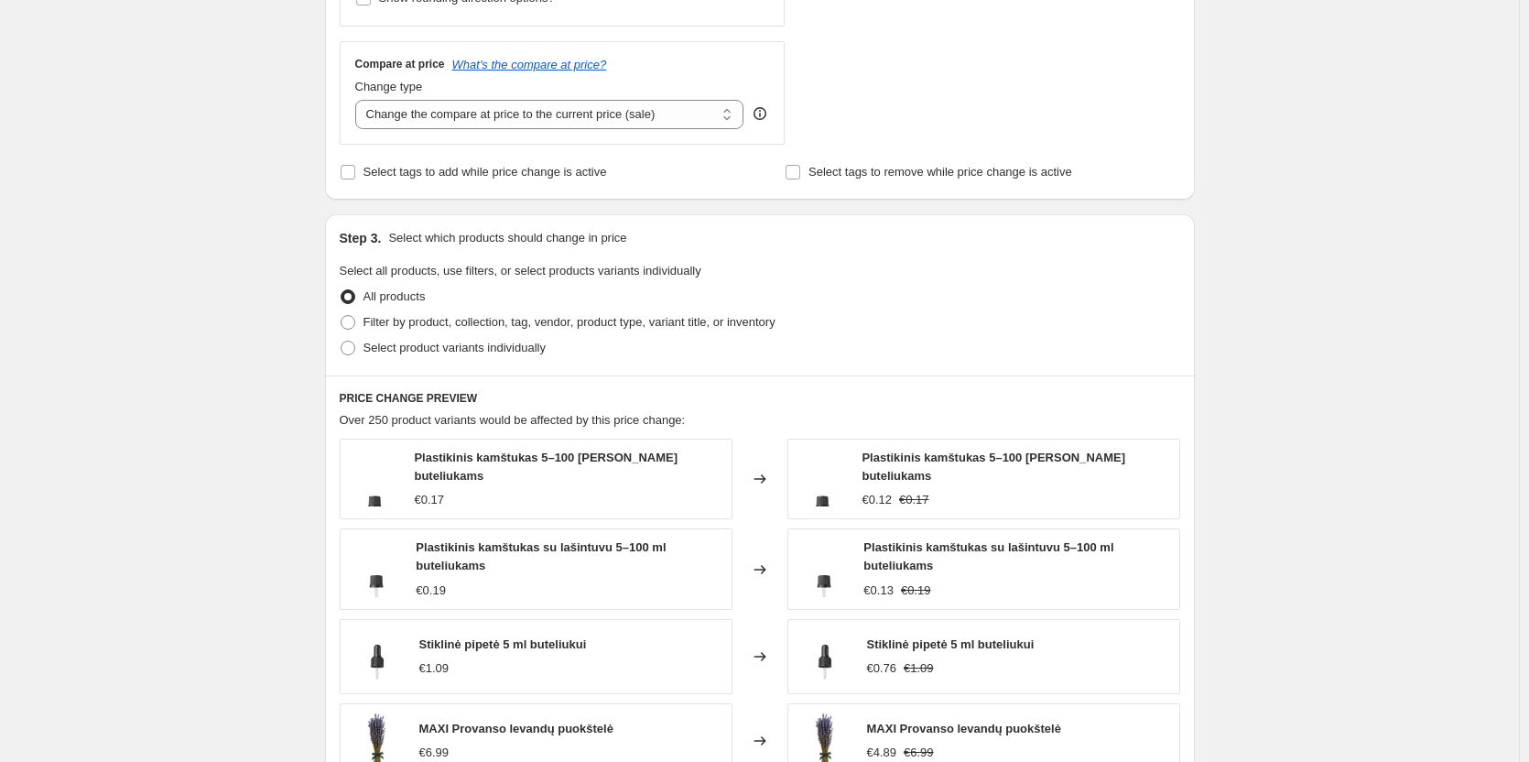
scroll to position [732, 0]
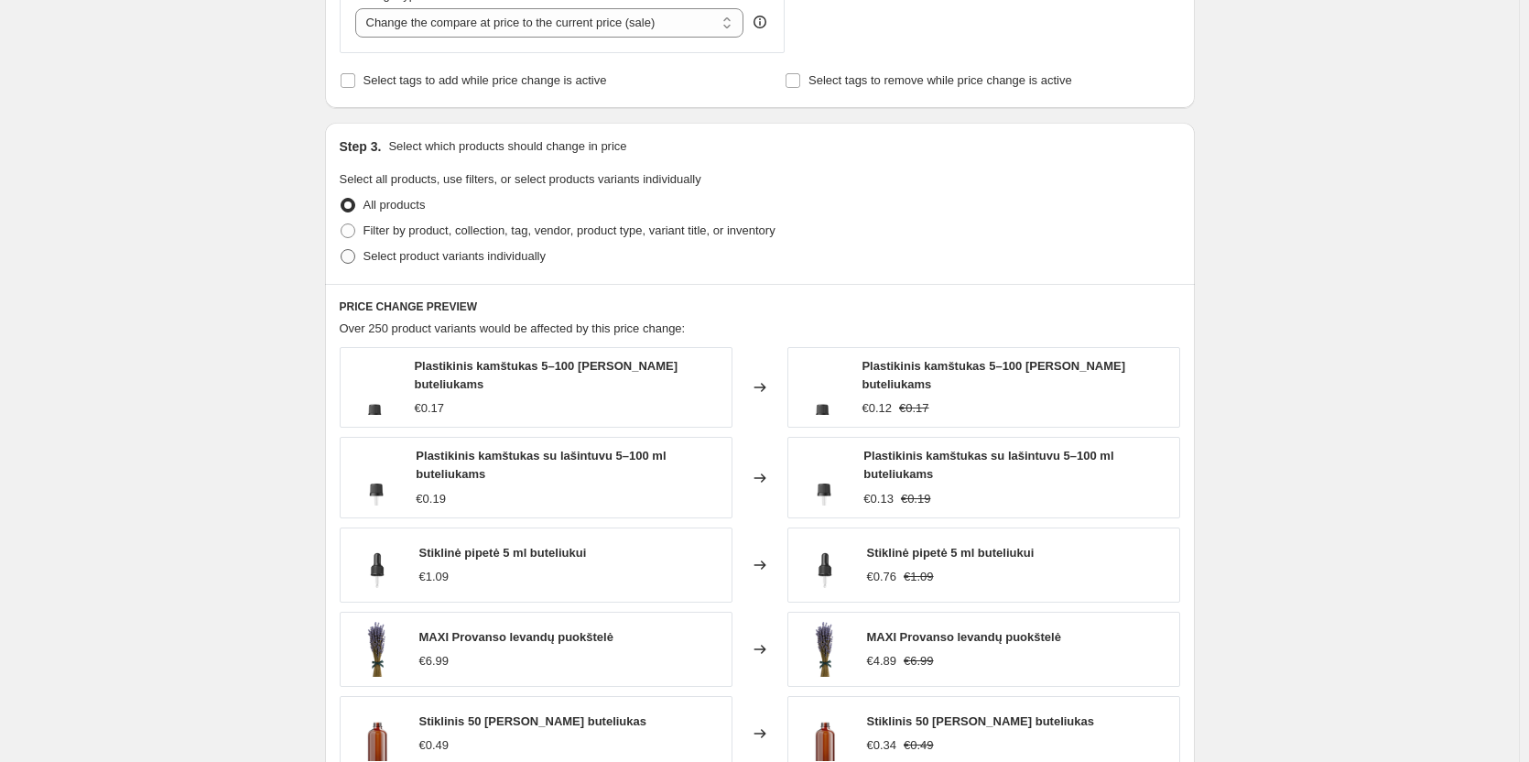
click at [499, 253] on span "Select product variants individually" at bounding box center [454, 256] width 182 height 14
click at [341, 250] on input "Select product variants individually" at bounding box center [341, 249] width 1 height 1
radio input "true"
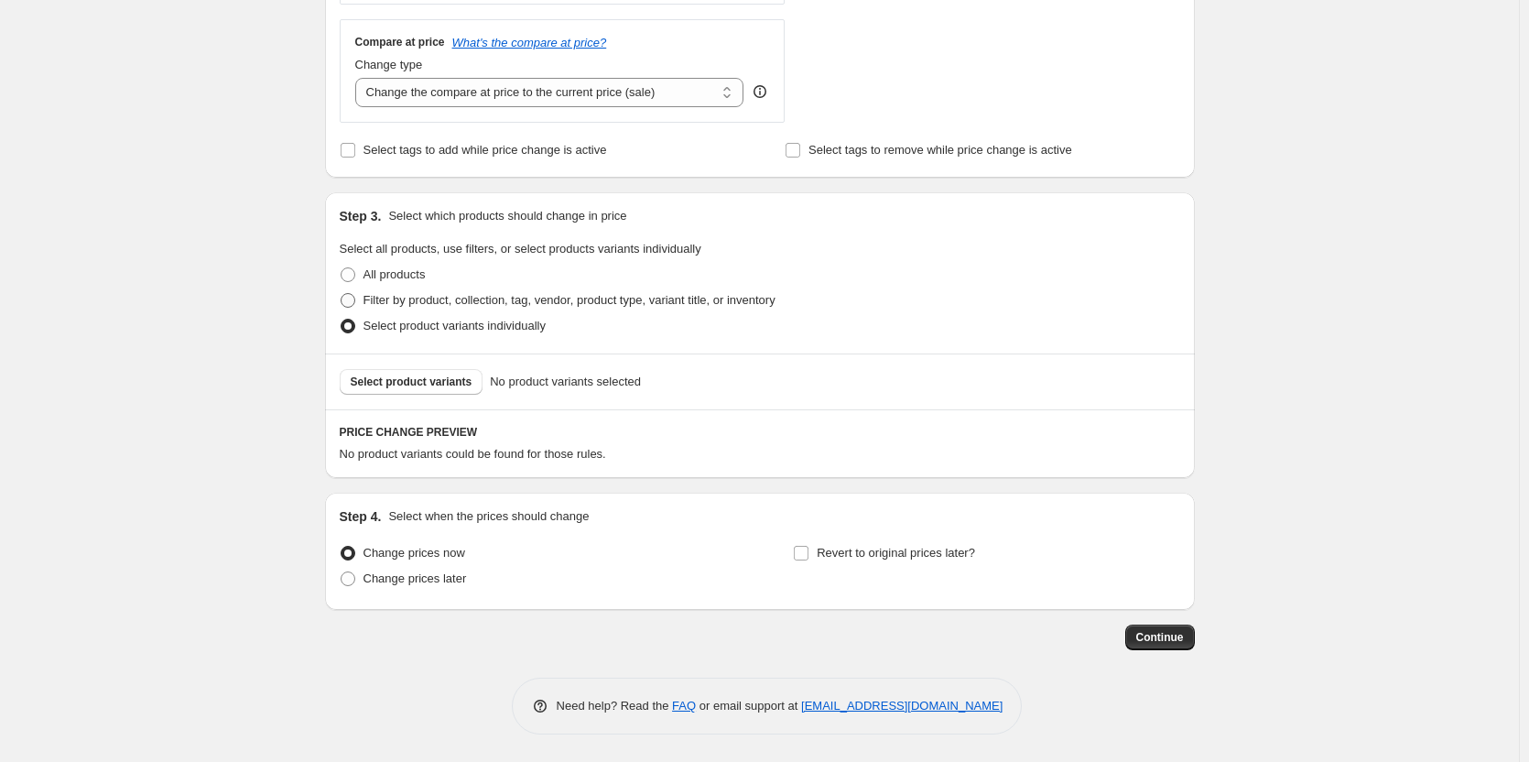
scroll to position [664, 0]
click at [439, 376] on span "Select product variants" at bounding box center [412, 381] width 122 height 15
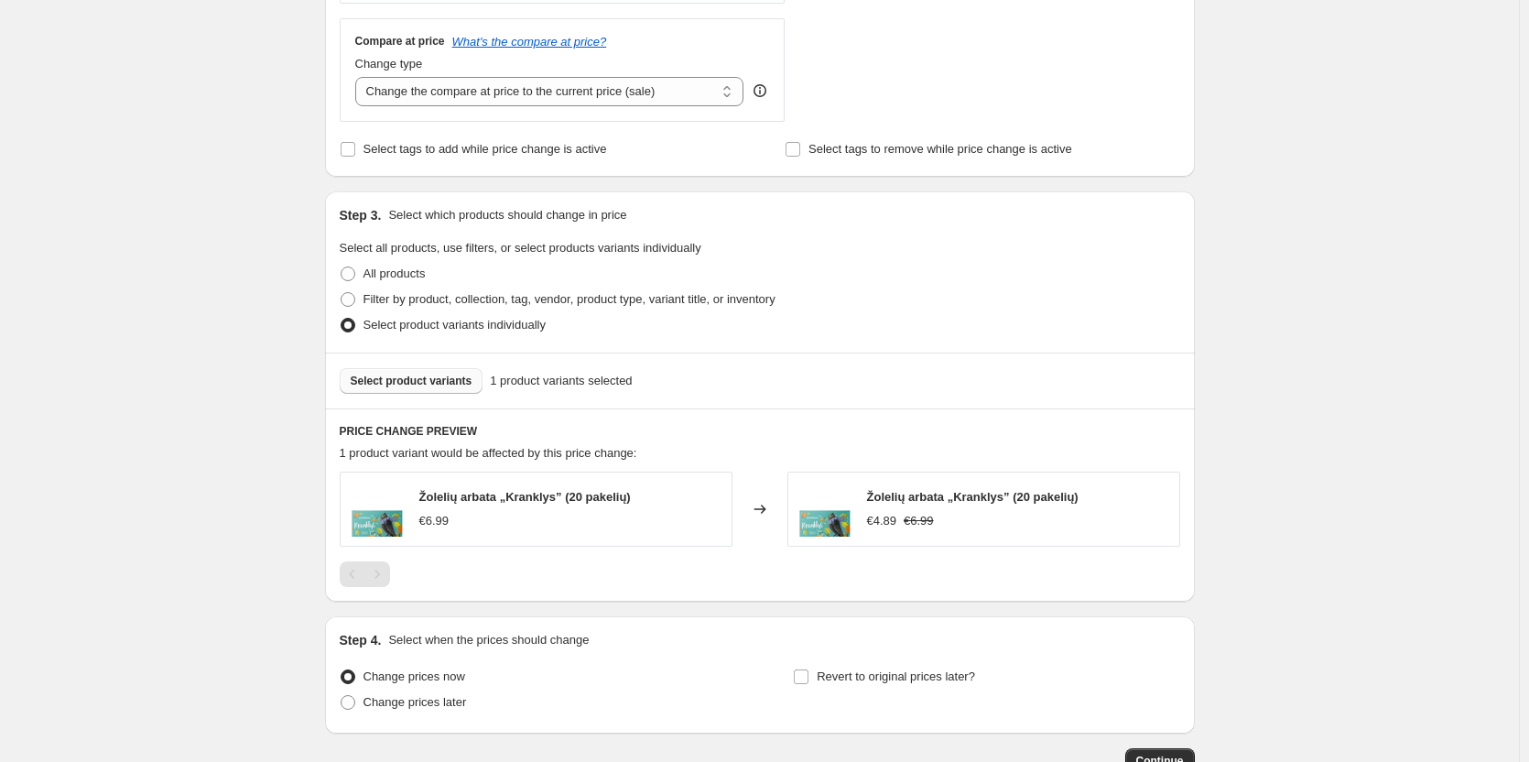
click at [378, 382] on span "Select product variants" at bounding box center [412, 381] width 122 height 15
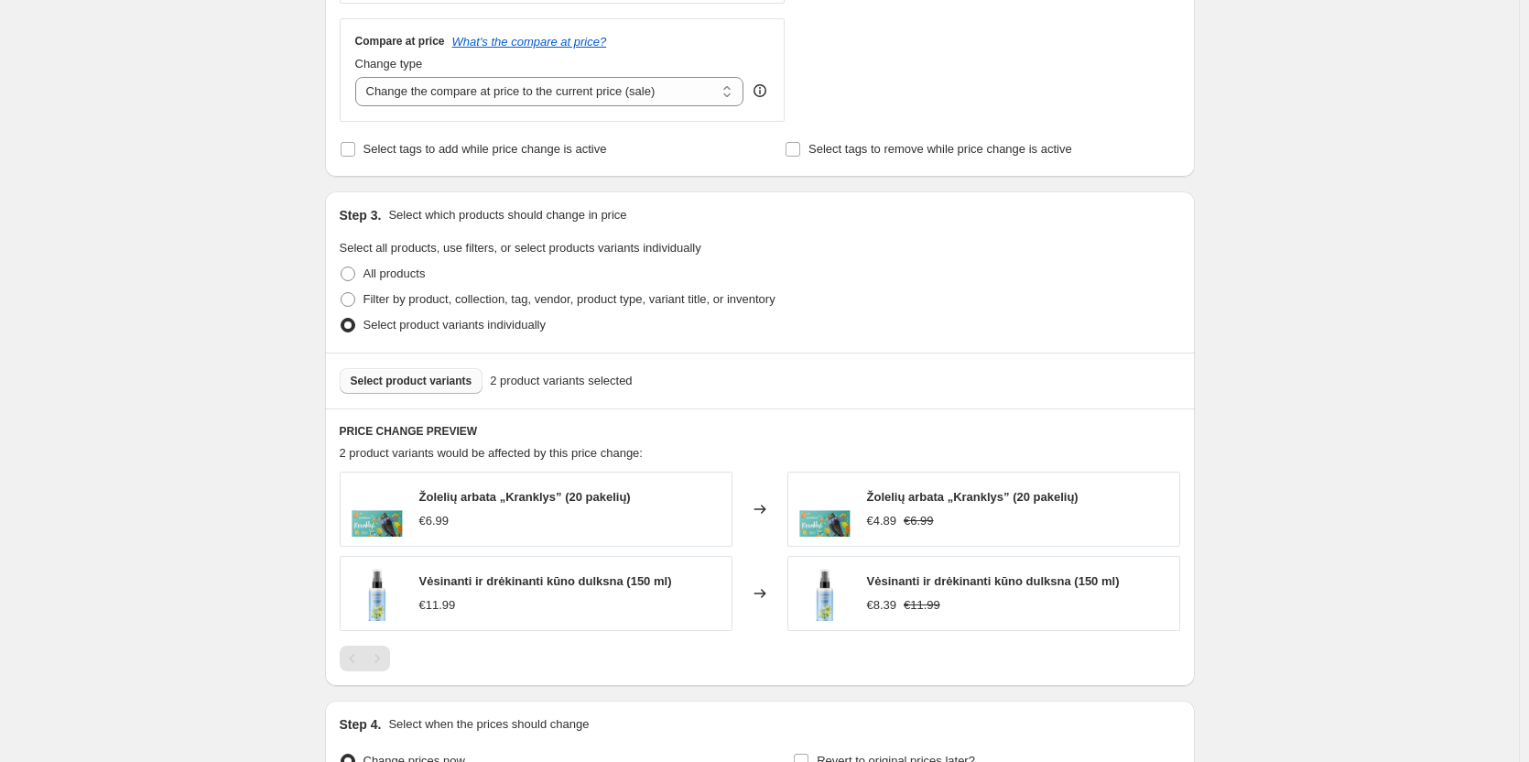
click at [381, 401] on div "Select product variants 2 product variants selected" at bounding box center [760, 380] width 870 height 56
click at [384, 395] on div "Select product variants 2 product variants selected" at bounding box center [760, 380] width 870 height 56
click at [387, 384] on span "Select product variants" at bounding box center [412, 381] width 122 height 15
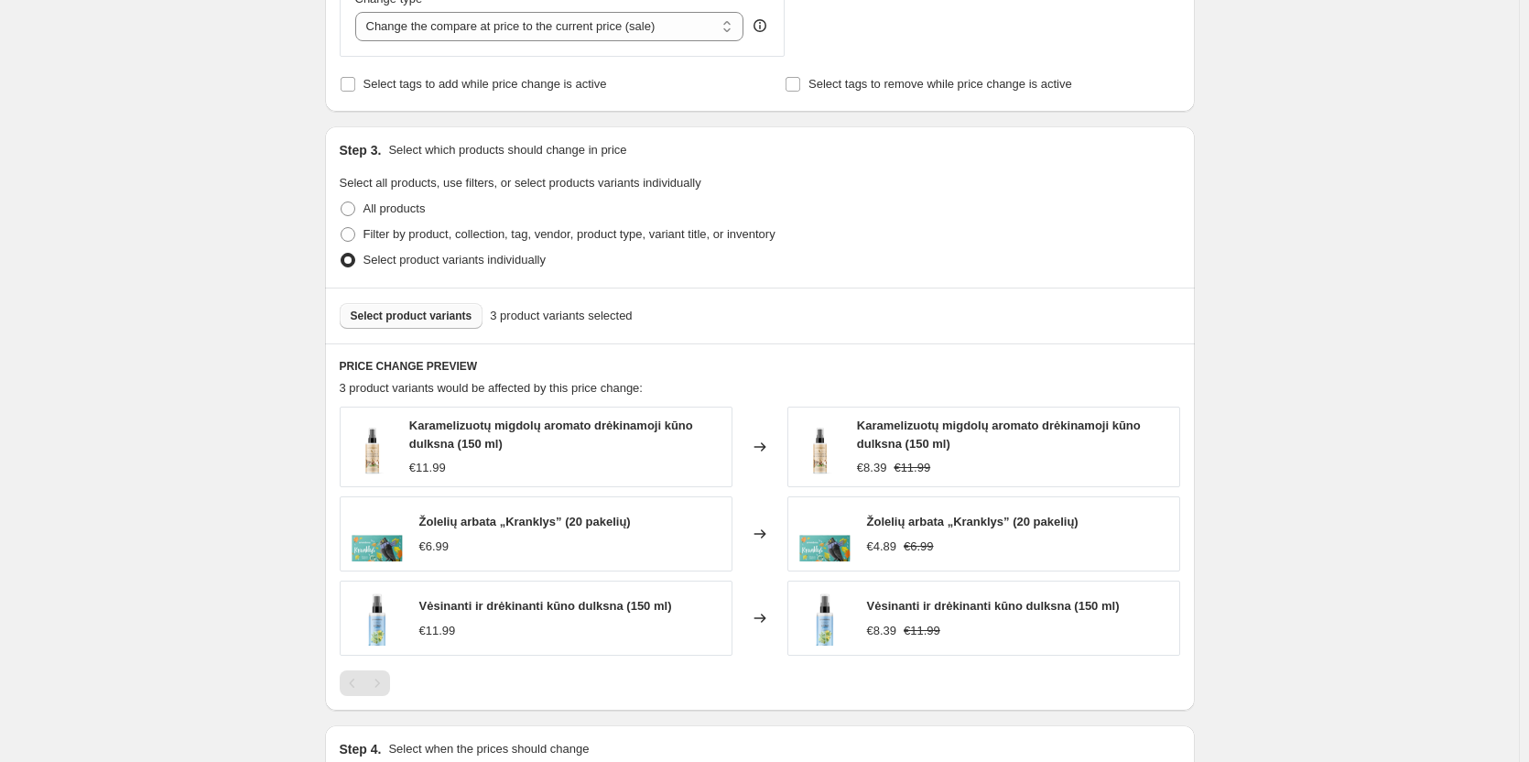
scroll to position [755, 0]
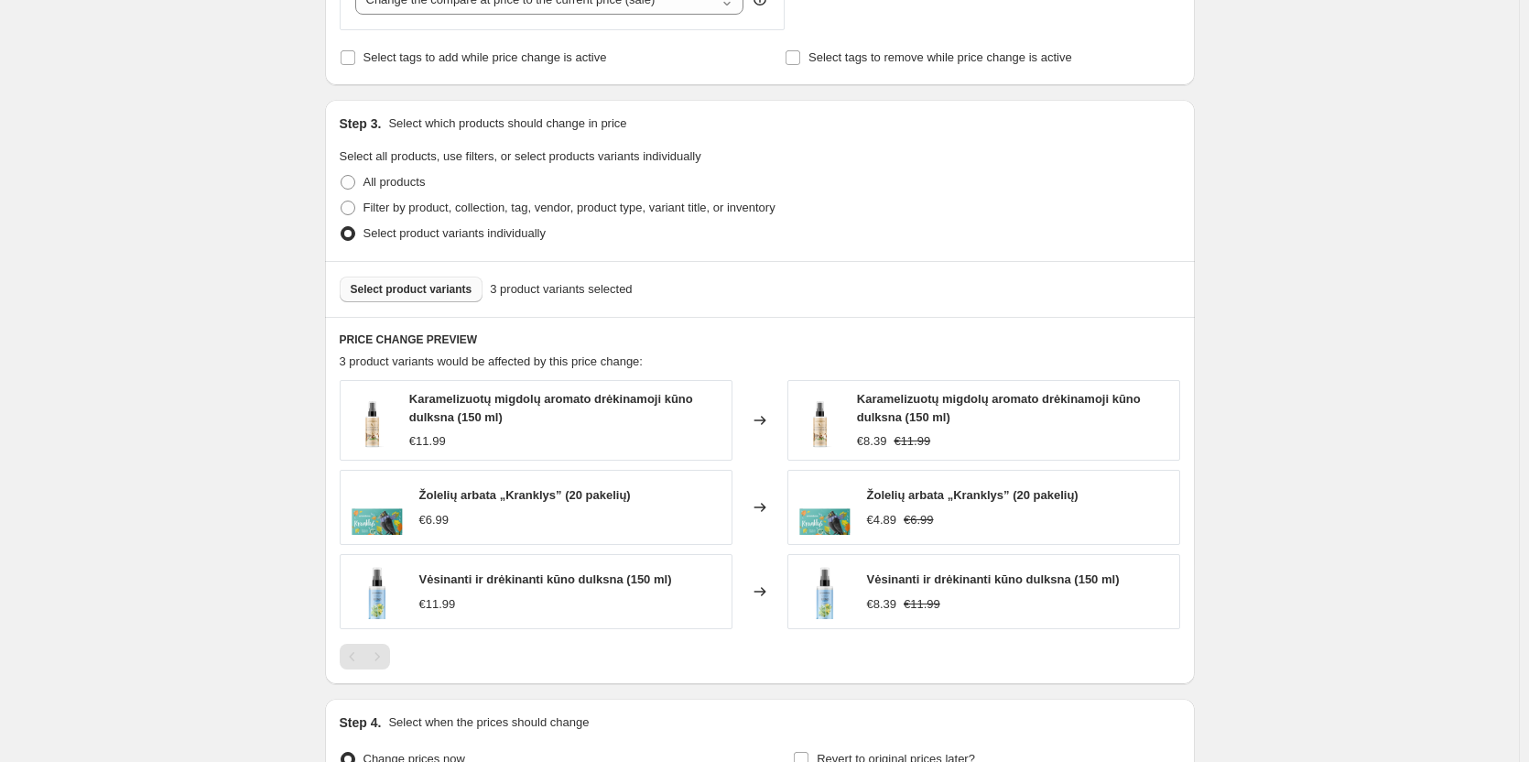
click at [363, 298] on button "Select product variants" at bounding box center [412, 289] width 144 height 26
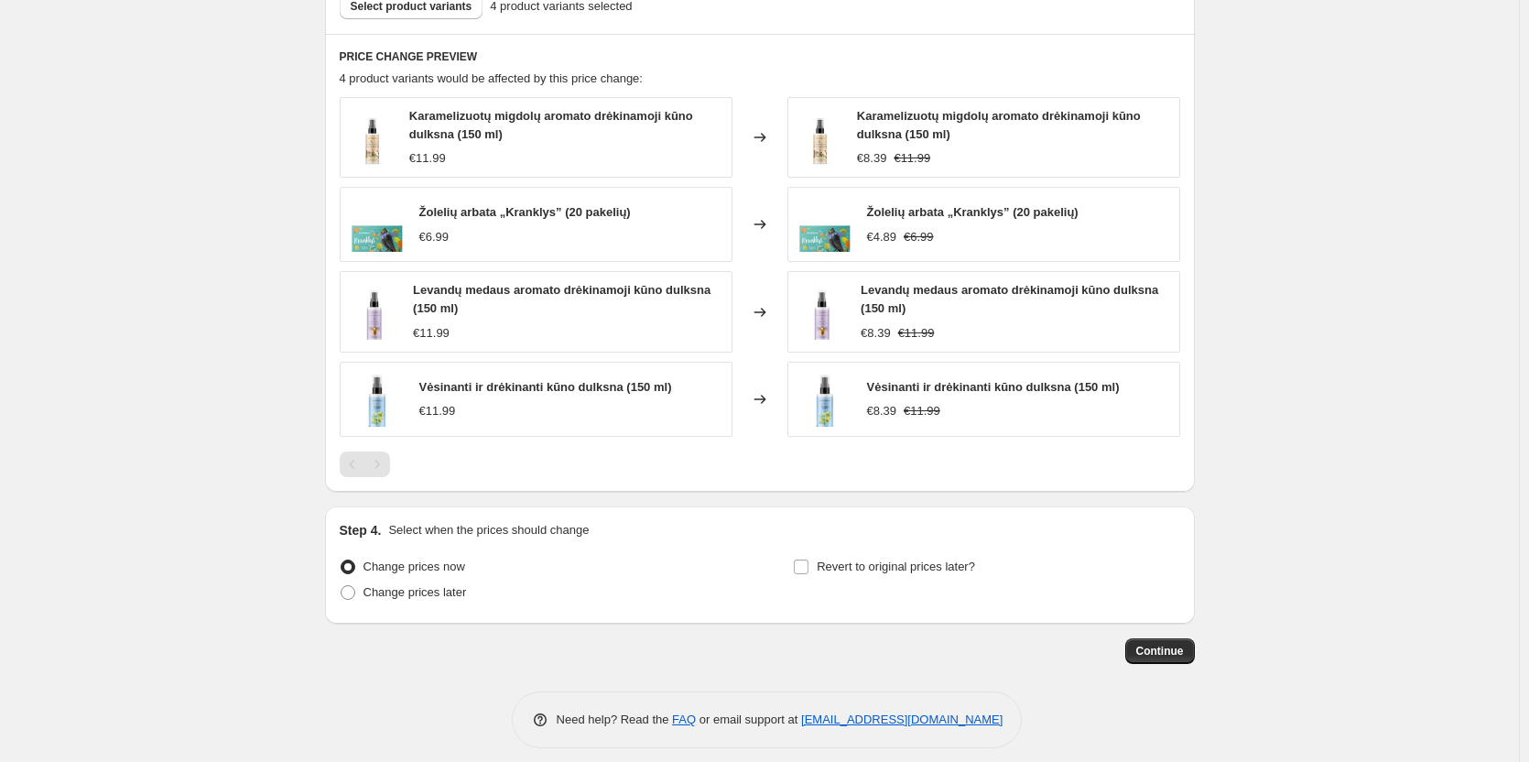
scroll to position [1053, 0]
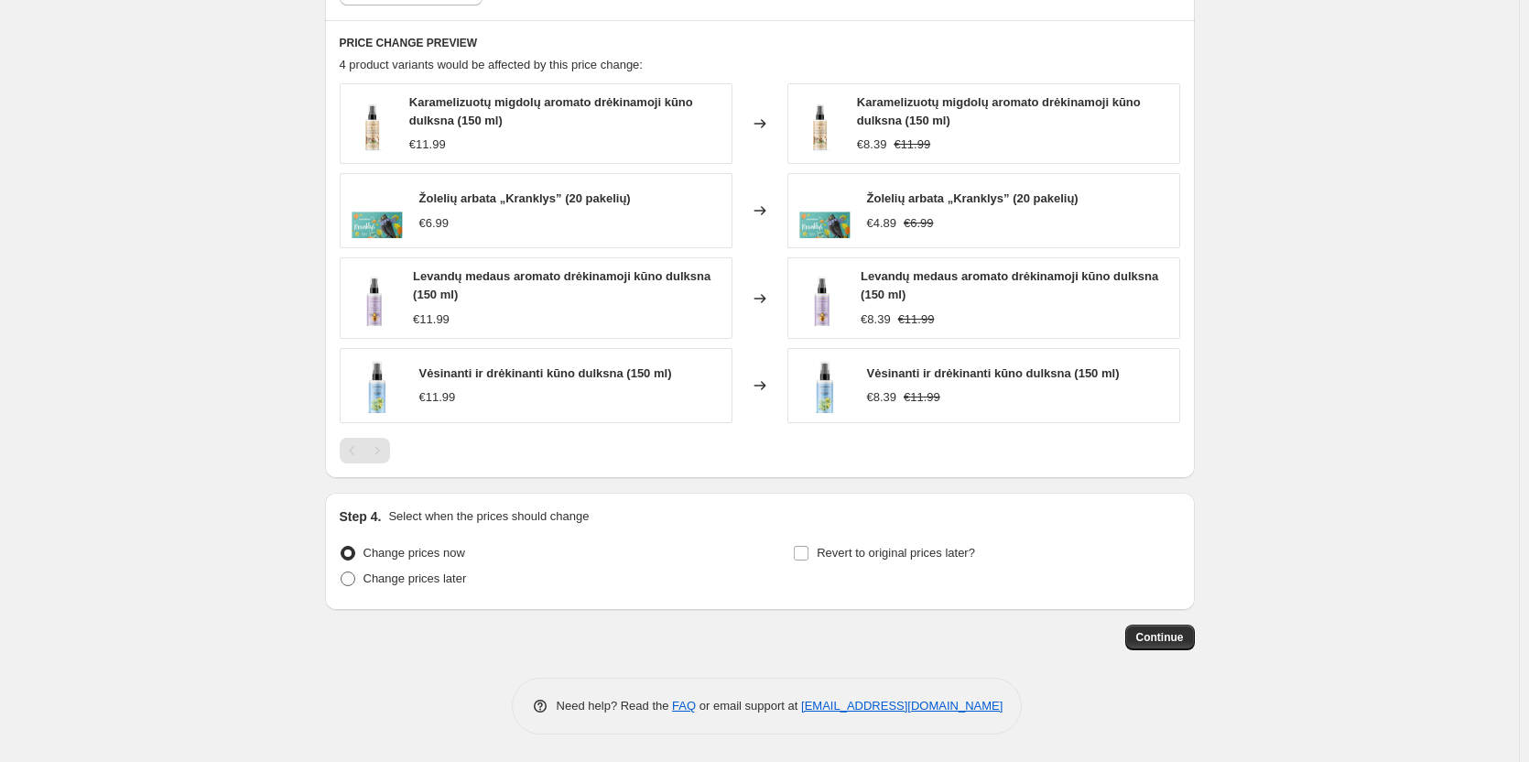
click at [439, 584] on span "Change prices later" at bounding box center [414, 578] width 103 height 14
click at [341, 572] on input "Change prices later" at bounding box center [341, 571] width 1 height 1
radio input "true"
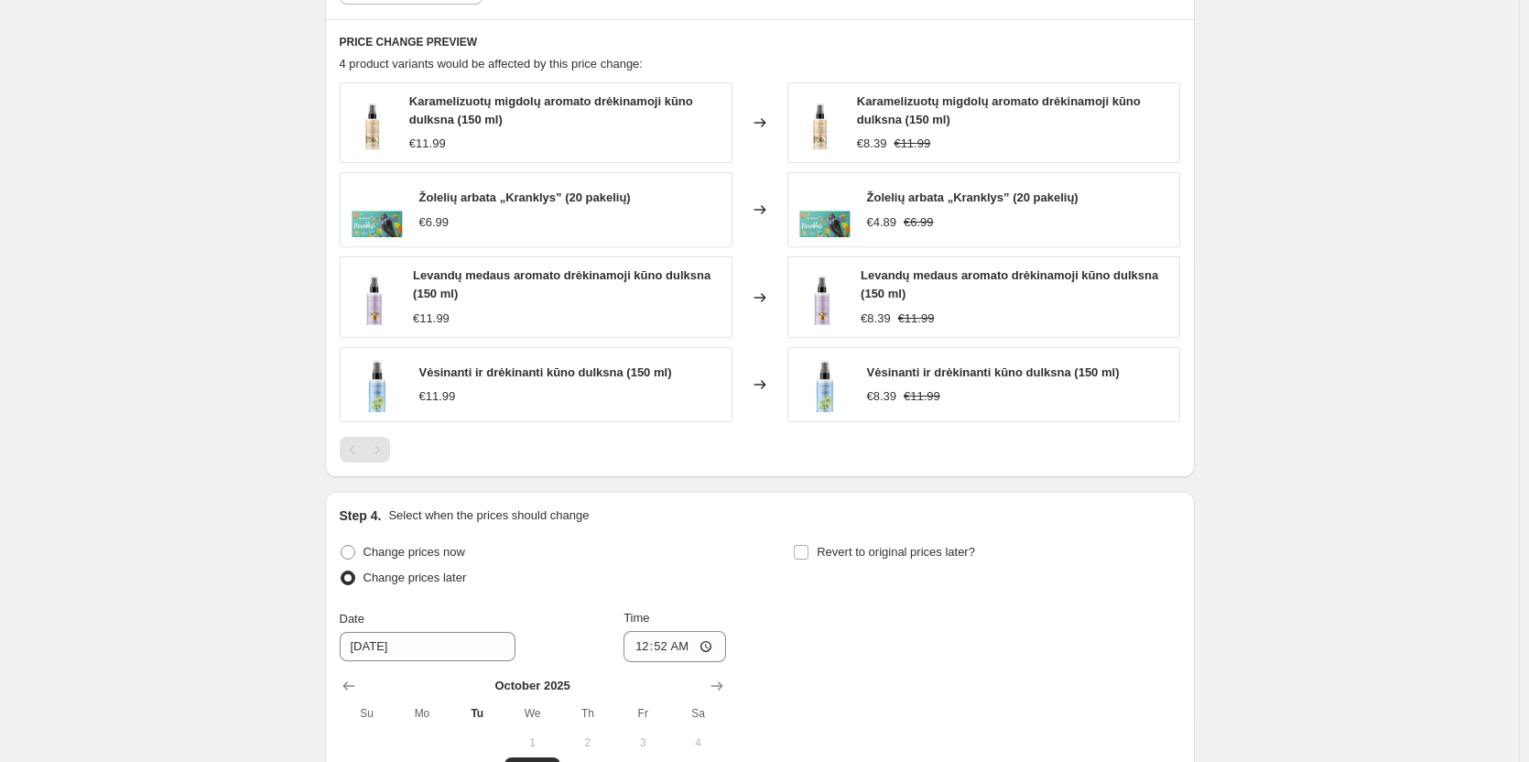
scroll to position [1327, 0]
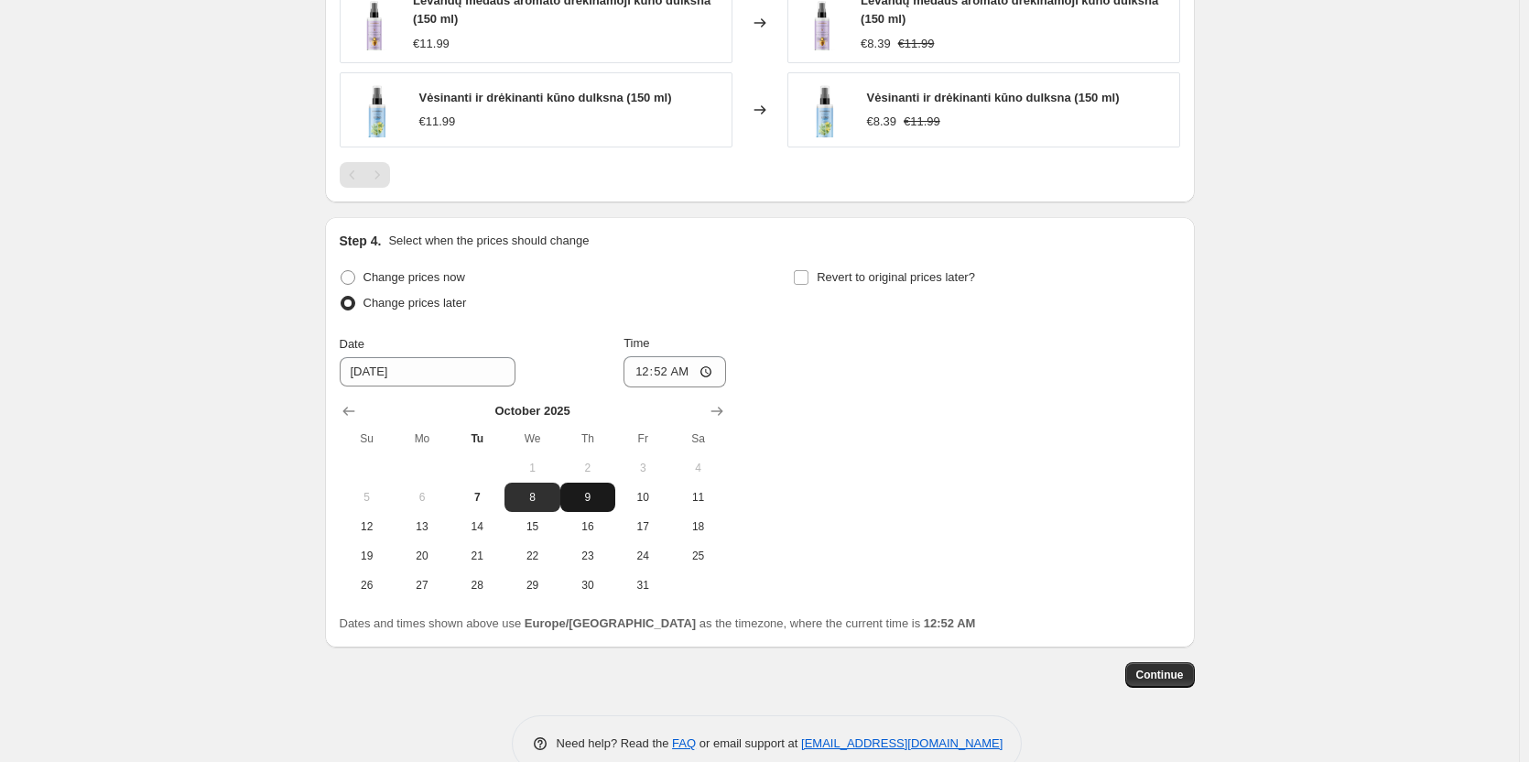
click at [584, 497] on span "9" at bounding box center [588, 497] width 40 height 15
type input "[DATE]"
click at [679, 368] on input "00:52" at bounding box center [674, 371] width 103 height 31
click at [653, 371] on input "00:52" at bounding box center [674, 371] width 103 height 31
click at [711, 374] on input "00:52" at bounding box center [674, 371] width 103 height 31
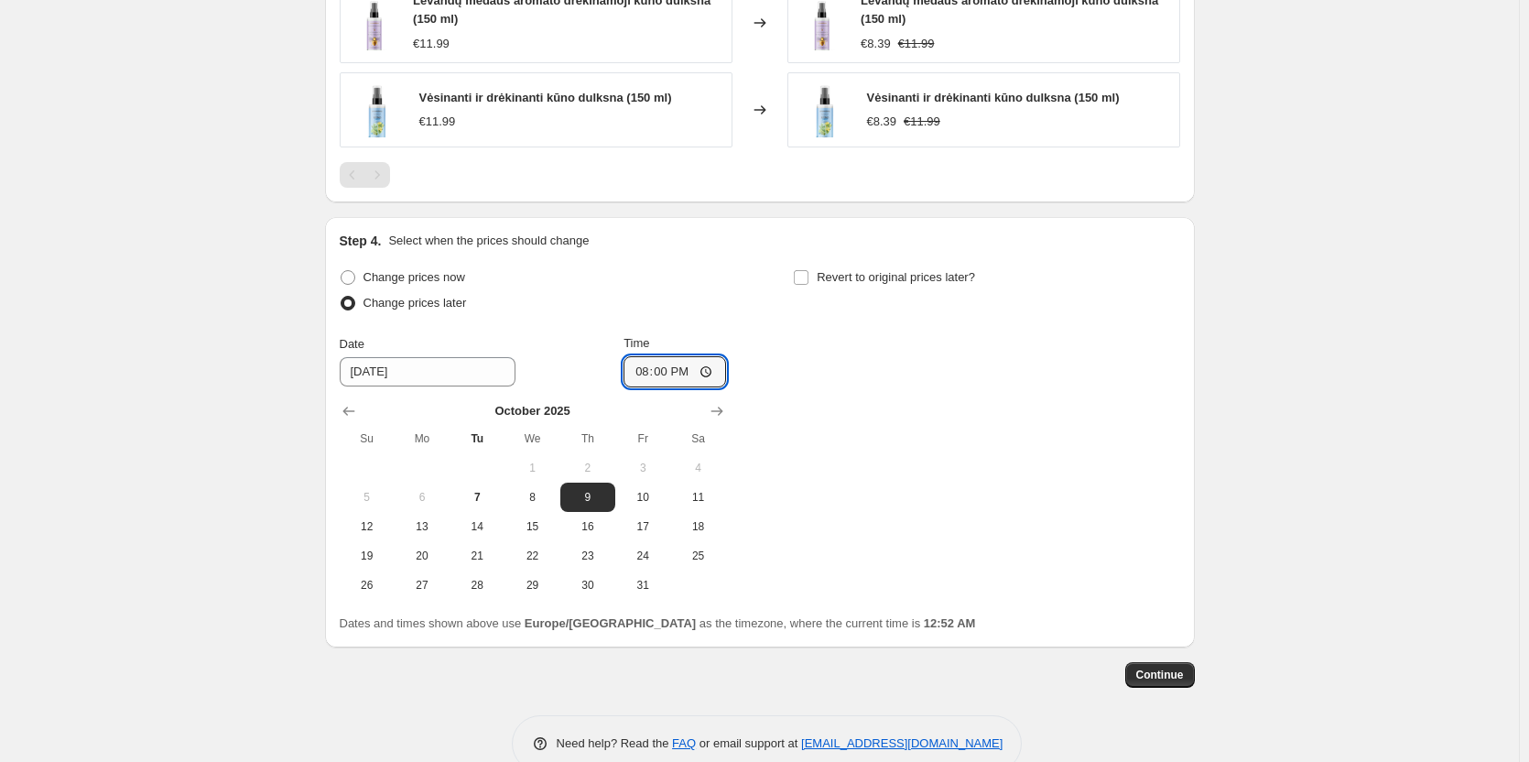
type input "20:00"
click at [898, 291] on div "Revert to original prices later?" at bounding box center [986, 292] width 386 height 55
click at [895, 284] on span "Revert to original prices later?" at bounding box center [896, 277] width 158 height 14
click at [808, 284] on input "Revert to original prices later?" at bounding box center [801, 277] width 15 height 15
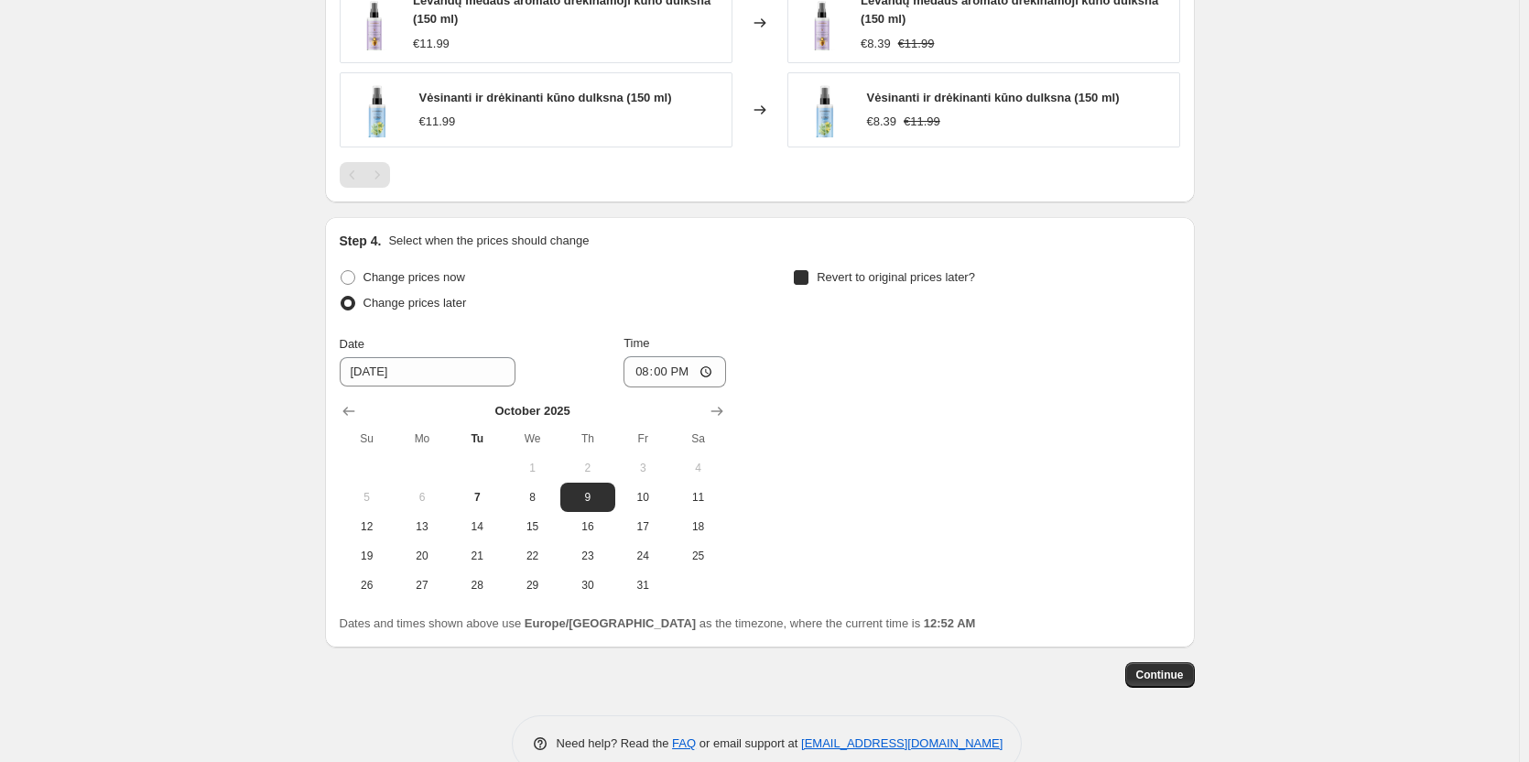
checkbox input "true"
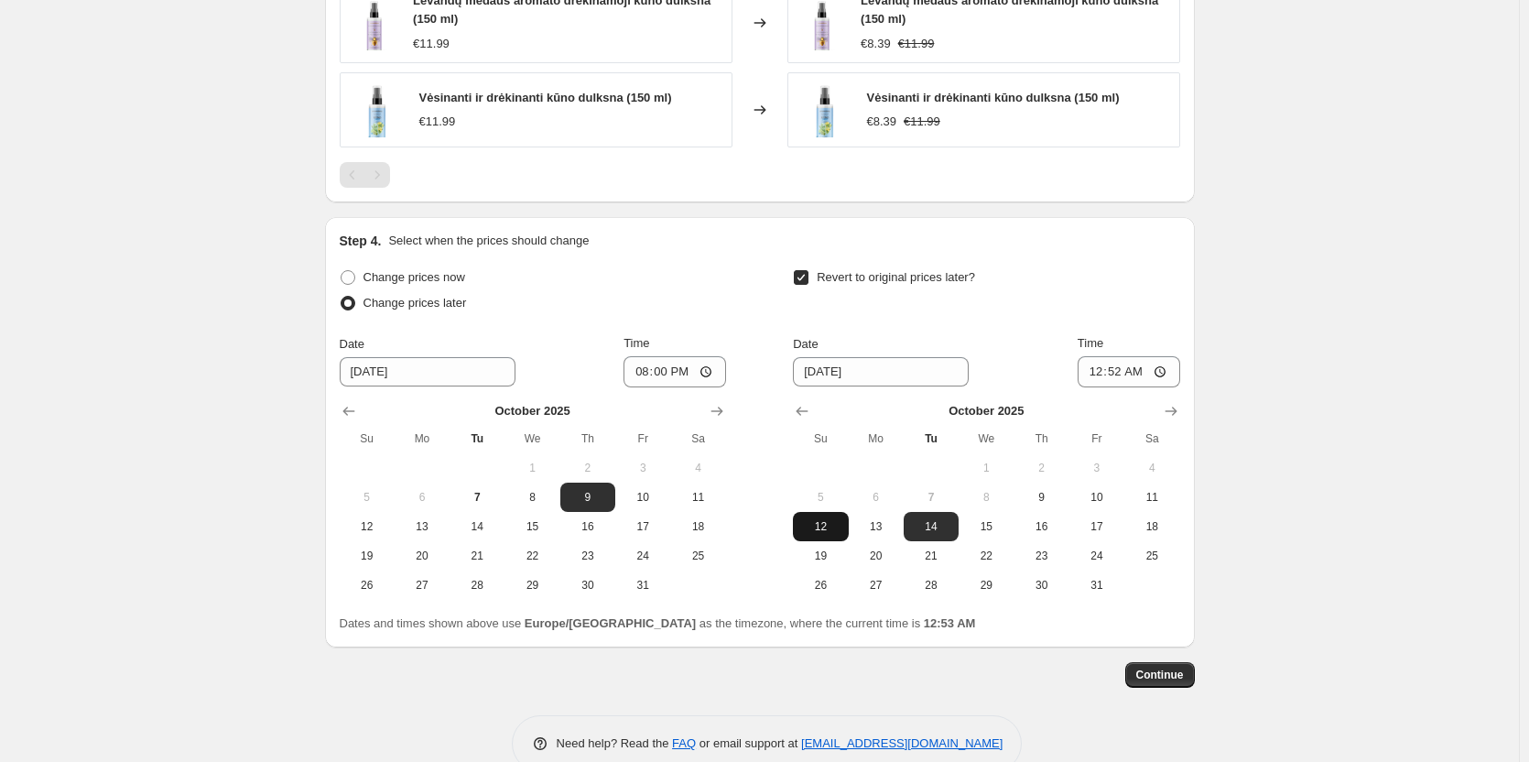
click at [821, 517] on button "12" at bounding box center [820, 526] width 55 height 29
type input "[DATE]"
click at [1096, 372] on input "00:52" at bounding box center [1128, 371] width 103 height 31
click at [1121, 374] on input "00:52" at bounding box center [1128, 371] width 103 height 31
click at [1164, 367] on input "00:52" at bounding box center [1128, 371] width 103 height 31
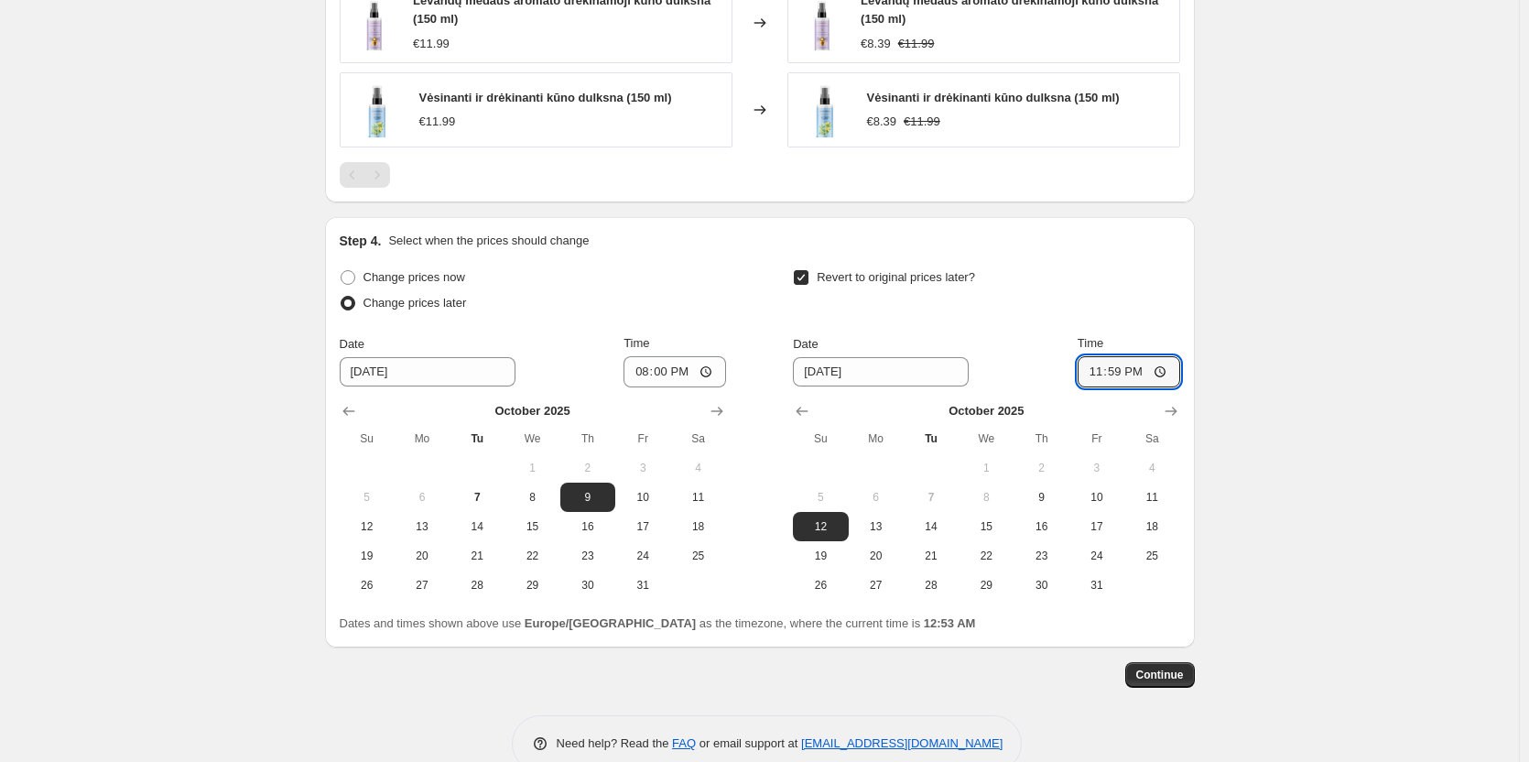
type input "23:59"
click at [1165, 673] on span "Continue" at bounding box center [1160, 674] width 48 height 15
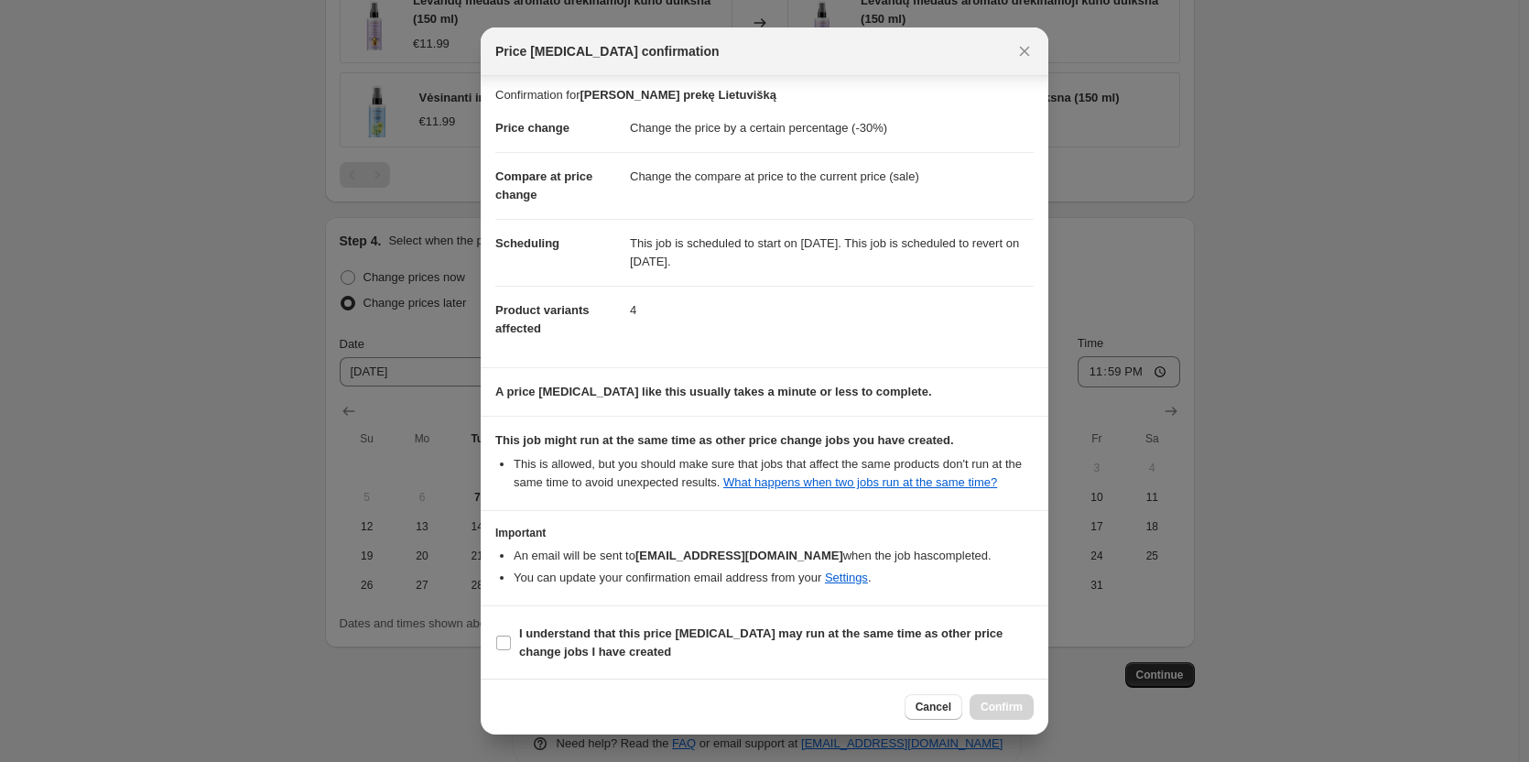
scroll to position [5, 0]
click at [614, 639] on b "I understand that this price [MEDICAL_DATA] may run at the same time as other p…" at bounding box center [760, 641] width 483 height 32
click at [511, 639] on input "I understand that this price [MEDICAL_DATA] may run at the same time as other p…" at bounding box center [503, 641] width 15 height 15
checkbox input "true"
click at [1004, 703] on span "Confirm" at bounding box center [1001, 706] width 42 height 15
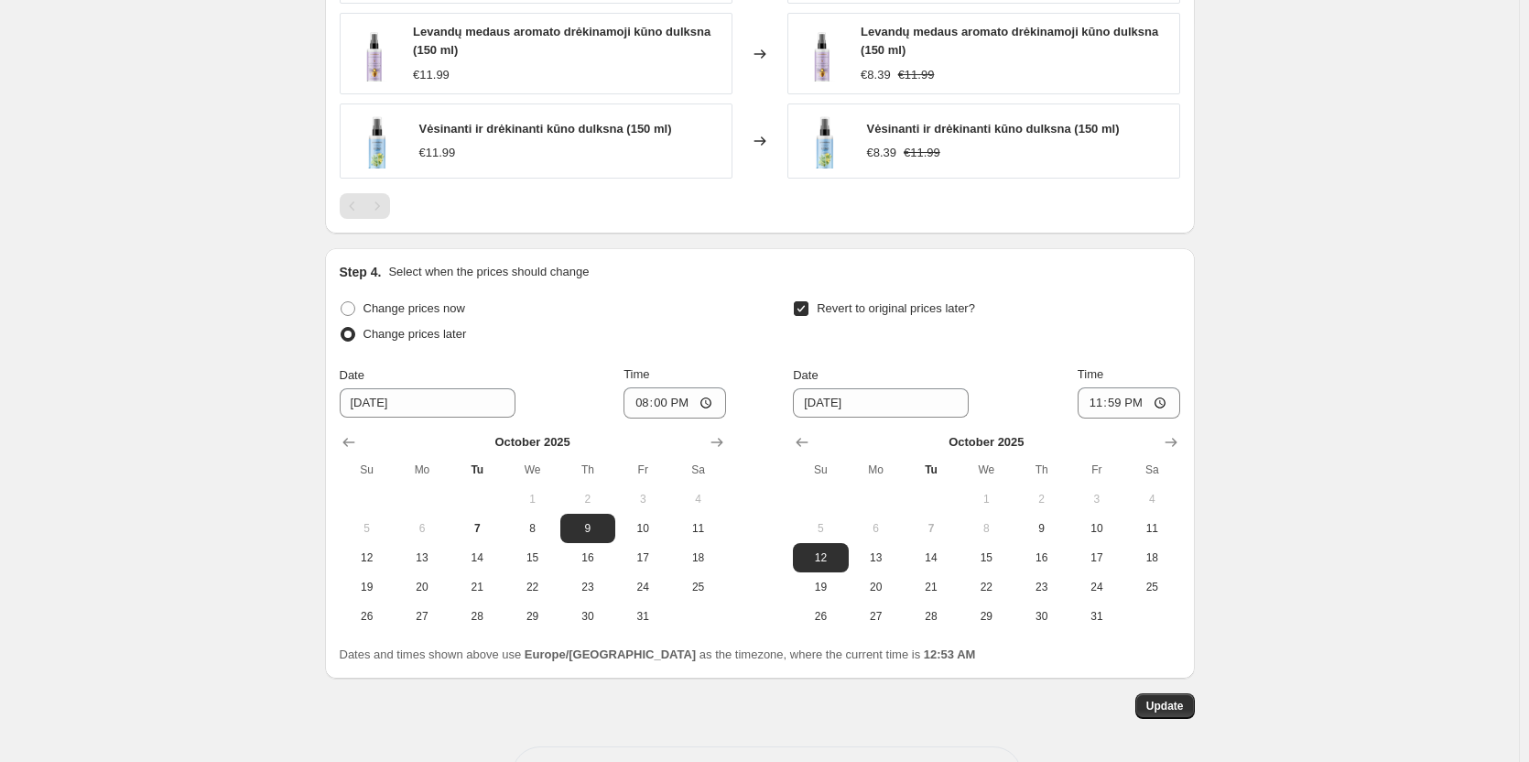
scroll to position [1478, 0]
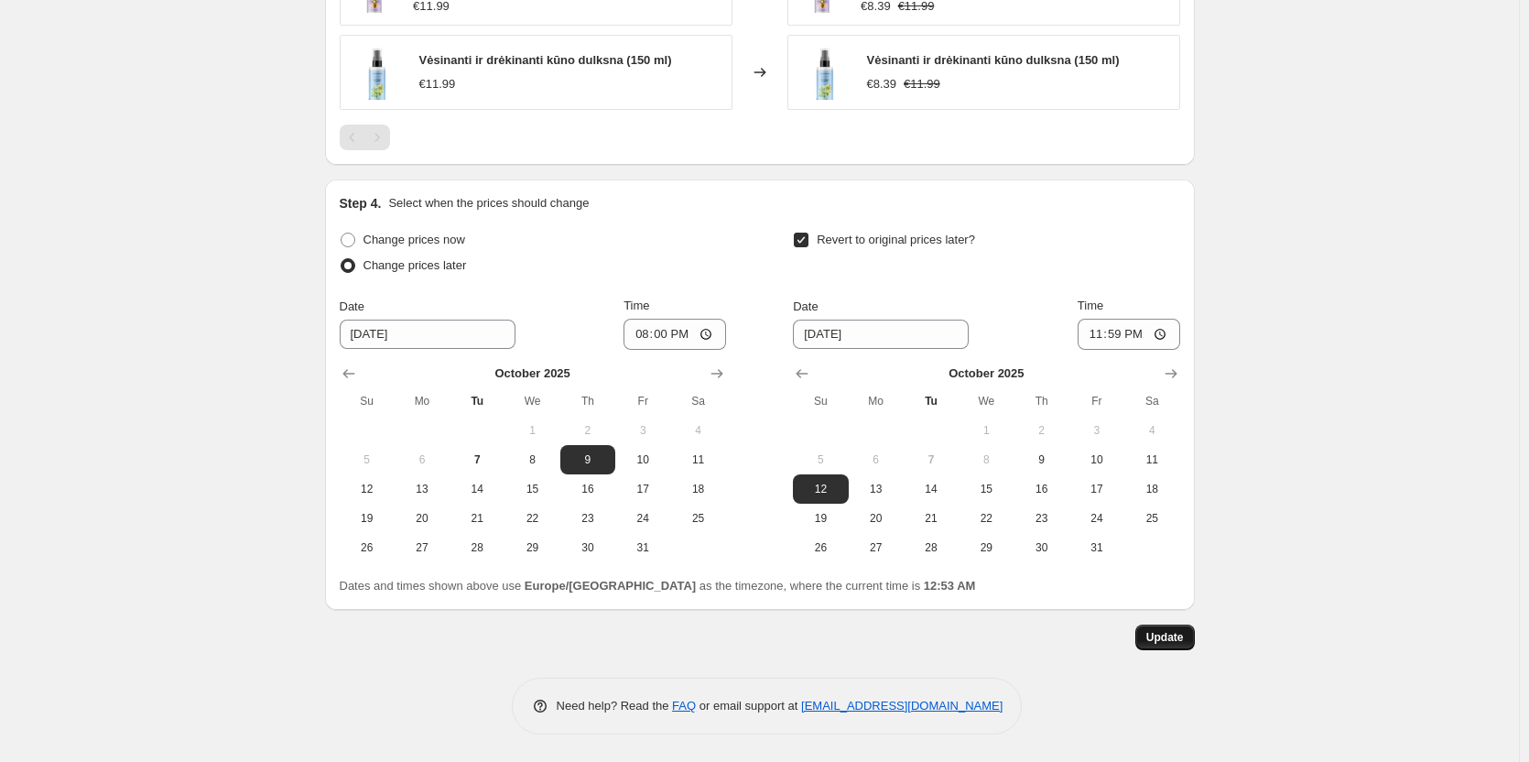
click at [1145, 633] on button "Update" at bounding box center [1165, 637] width 60 height 26
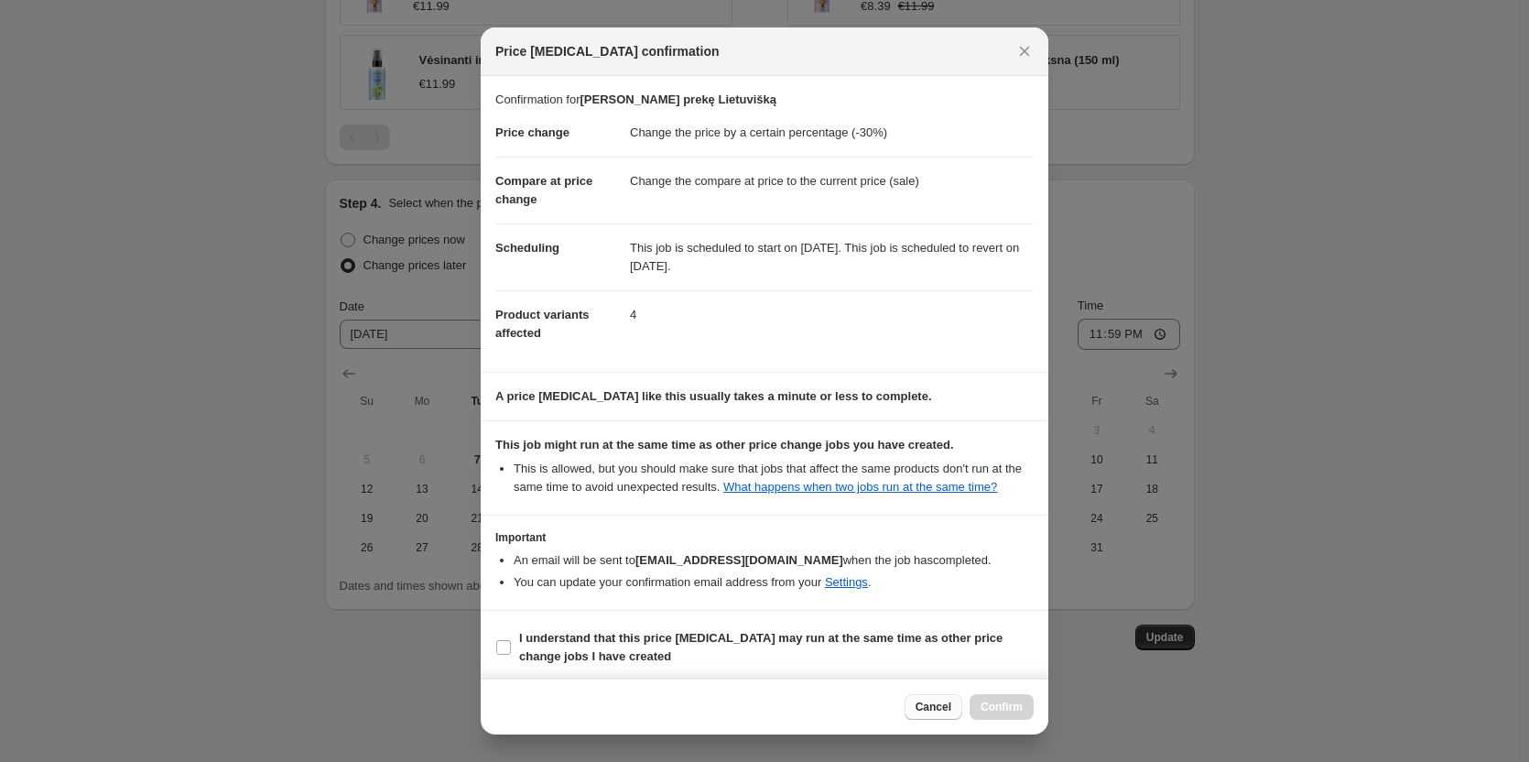
click at [929, 709] on span "Cancel" at bounding box center [933, 706] width 36 height 15
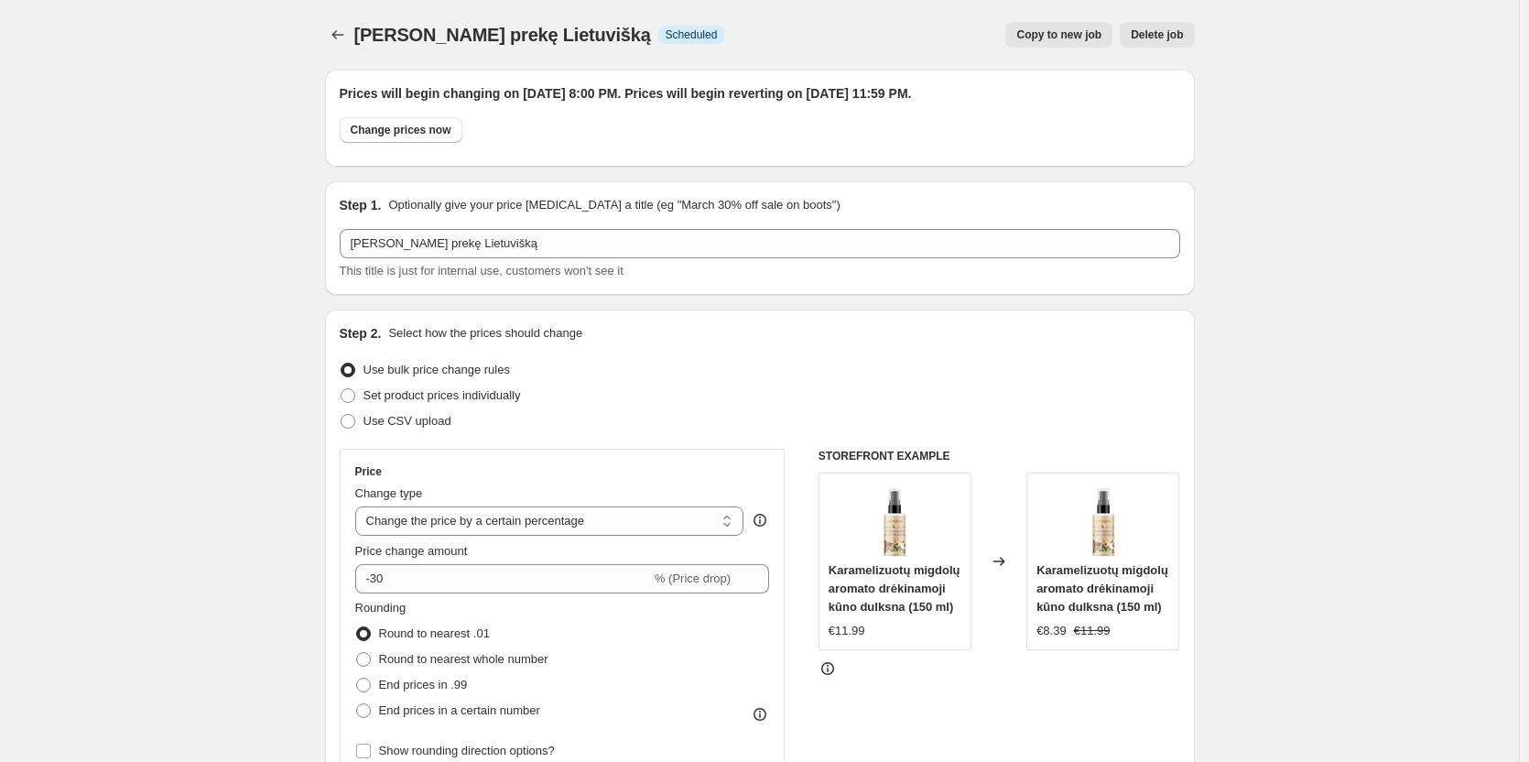
scroll to position [1478, 0]
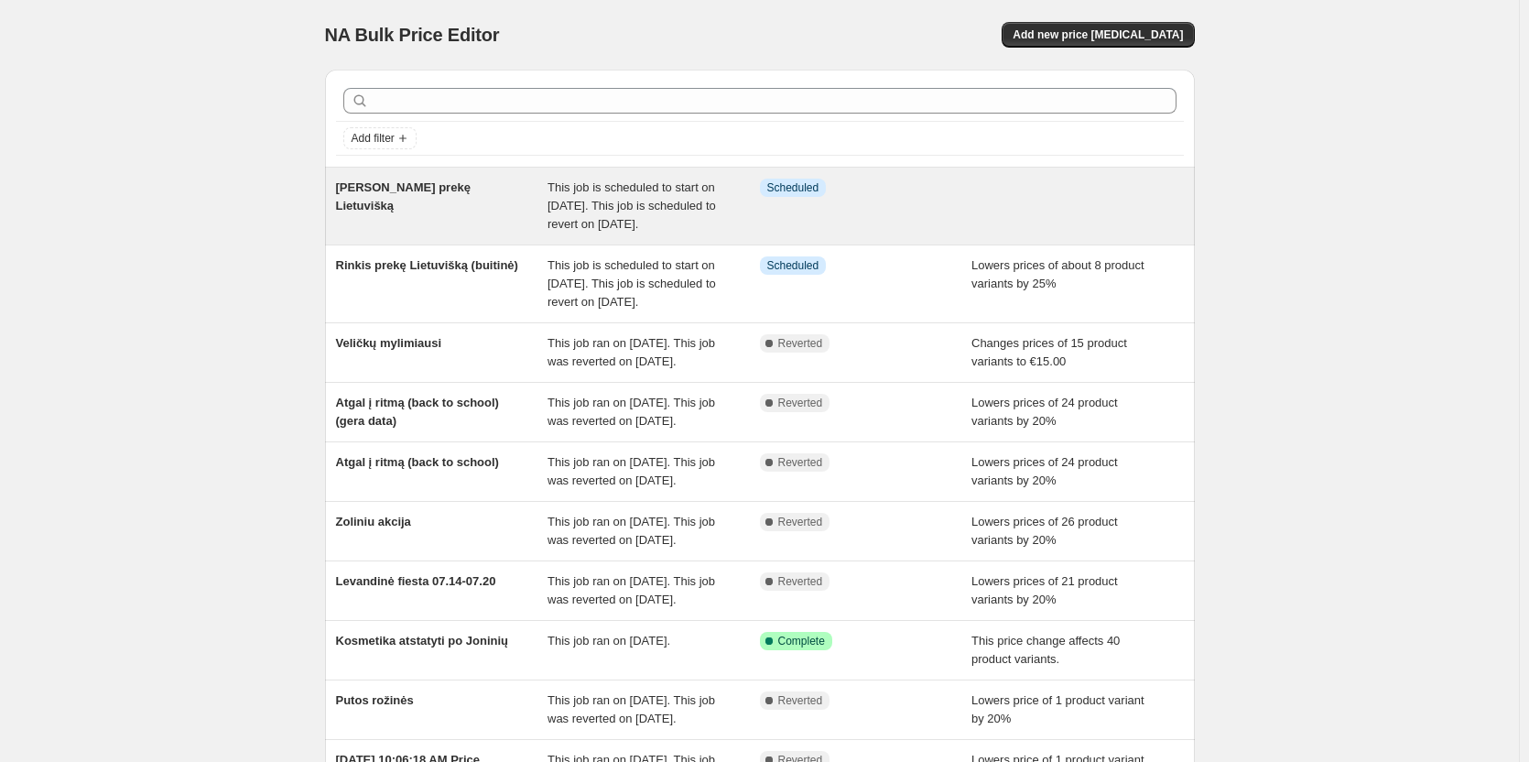
scroll to position [92, 0]
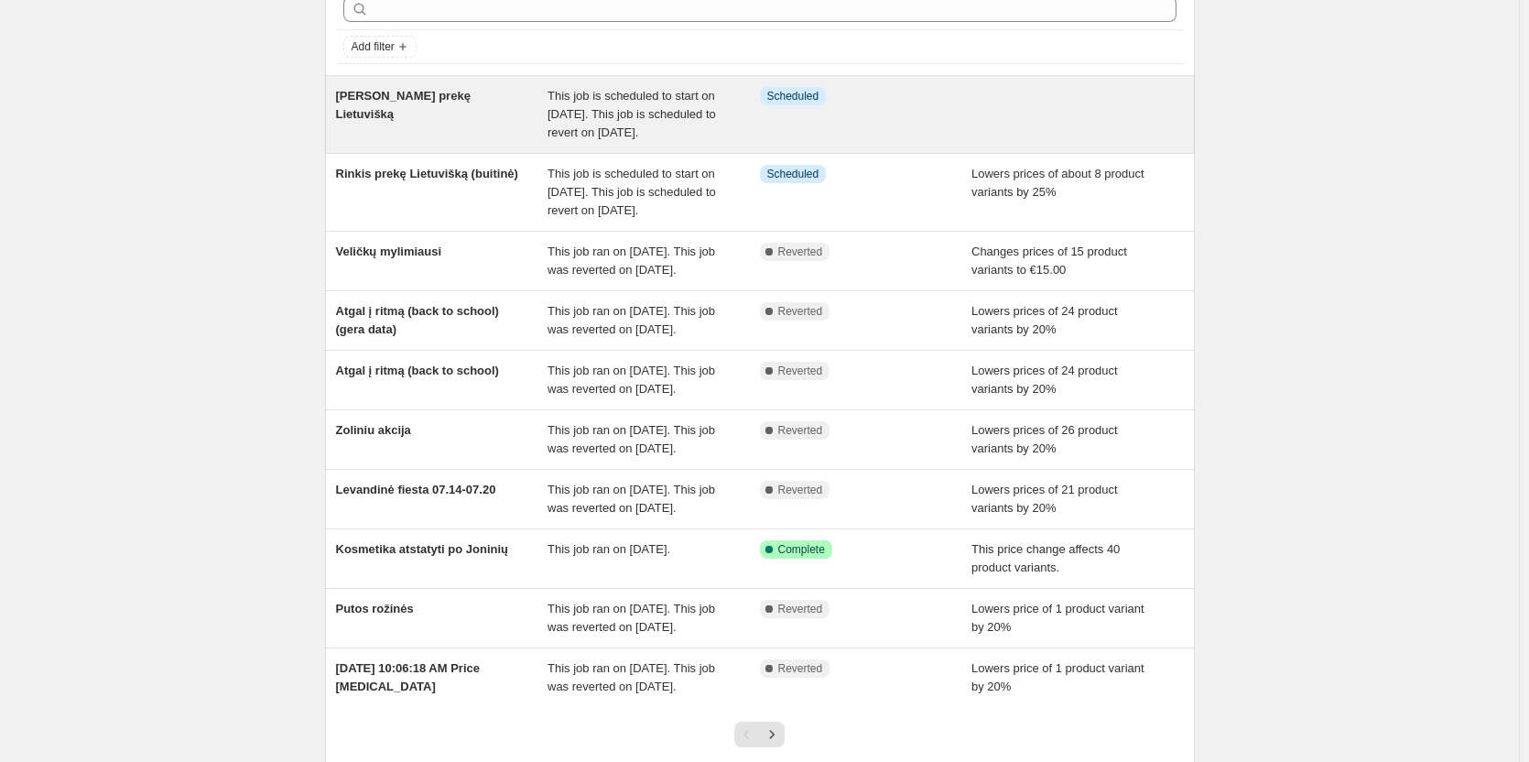
click at [901, 138] on div "Info Scheduled" at bounding box center [866, 114] width 212 height 55
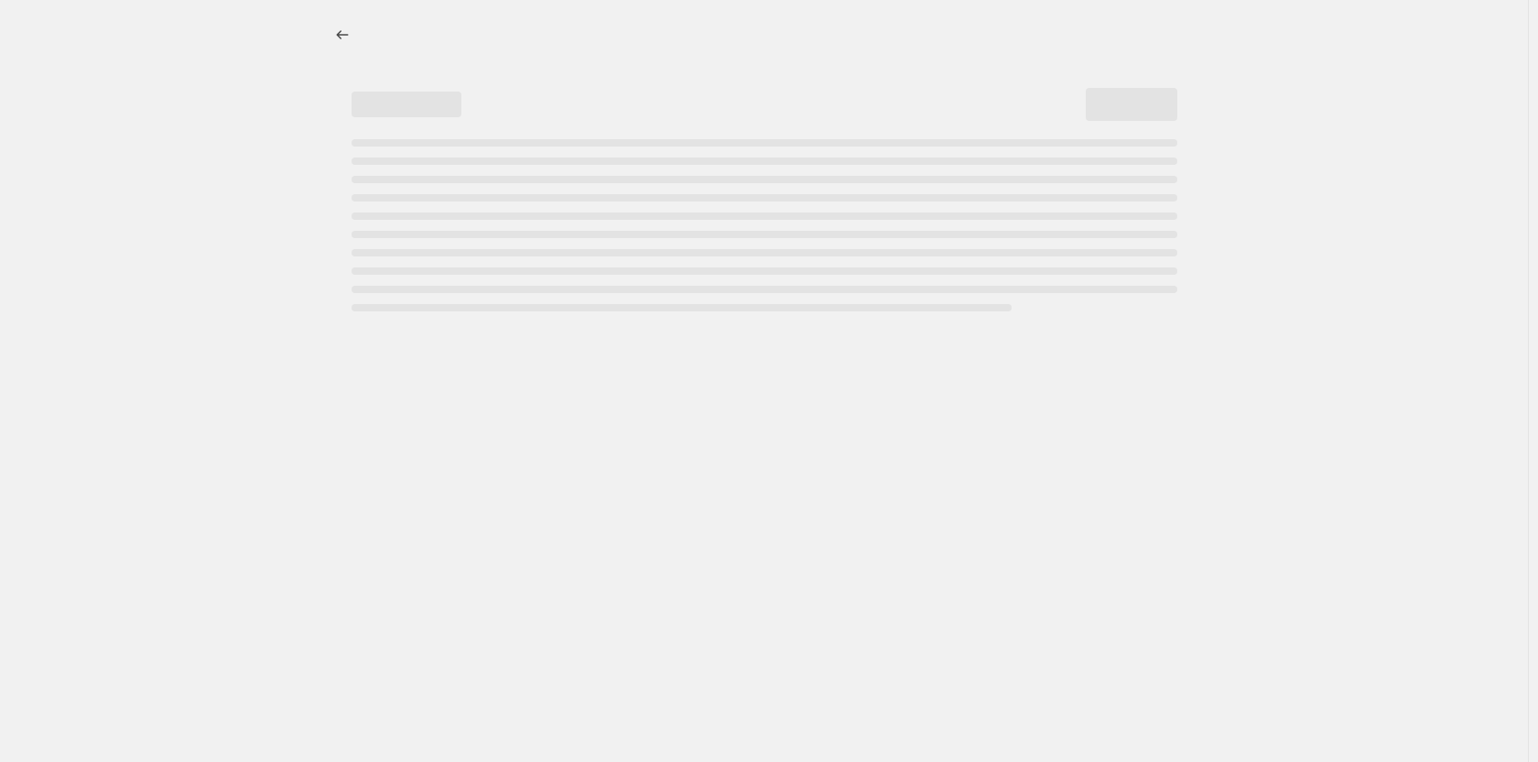
select select "percentage"
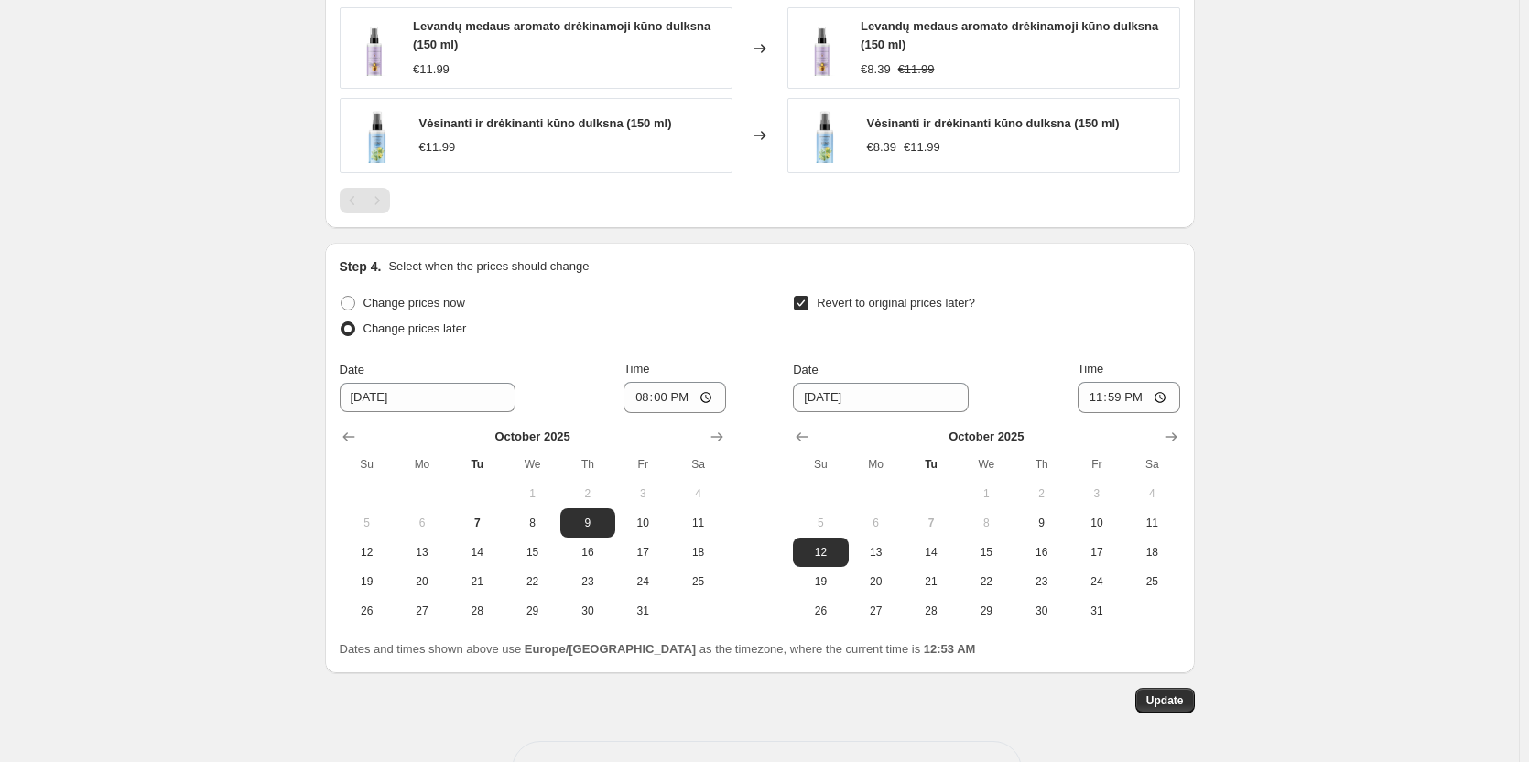
scroll to position [1478, 0]
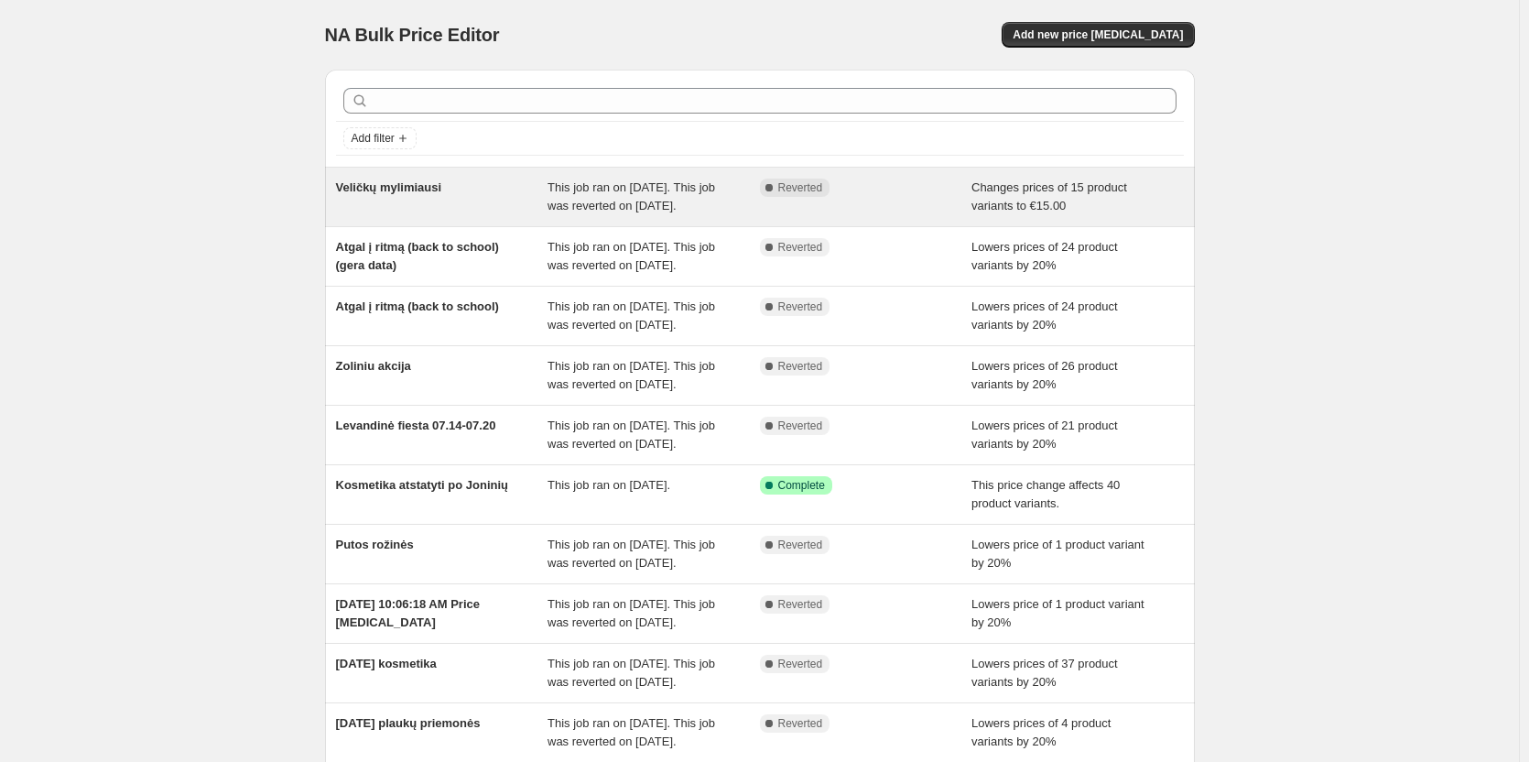
click at [904, 207] on div "Complete Reverted" at bounding box center [866, 197] width 212 height 37
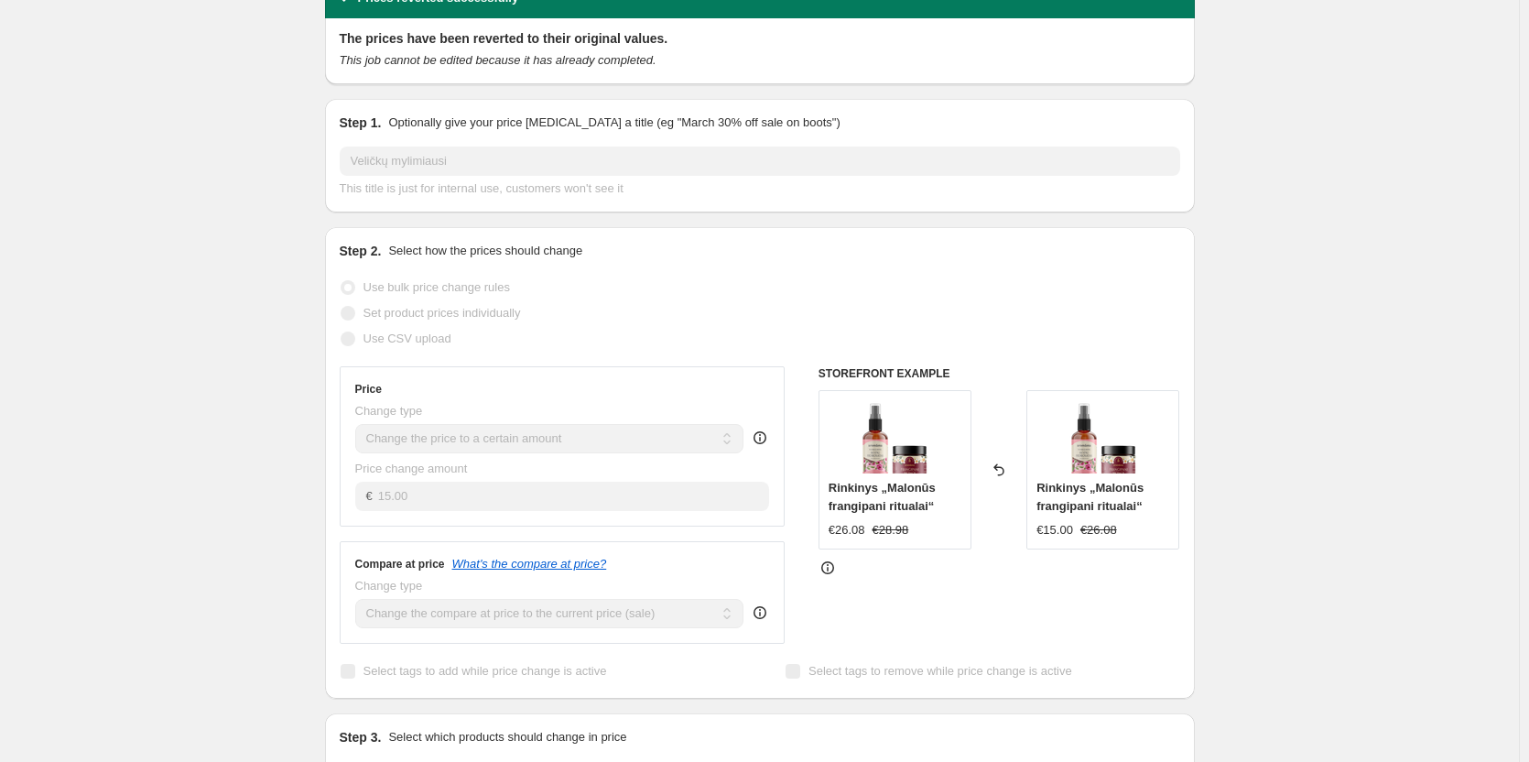
scroll to position [183, 0]
